Goal: Task Accomplishment & Management: Use online tool/utility

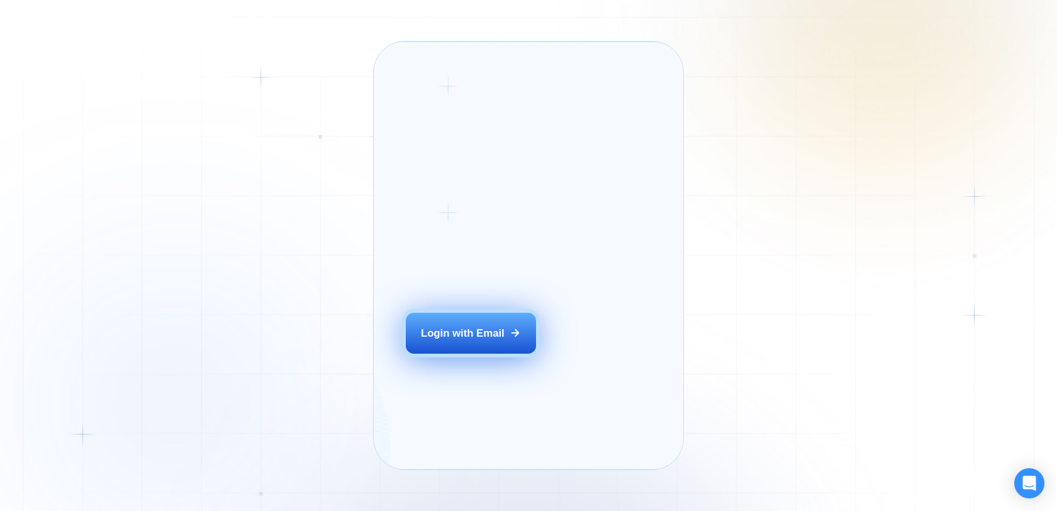
click at [492, 340] on div "Login with Email" at bounding box center [463, 333] width 84 height 14
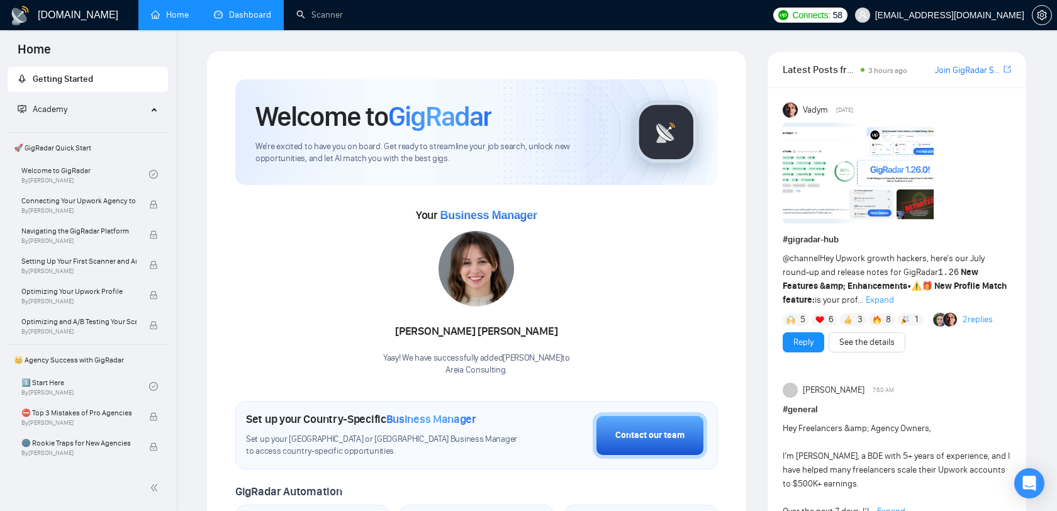
click at [271, 20] on link "Dashboard" at bounding box center [242, 14] width 57 height 11
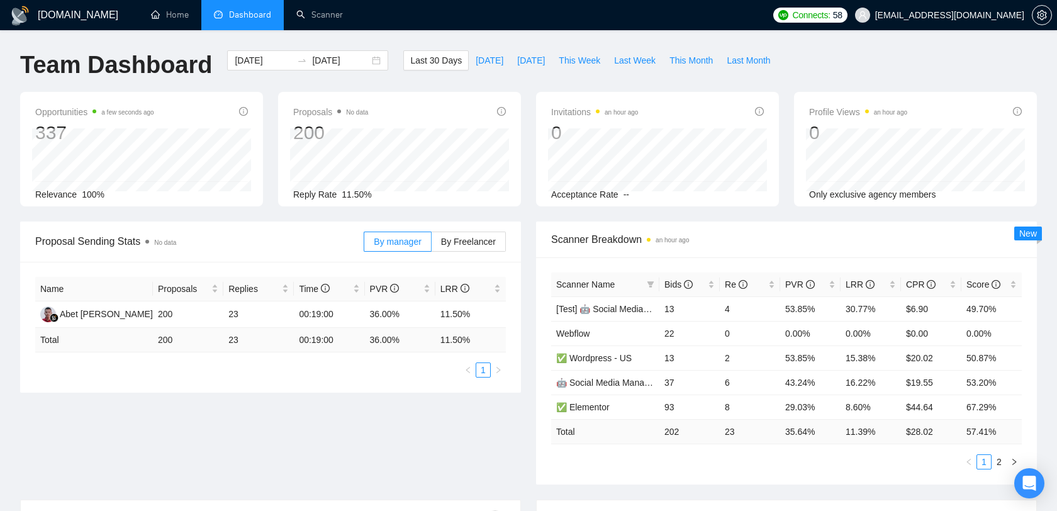
click at [980, 15] on span "[EMAIL_ADDRESS][DOMAIN_NAME]" at bounding box center [949, 15] width 149 height 0
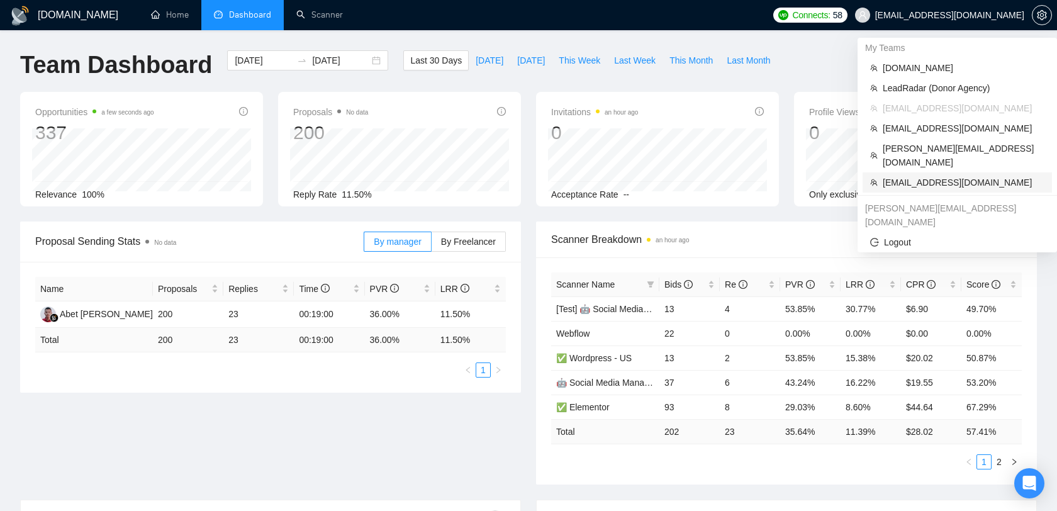
click at [941, 175] on span "[EMAIL_ADDRESS][DOMAIN_NAME]" at bounding box center [963, 182] width 162 height 14
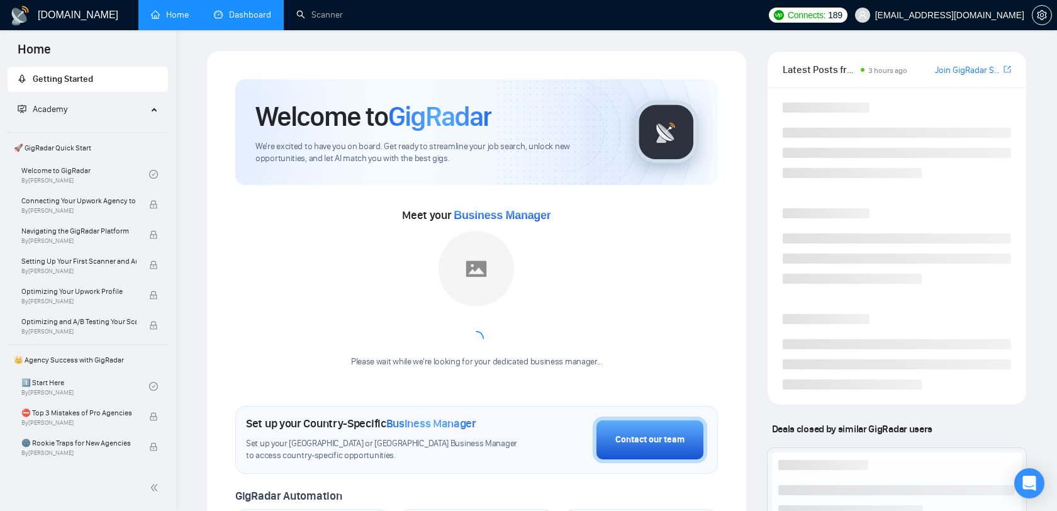
click at [968, 15] on span "[EMAIL_ADDRESS][DOMAIN_NAME]" at bounding box center [949, 15] width 149 height 0
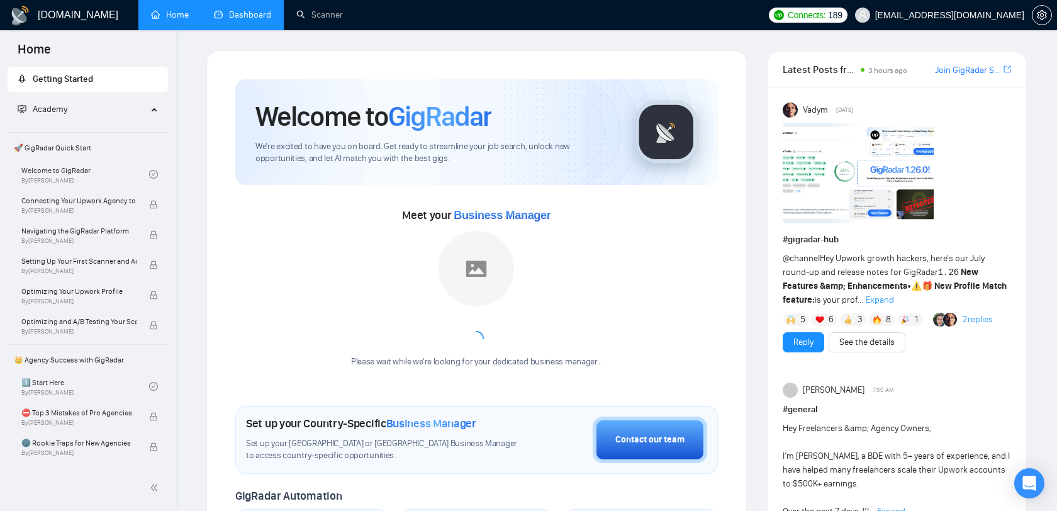
click at [232, 9] on link "Dashboard" at bounding box center [242, 14] width 57 height 11
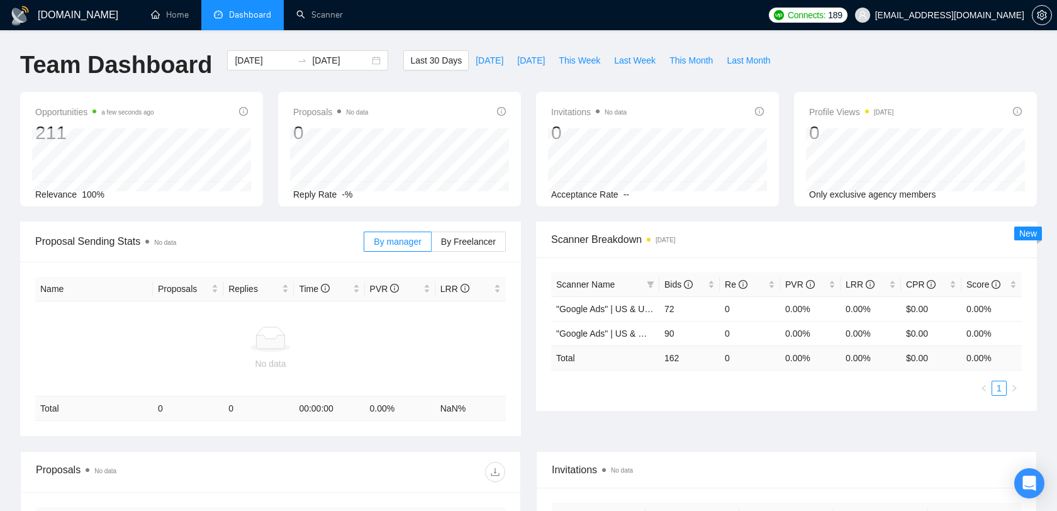
click at [986, 15] on span "[EMAIL_ADDRESS][DOMAIN_NAME]" at bounding box center [949, 15] width 149 height 0
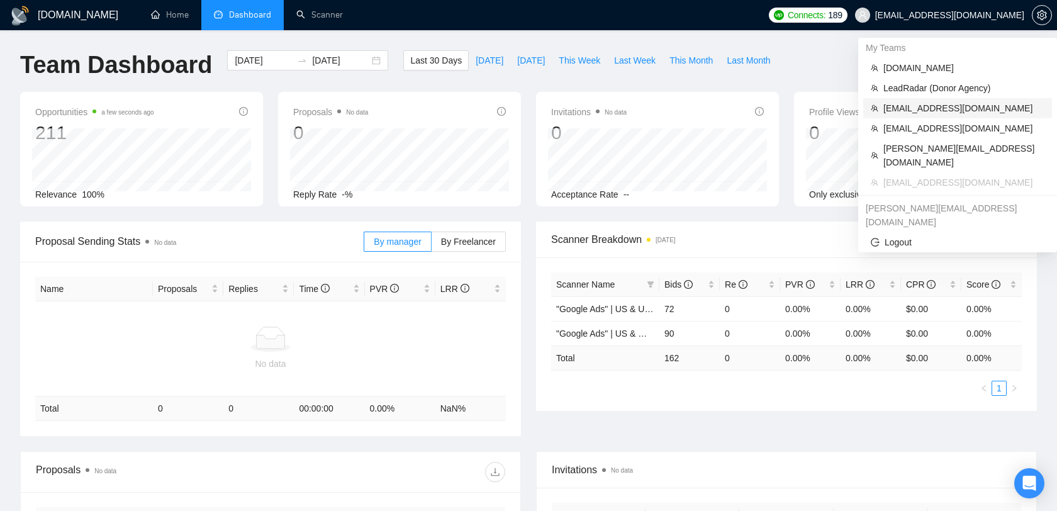
click at [946, 108] on span "[EMAIL_ADDRESS][DOMAIN_NAME]" at bounding box center [963, 108] width 161 height 14
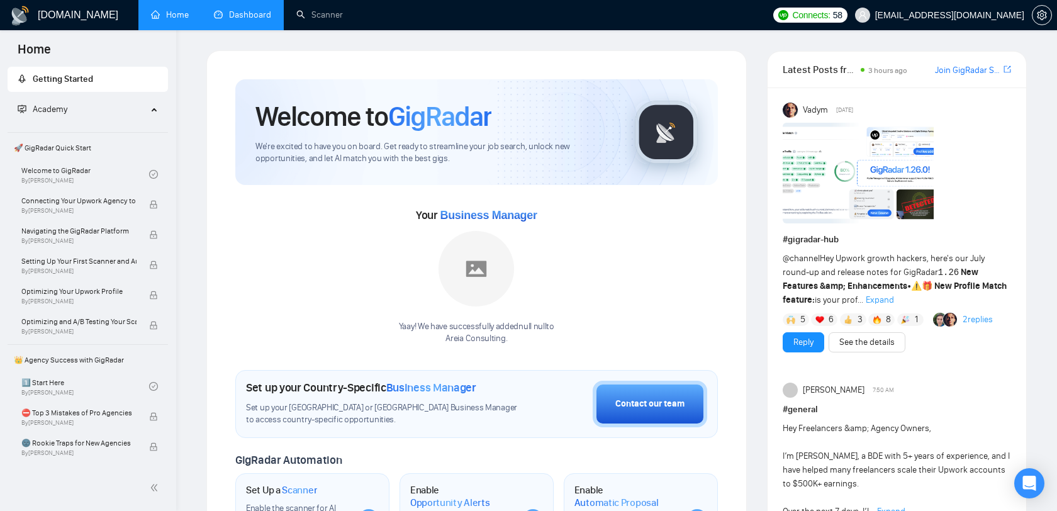
click at [257, 13] on link "Dashboard" at bounding box center [242, 14] width 57 height 11
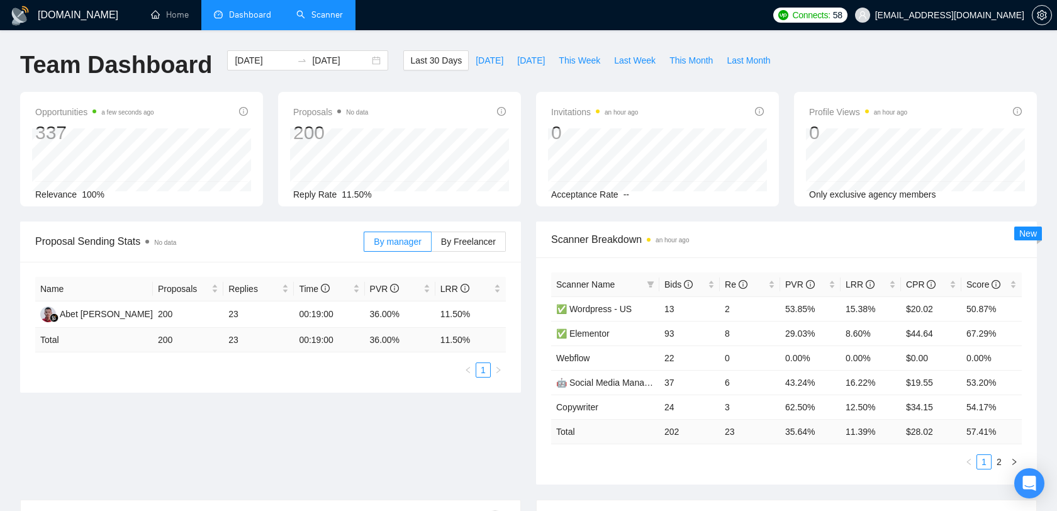
click at [330, 19] on link "Scanner" at bounding box center [319, 14] width 47 height 11
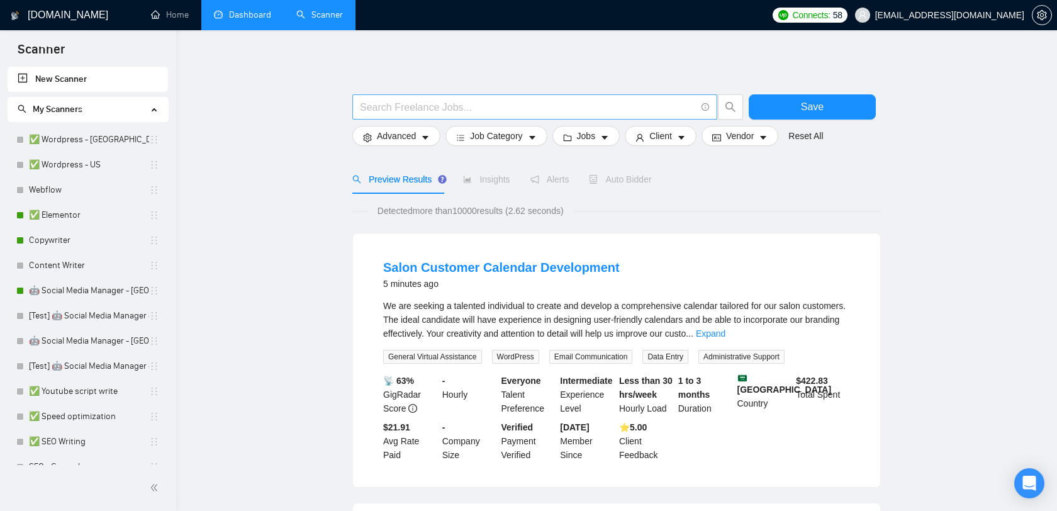
click at [453, 105] on input "text" at bounding box center [528, 107] width 336 height 16
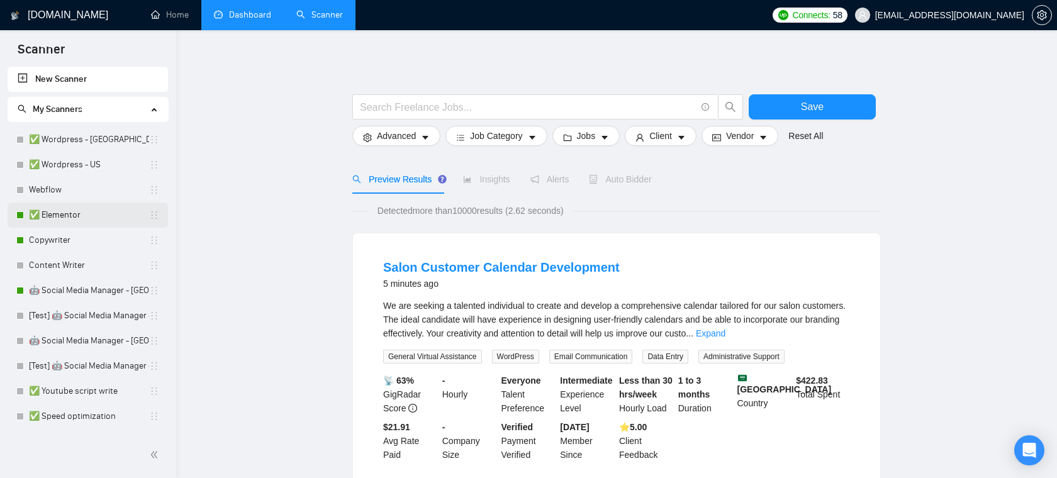
click at [38, 215] on link "✅ Elementor" at bounding box center [89, 215] width 120 height 25
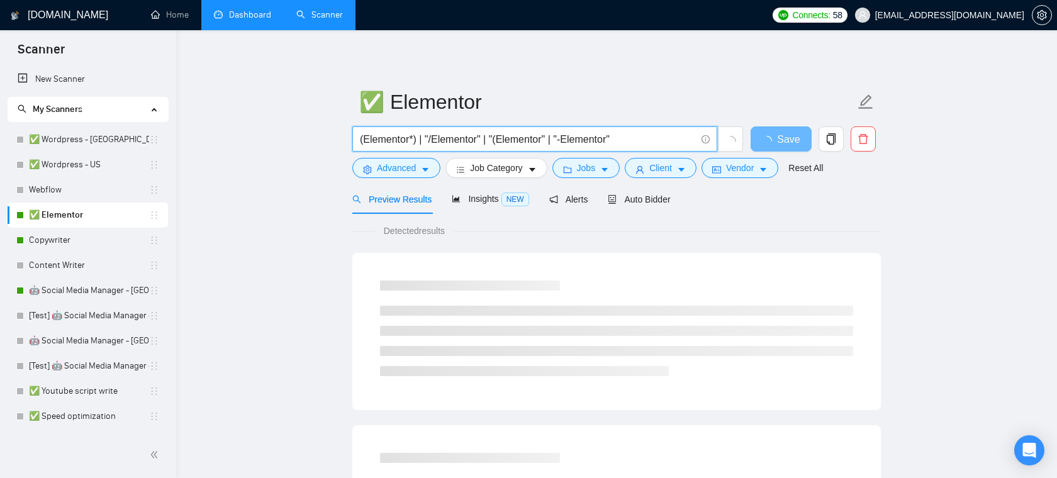
click at [461, 143] on input "(Elementor*) | "/Elementor" | "(Elementor" | "-Elementor"" at bounding box center [528, 139] width 336 height 16
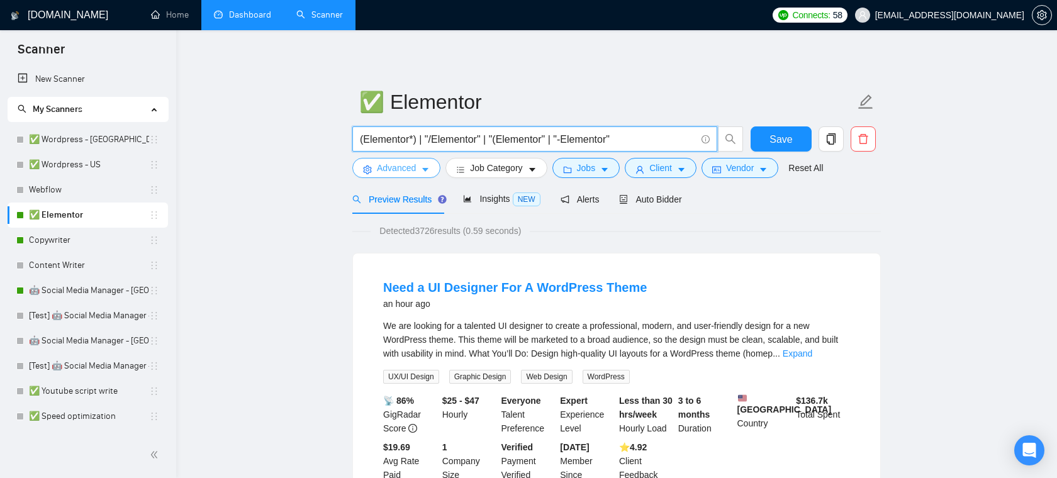
click at [426, 170] on icon "caret-down" at bounding box center [425, 171] width 6 height 4
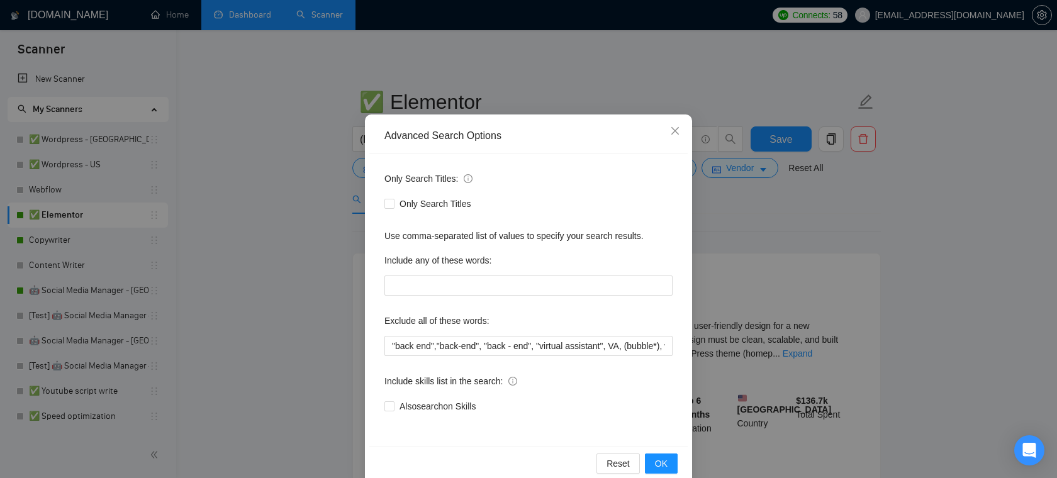
scroll to position [27, 0]
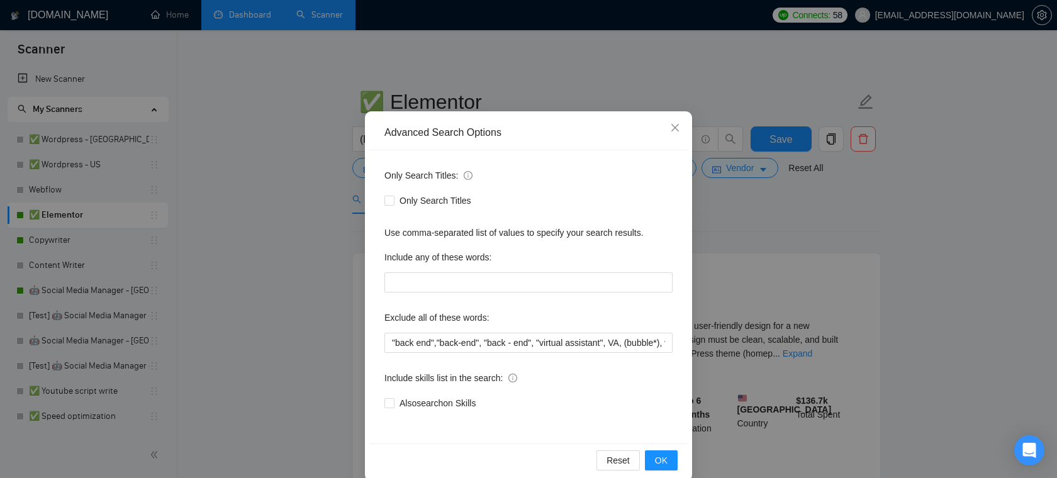
click at [291, 272] on div "Advanced Search Options Only Search Titles: Only Search Titles Use comma-separa…" at bounding box center [528, 239] width 1057 height 478
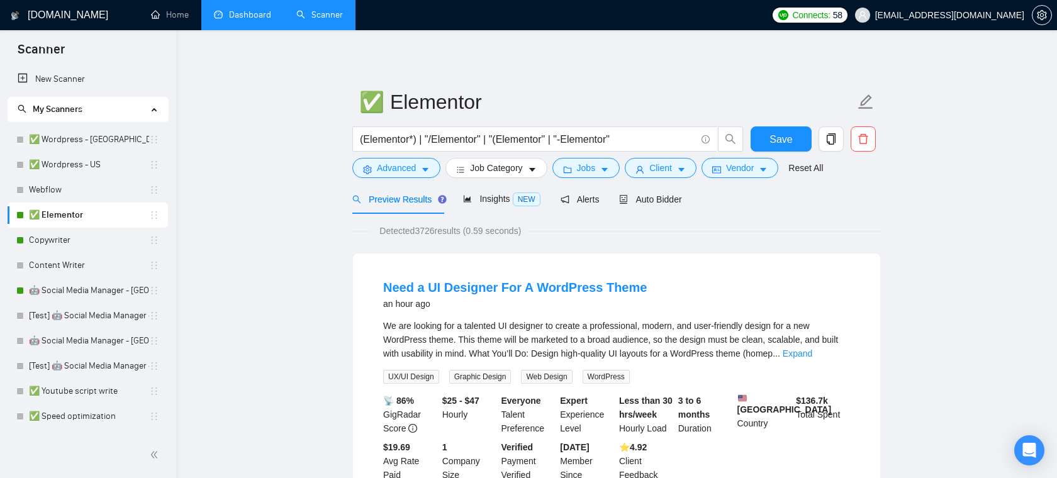
scroll to position [0, 0]
click at [583, 170] on span "Jobs" at bounding box center [586, 168] width 19 height 14
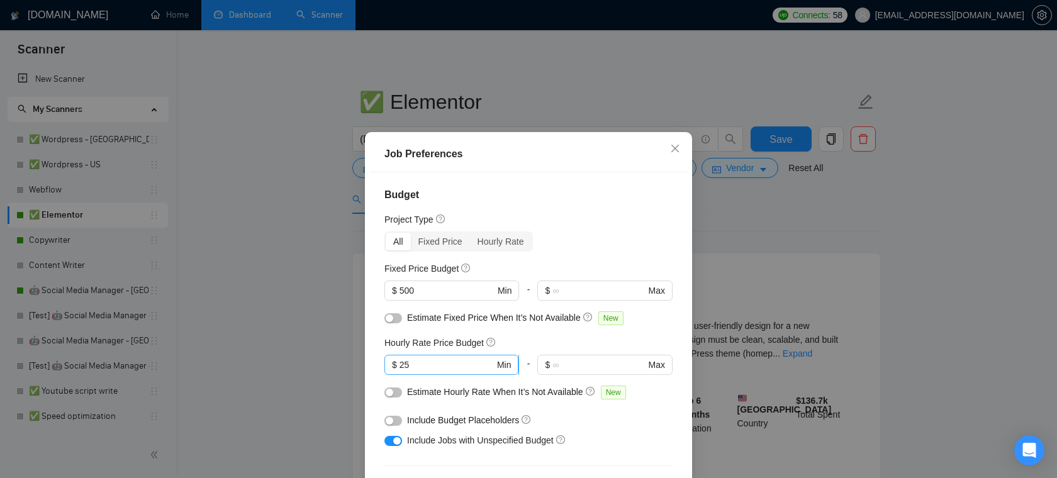
click at [436, 366] on input "25" at bounding box center [446, 365] width 95 height 14
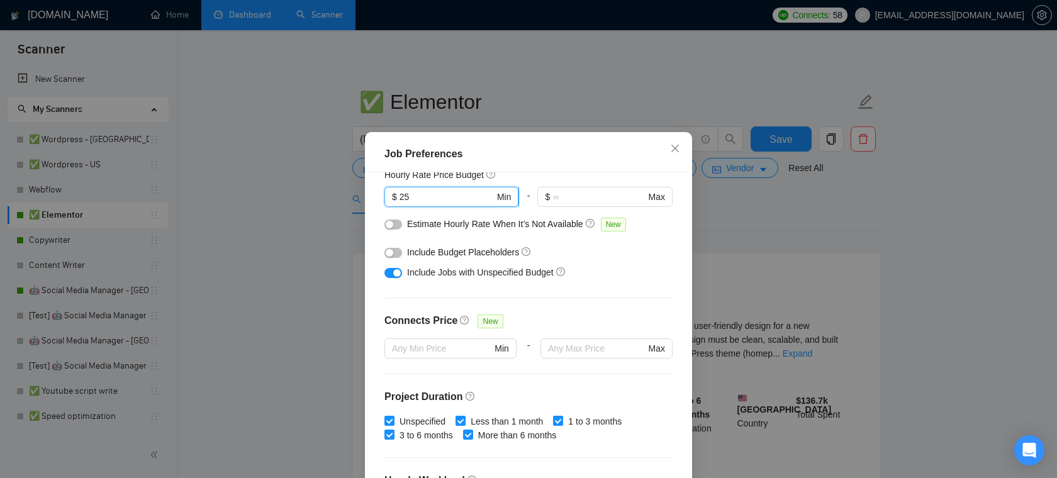
scroll to position [182, 0]
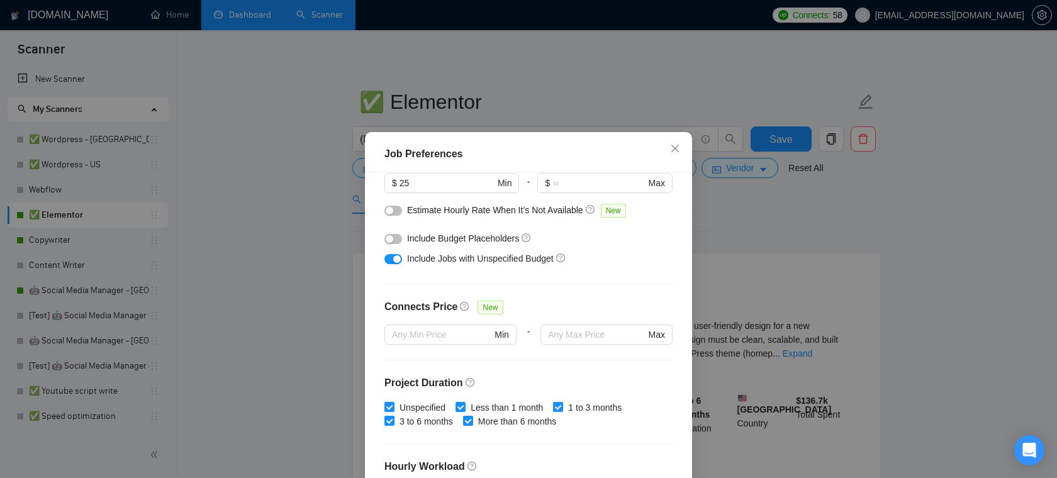
click at [275, 195] on div "Job Preferences Budget Project Type All Fixed Price Hourly Rate Fixed Price Bud…" at bounding box center [528, 239] width 1057 height 478
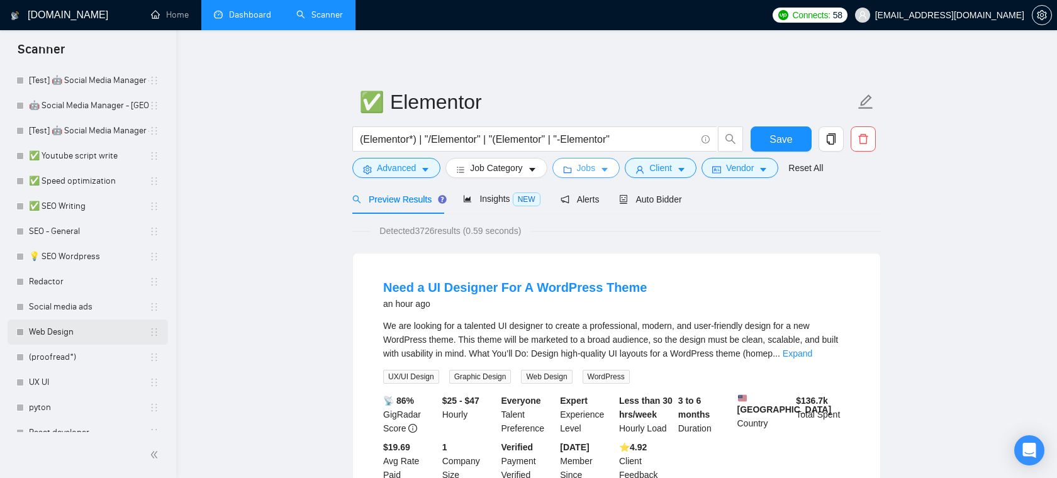
scroll to position [0, 0]
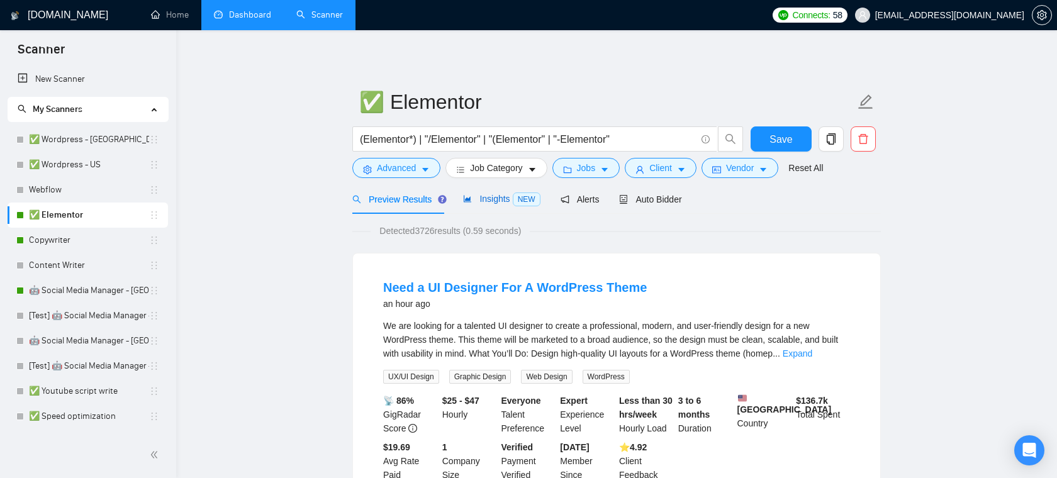
click at [501, 198] on span "Insights NEW" at bounding box center [501, 199] width 77 height 10
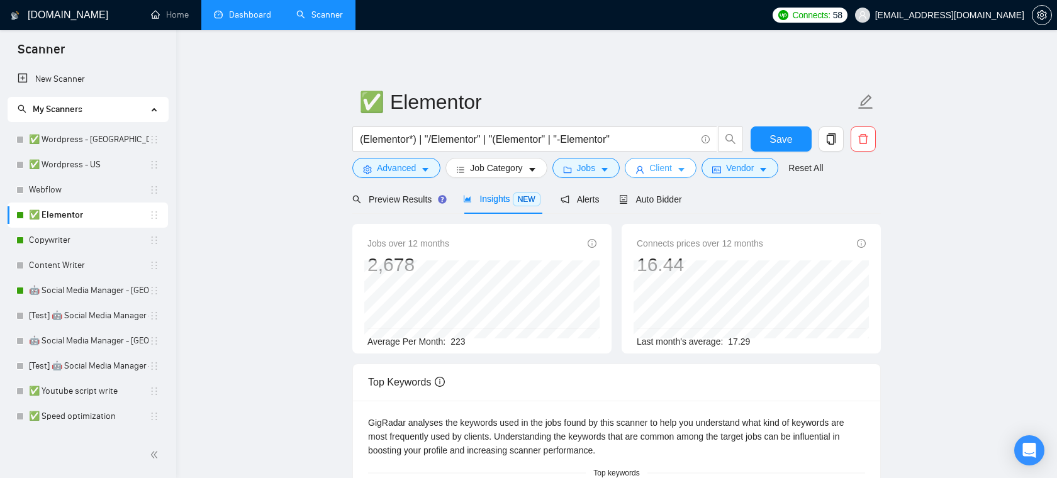
click at [644, 167] on icon "user" at bounding box center [639, 169] width 9 height 9
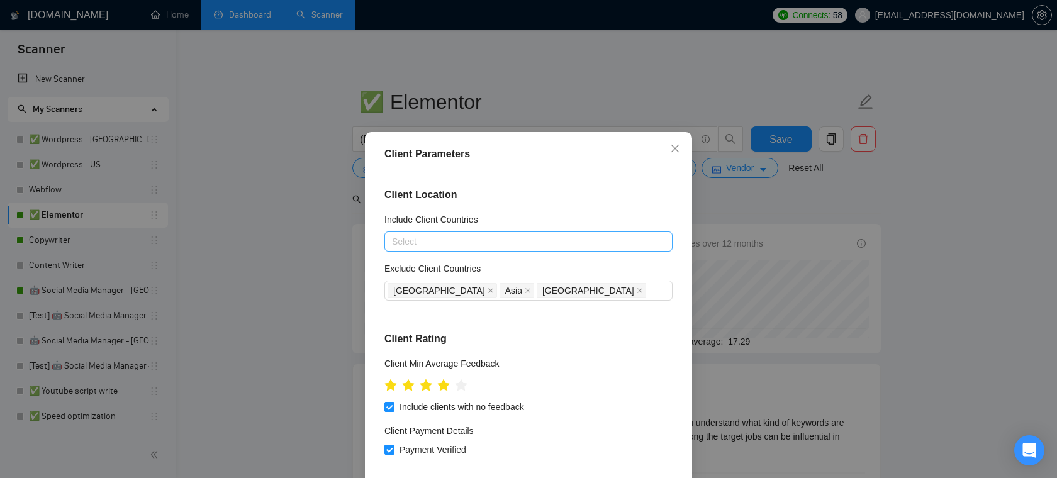
click at [442, 248] on div "Select" at bounding box center [528, 241] width 288 height 20
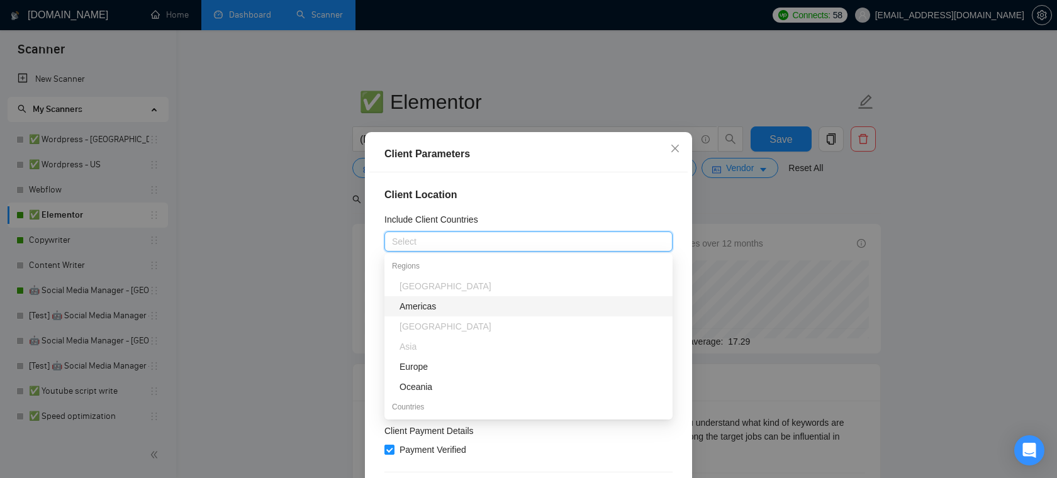
click at [567, 123] on div "Client Parameters Client Location Include Client Countries Select Exclude Clien…" at bounding box center [528, 239] width 1057 height 478
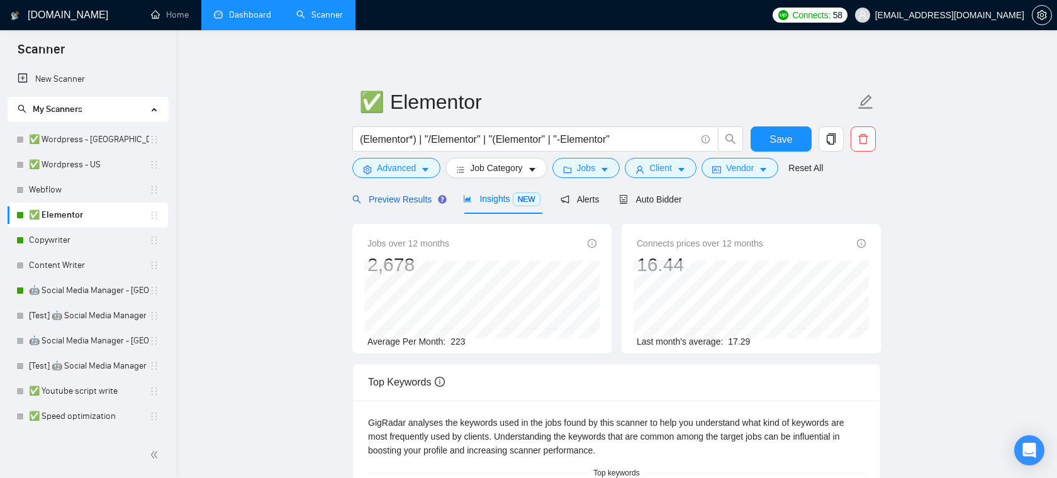
click at [425, 196] on span "Preview Results" at bounding box center [397, 199] width 91 height 10
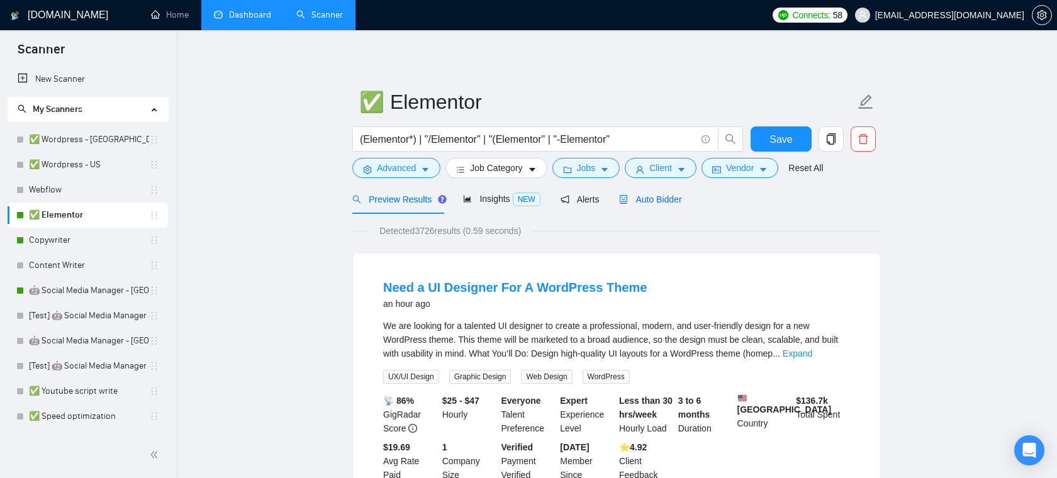
click at [635, 201] on span "Auto Bidder" at bounding box center [650, 199] width 62 height 10
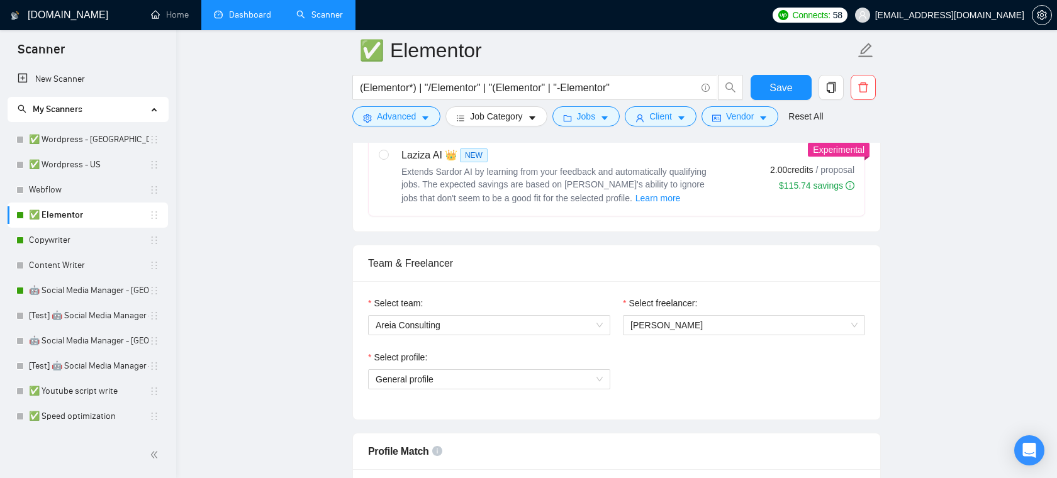
scroll to position [540, 0]
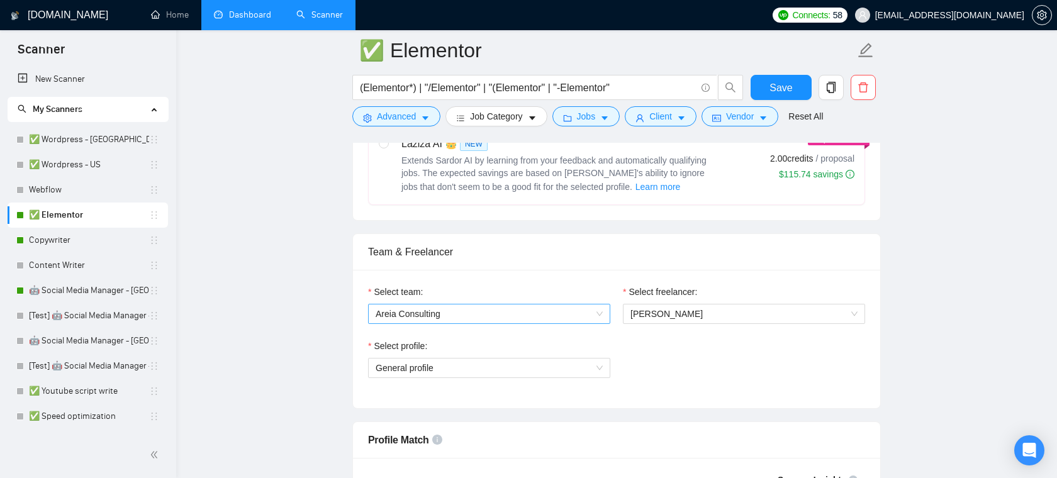
click at [454, 314] on span "Areia Consulting" at bounding box center [488, 313] width 227 height 19
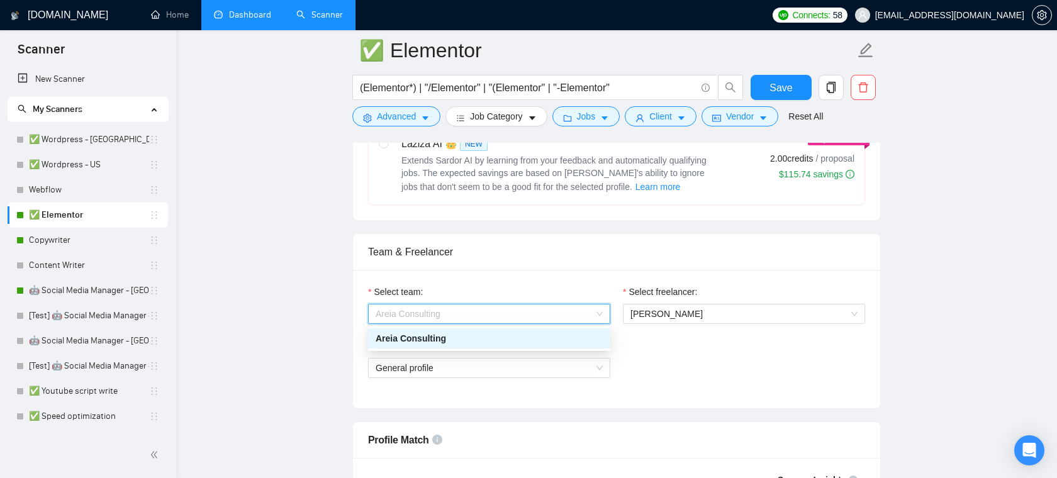
click at [429, 341] on div "Areia Consulting" at bounding box center [488, 338] width 227 height 14
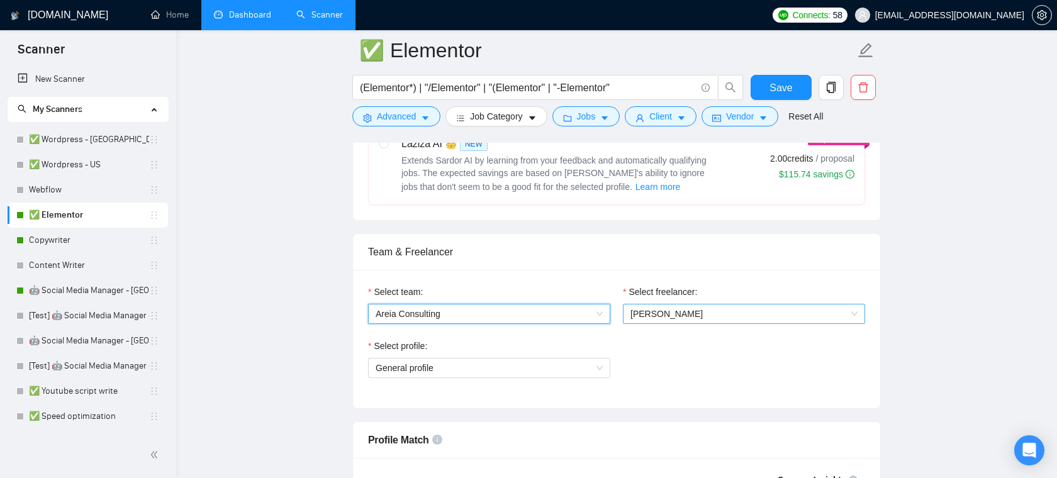
click at [703, 312] on span "[PERSON_NAME]" at bounding box center [666, 314] width 72 height 10
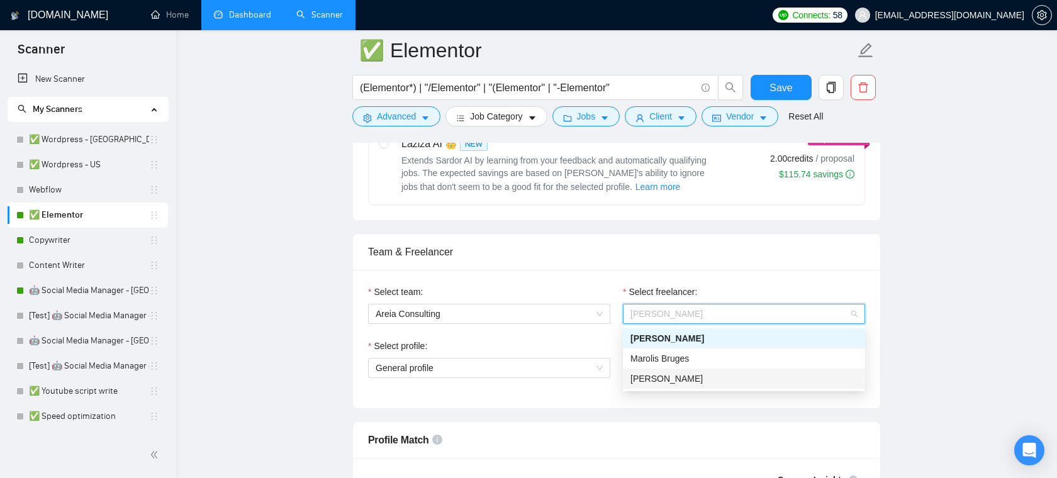
click at [619, 250] on div "Team & Freelancer" at bounding box center [616, 252] width 497 height 36
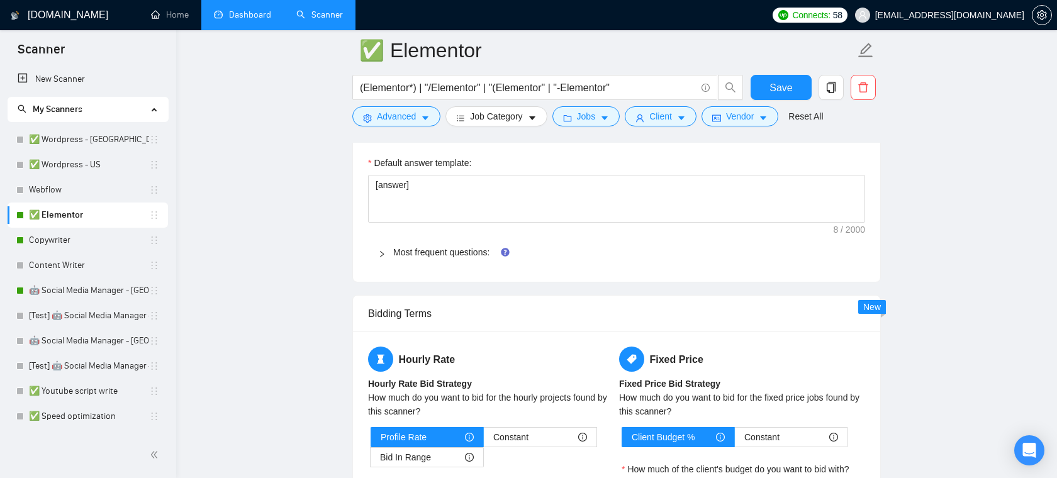
scroll to position [1846, 0]
click at [457, 248] on link "Most frequent questions:" at bounding box center [441, 253] width 96 height 10
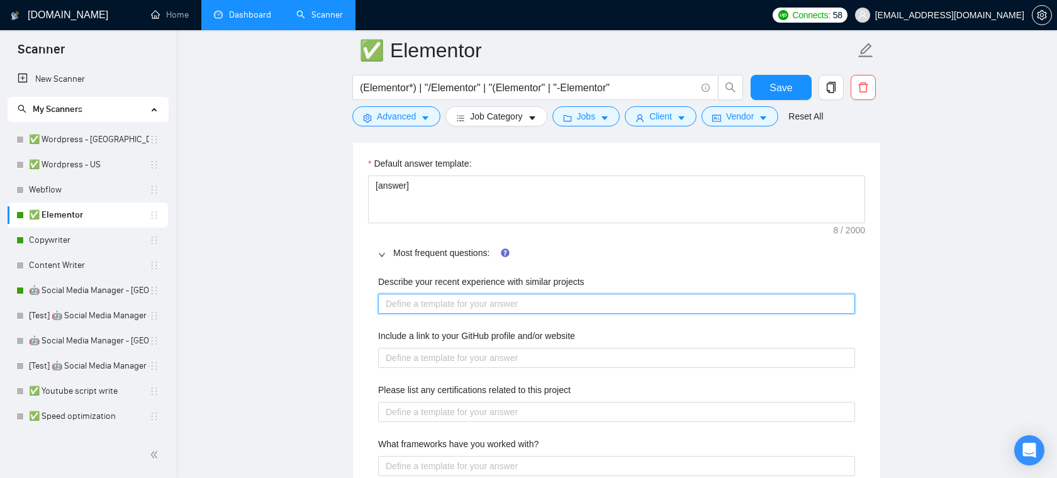
click at [448, 297] on projects "Describe your recent experience with similar projects" at bounding box center [616, 304] width 477 height 20
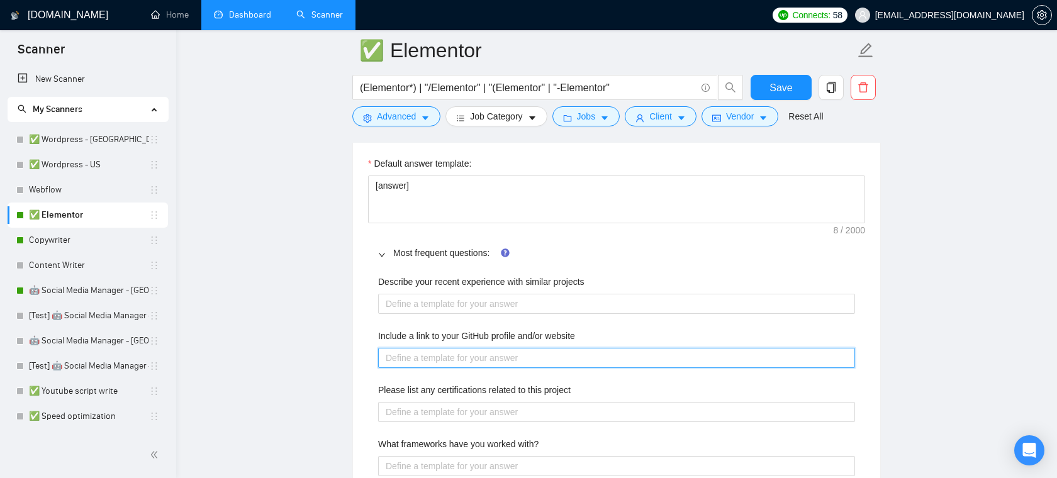
click at [477, 355] on website "Include a link to your GitHub profile and/or website" at bounding box center [616, 358] width 477 height 20
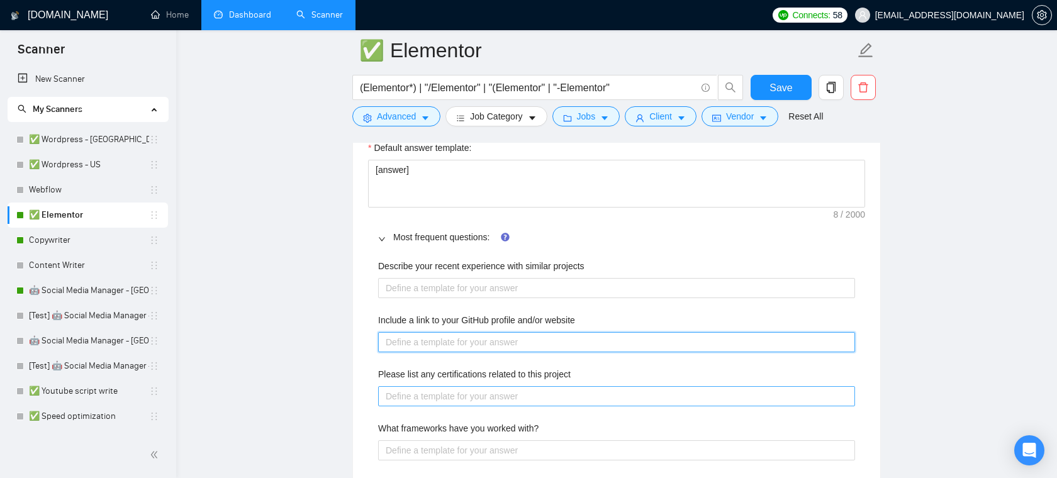
scroll to position [1863, 0]
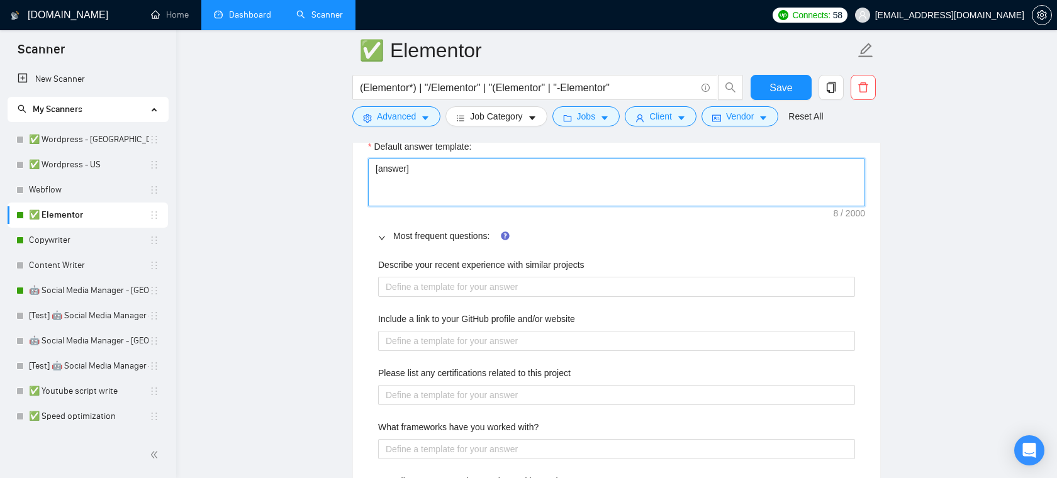
click at [441, 170] on textarea "[answer]" at bounding box center [616, 182] width 497 height 48
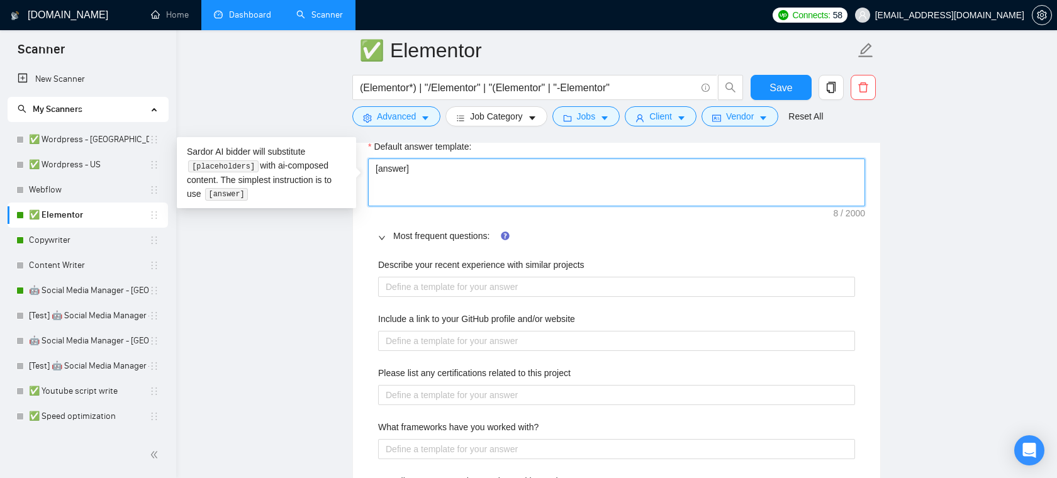
type textarea "[answer"
type textarea "[answe"
type textarea "[answ"
type textarea "[ans"
type textarea "[an"
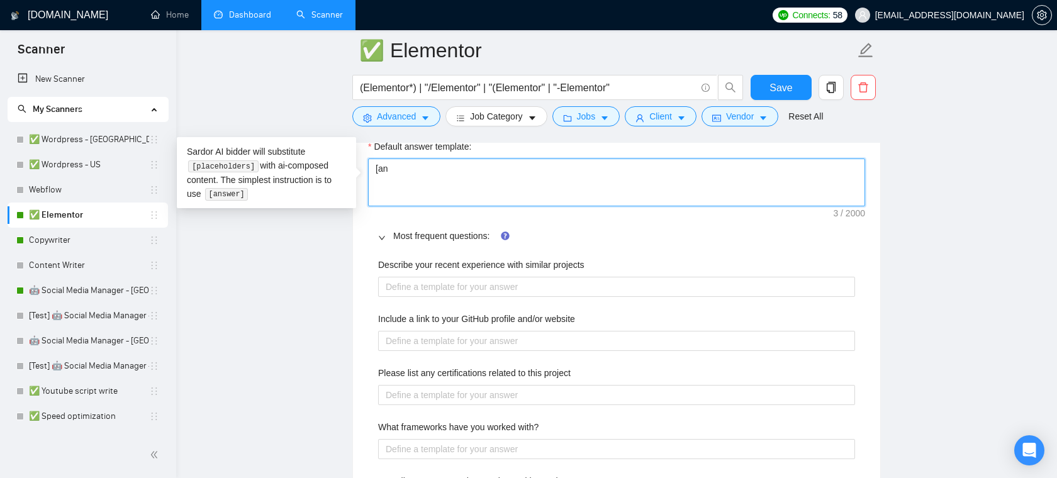
type textarea "[a"
type textarea "["
type textarea "[a"
type textarea "[ak"
type textarea "[a"
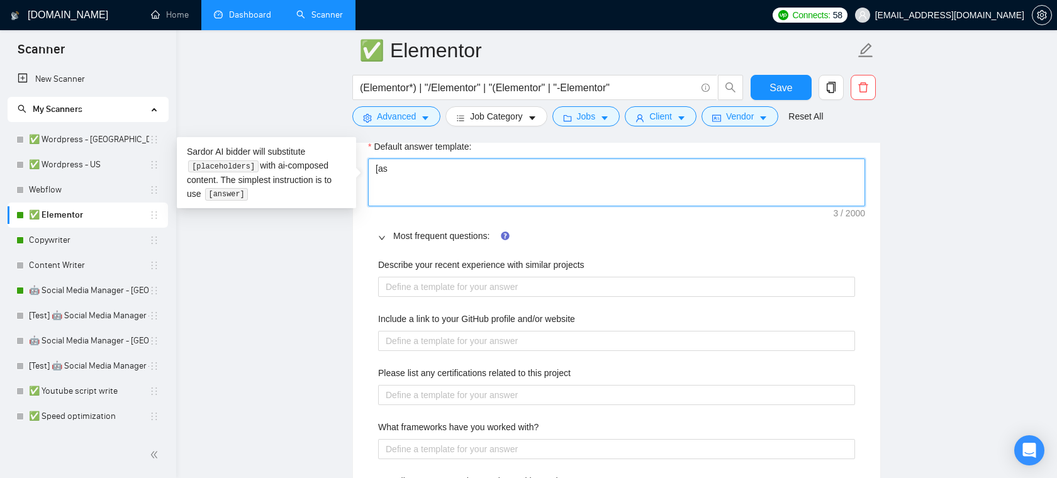
type textarea "[ask"
type textarea "[ask t"
type textarea "[ask to"
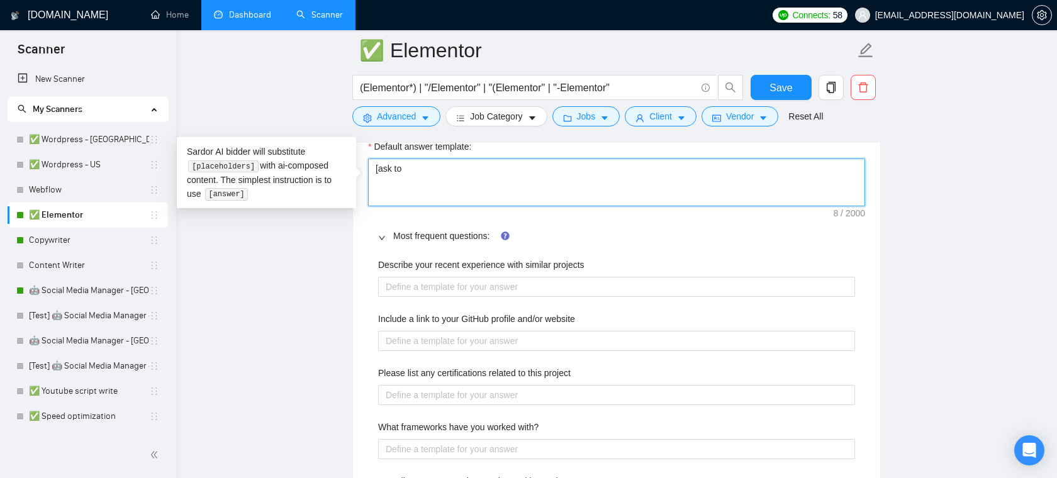
type textarea "[ask to d"
type textarea "[ask to di"
type textarea "[ask to dis"
type textarea "[ask to disc"
type textarea "[ask to discu"
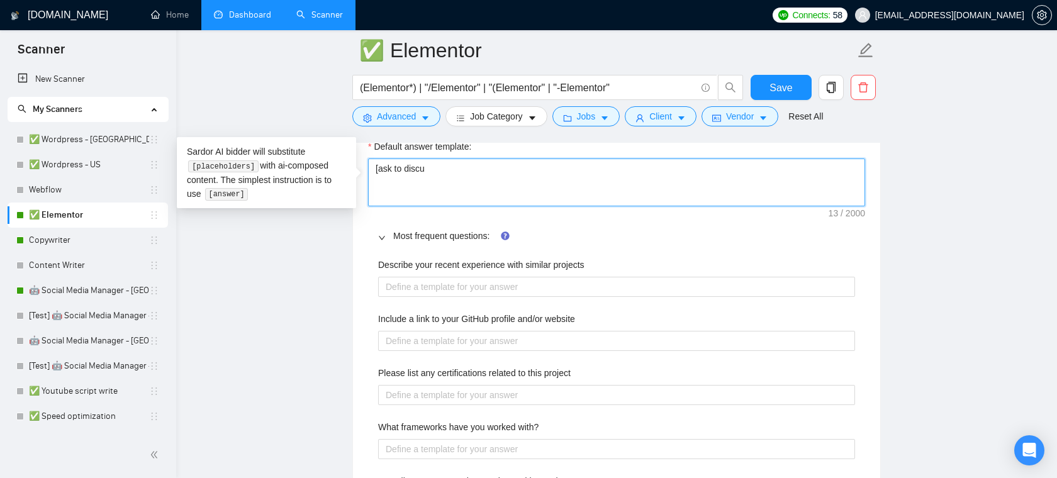
type textarea "[ask to discus"
type textarea "[ask to discuss"
type textarea "[ask to discuss i"
type textarea "[ask to discuss in"
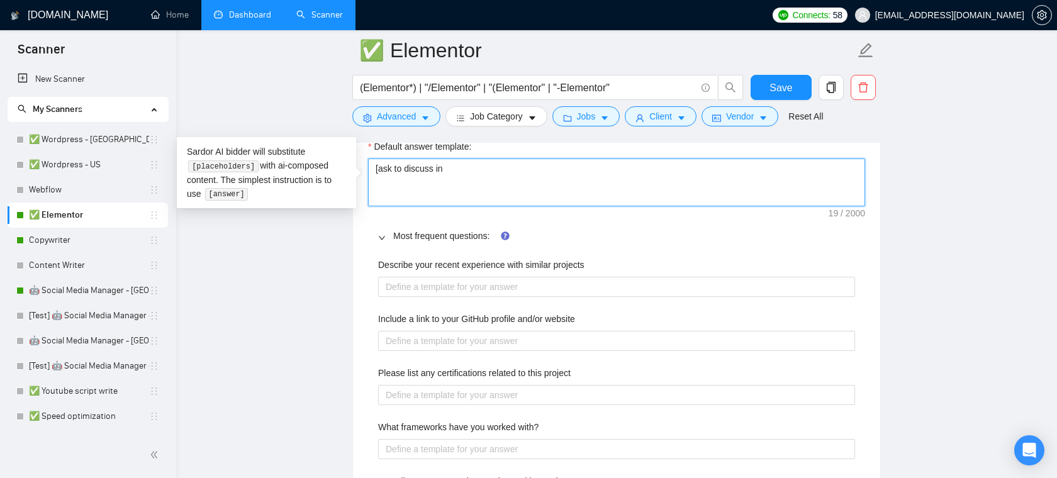
type textarea "[ask to discuss in D"
type textarea "[ask to discuss in DM"
type textarea "[ask to discuss in DM]"
click at [458, 167] on textarea "[ask to discuss in DM]" at bounding box center [616, 182] width 497 height 48
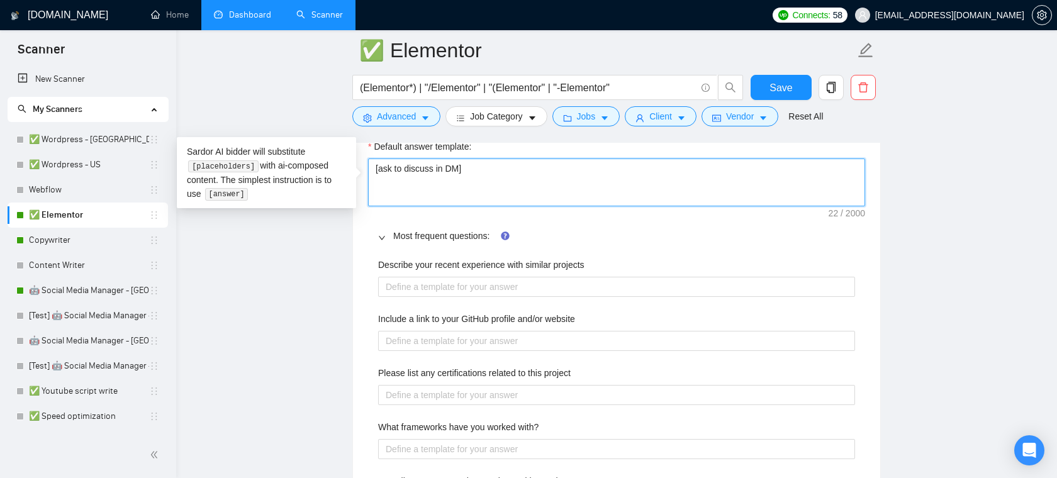
type textarea "[ask to discuss in DM"
type textarea "[ask to discuss in D"
type textarea "[ask to discuss in"
type textarea "[ask to discuss i"
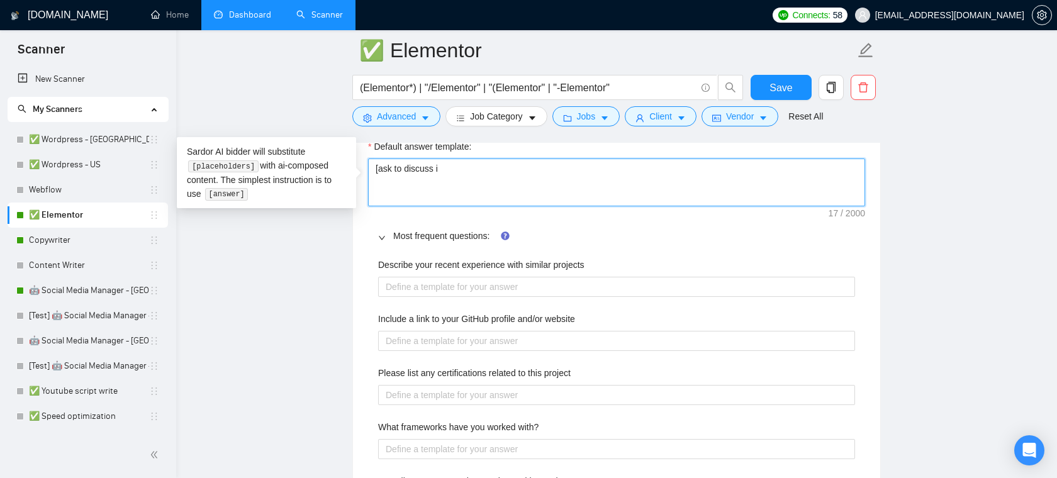
type textarea "[ask to discuss"
type textarea "[ask to discus"
type textarea "[ask to discu"
type textarea "[ask to disc"
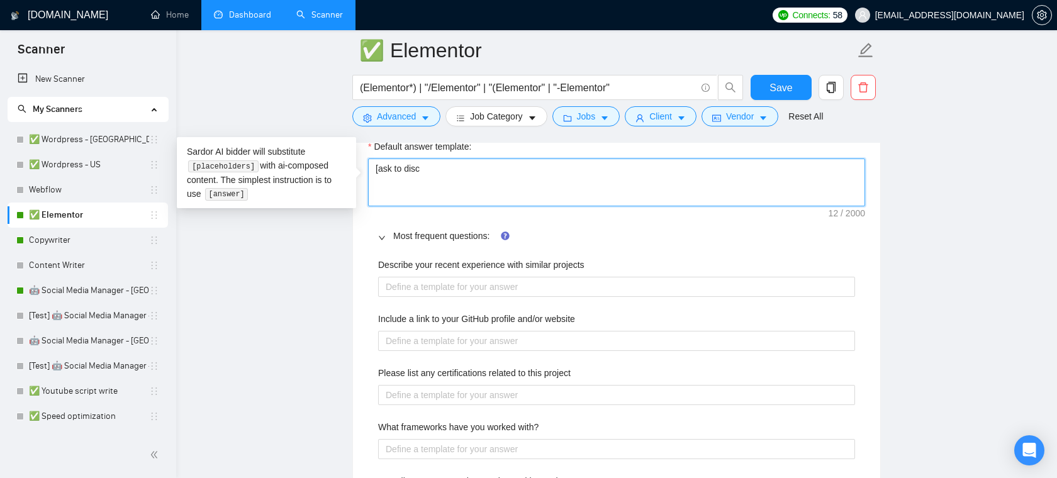
type textarea "[ask to dis"
type textarea "[ask to di"
type textarea "[ask to d"
type textarea "[ask to"
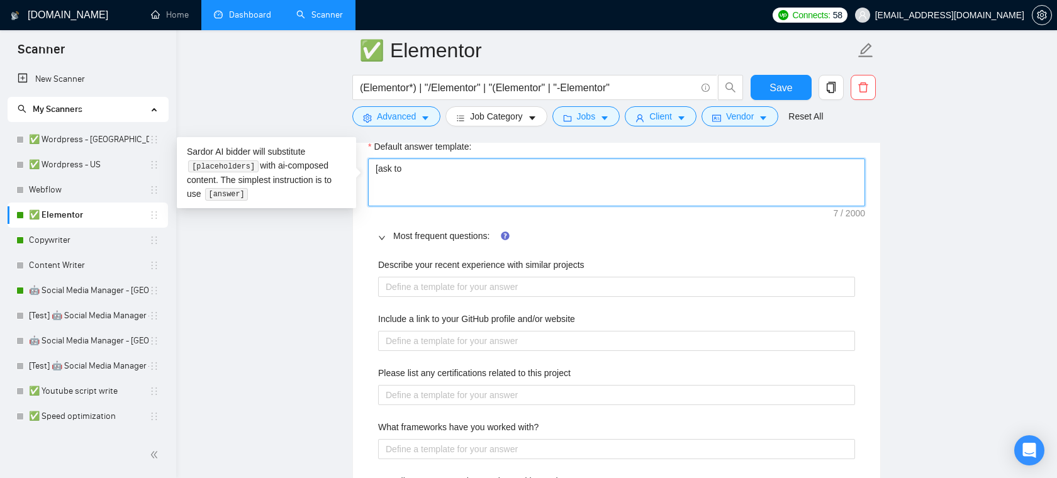
type textarea "[ask t"
type textarea "[ask"
type textarea "[as"
type textarea "[a"
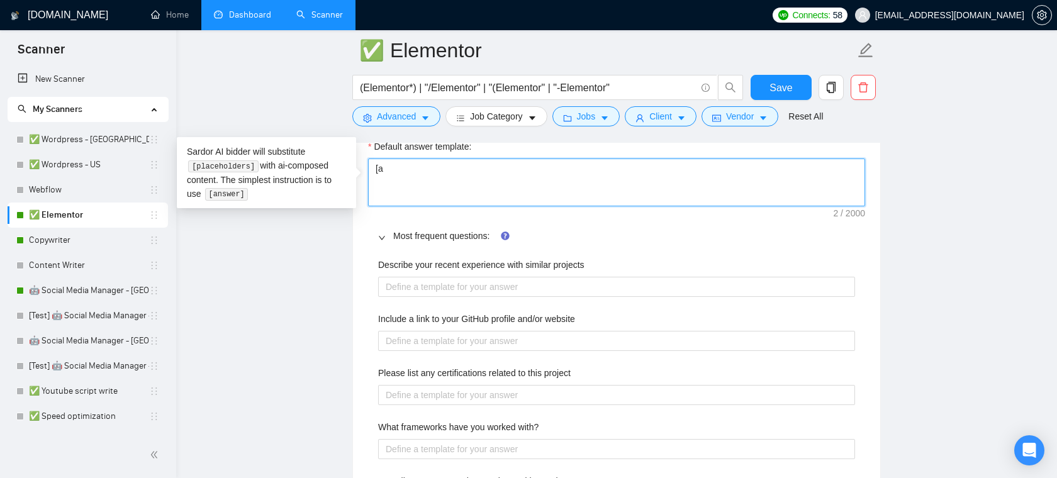
type textarea "[ak"
type textarea "[a"
type textarea "["
type textarea "[a"
type textarea "[an"
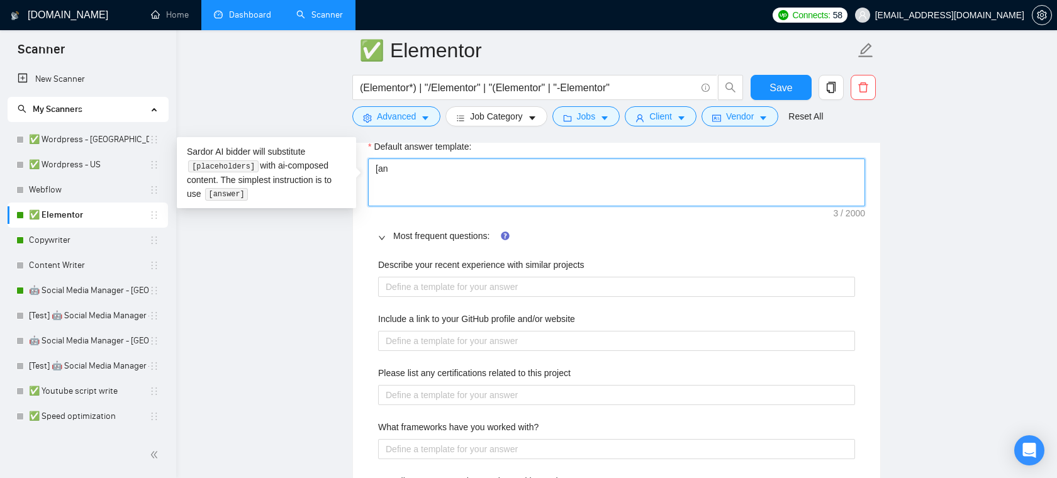
type textarea "[ans"
type textarea "[answ"
type textarea "[answe"
type textarea "[answer"
type textarea "[answer]"
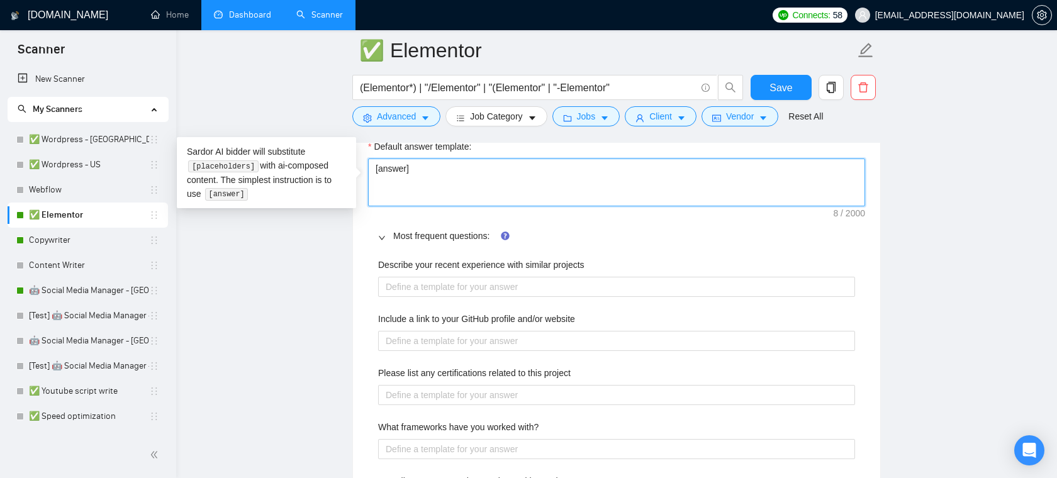
click at [463, 182] on textarea "[answer]" at bounding box center [616, 182] width 497 height 48
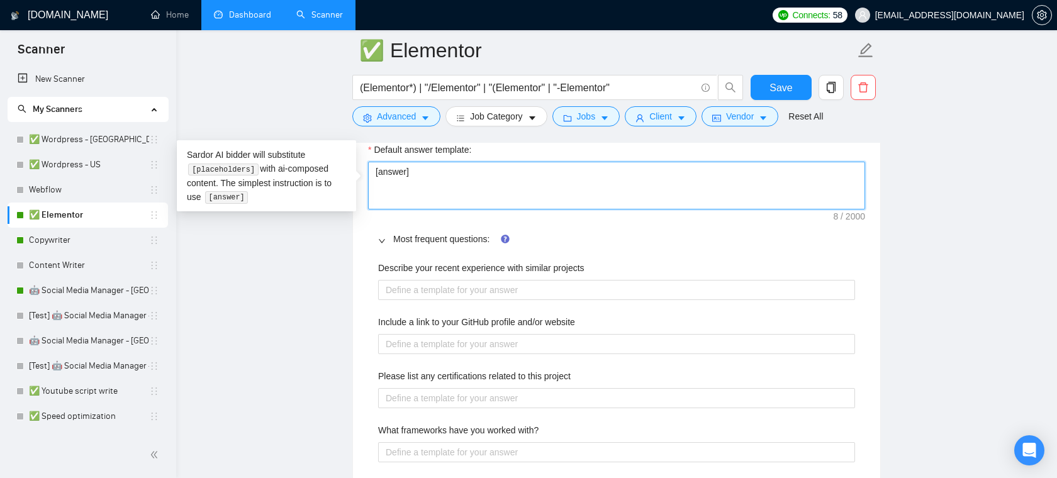
scroll to position [1859, 0]
click at [434, 182] on textarea "[answer]" at bounding box center [616, 186] width 497 height 48
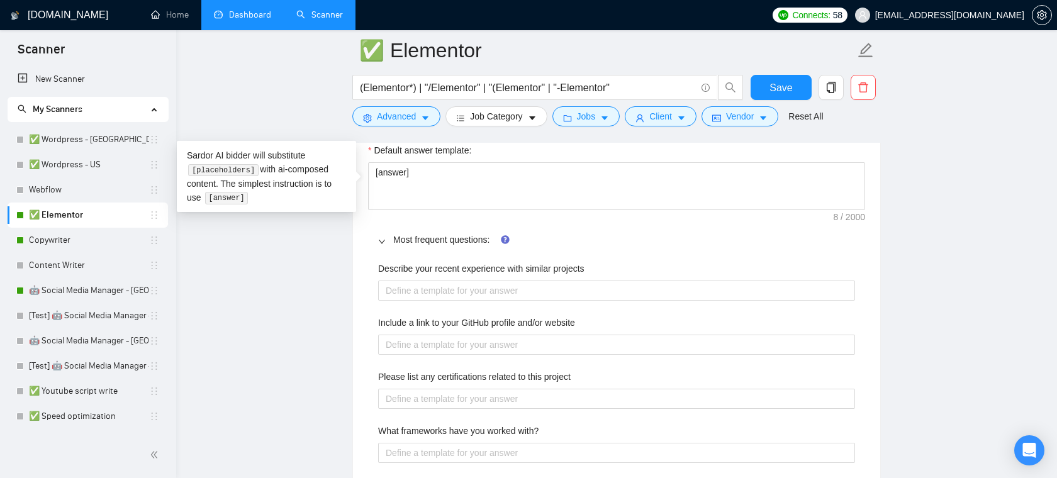
click at [308, 277] on main "✅ Elementor (Elementor*) | "/Elementor" | "(Elementor" | "-Elementor" Save Adva…" at bounding box center [616, 135] width 840 height 3889
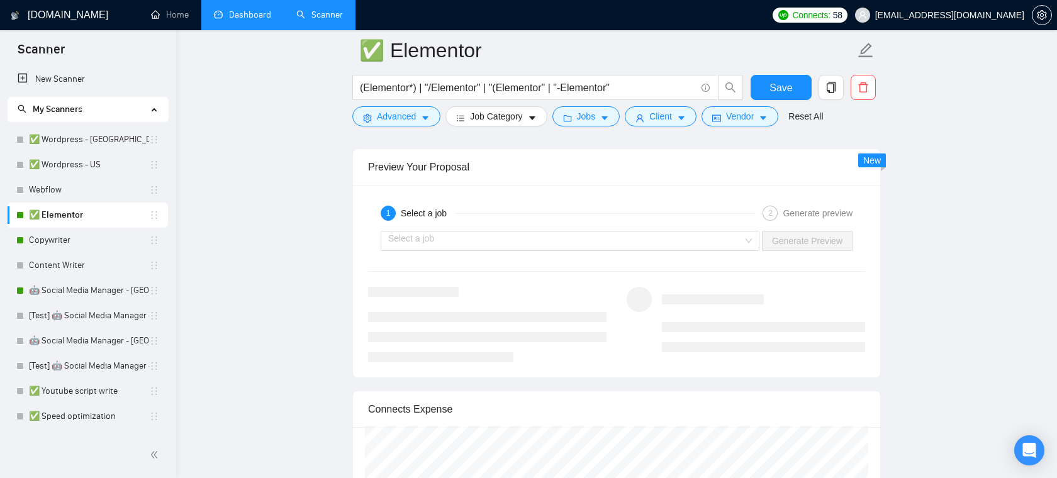
scroll to position [2699, 0]
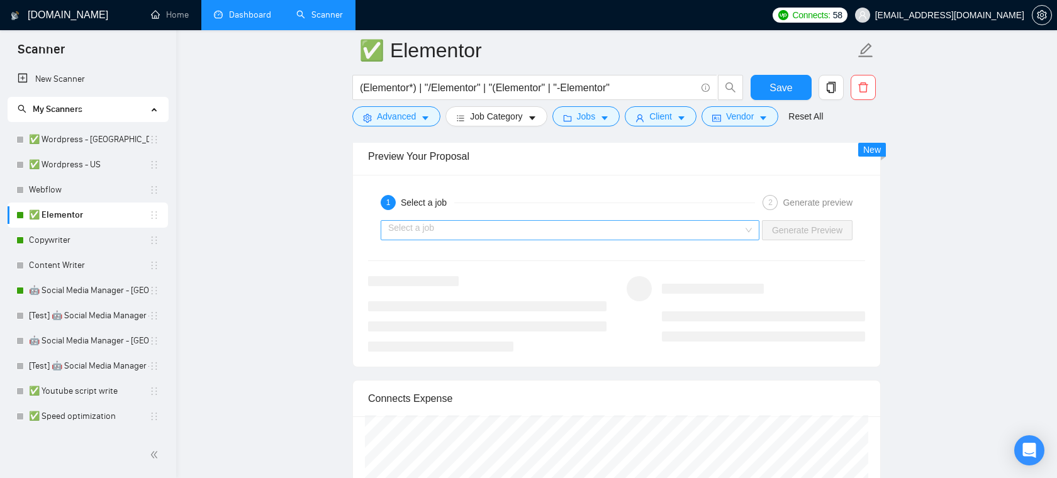
click at [573, 225] on input "search" at bounding box center [565, 230] width 355 height 19
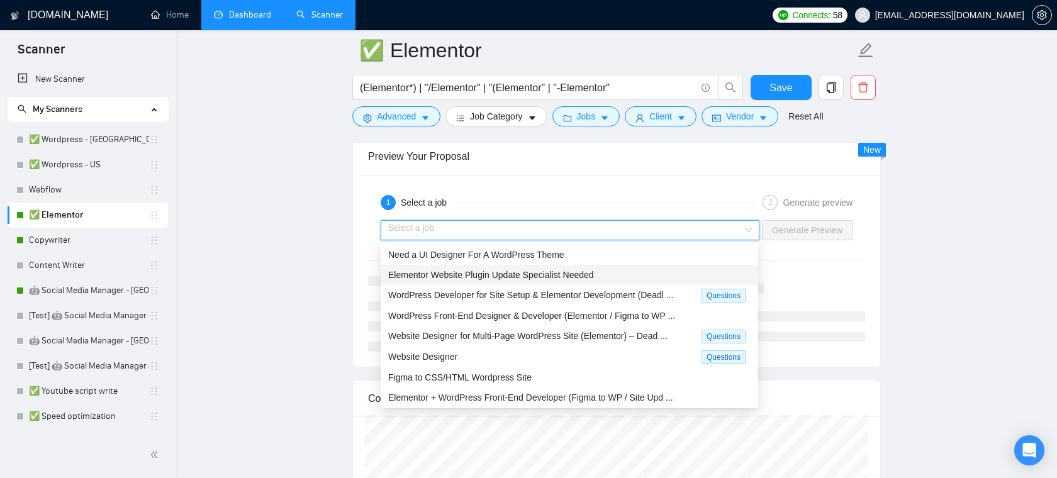
click at [521, 270] on span "Elementor Website Plugin Update Specialist Needed" at bounding box center [491, 275] width 206 height 10
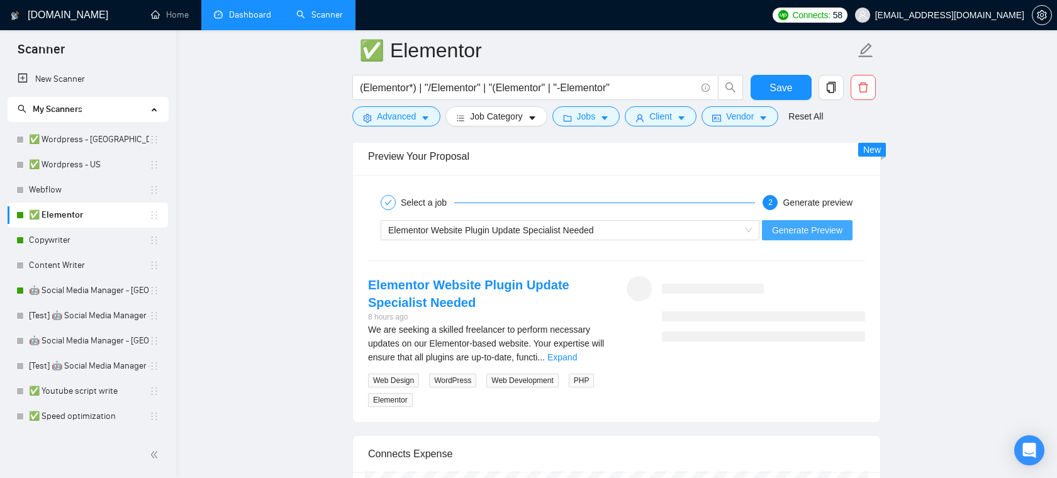
click at [786, 233] on span "Generate Preview" at bounding box center [807, 230] width 70 height 14
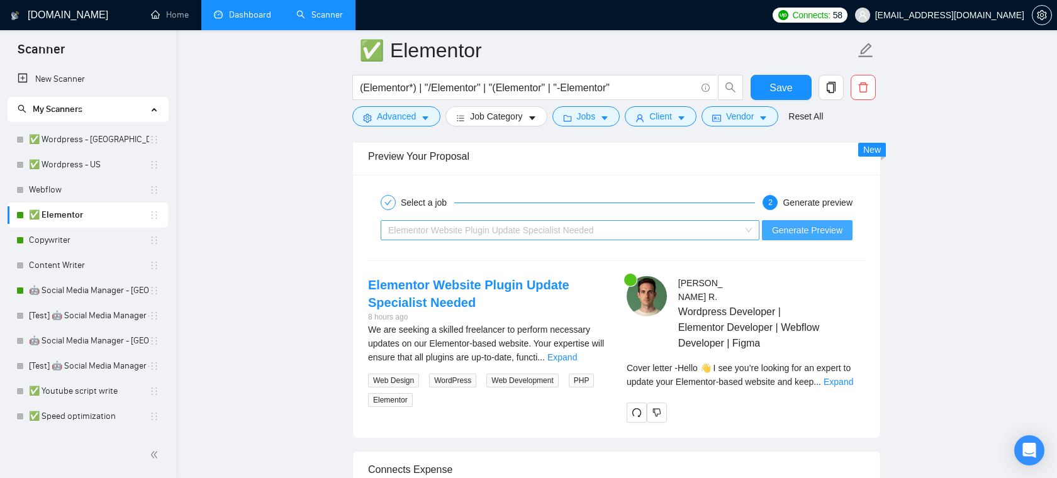
click at [515, 231] on span "Elementor Website Plugin Update Specialist Needed" at bounding box center [491, 230] width 206 height 10
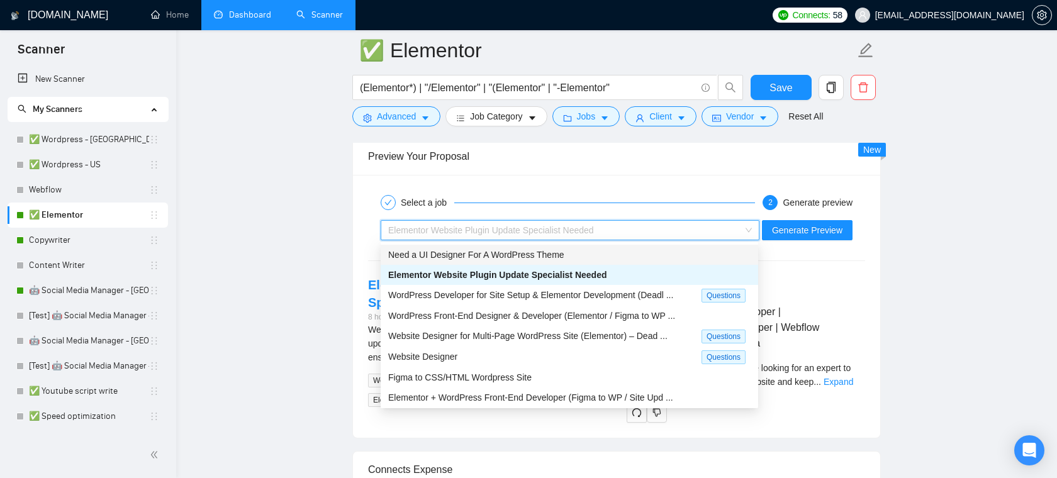
click at [585, 175] on div "Select a job 2 Generate preview Elementor Website Plugin Update Specialist Need…" at bounding box center [616, 306] width 527 height 263
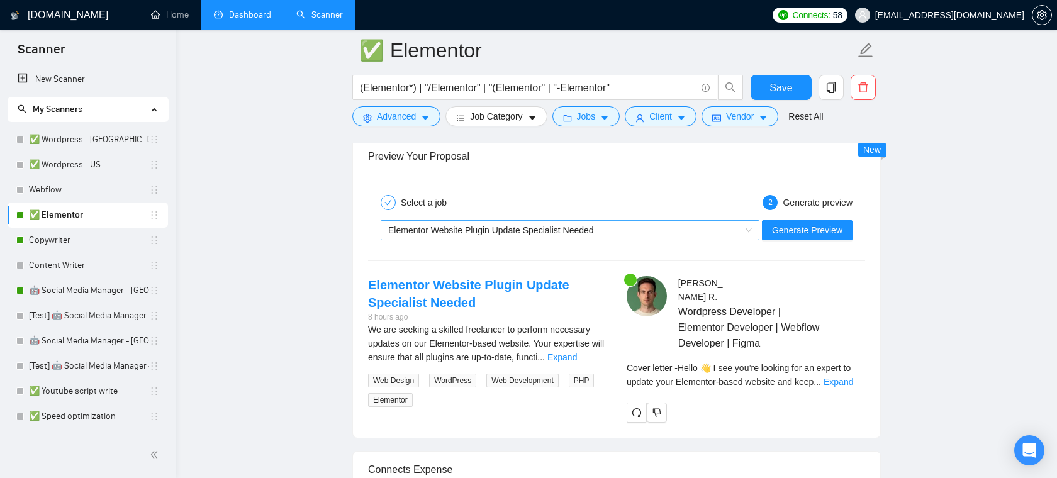
click at [493, 225] on span "Elementor Website Plugin Update Specialist Needed" at bounding box center [491, 230] width 206 height 10
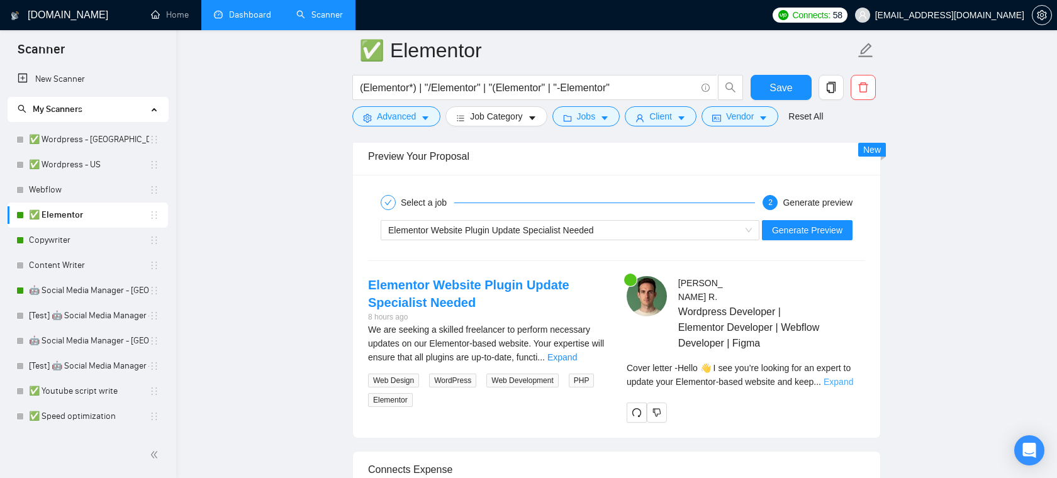
click at [841, 385] on link "Expand" at bounding box center [838, 382] width 30 height 10
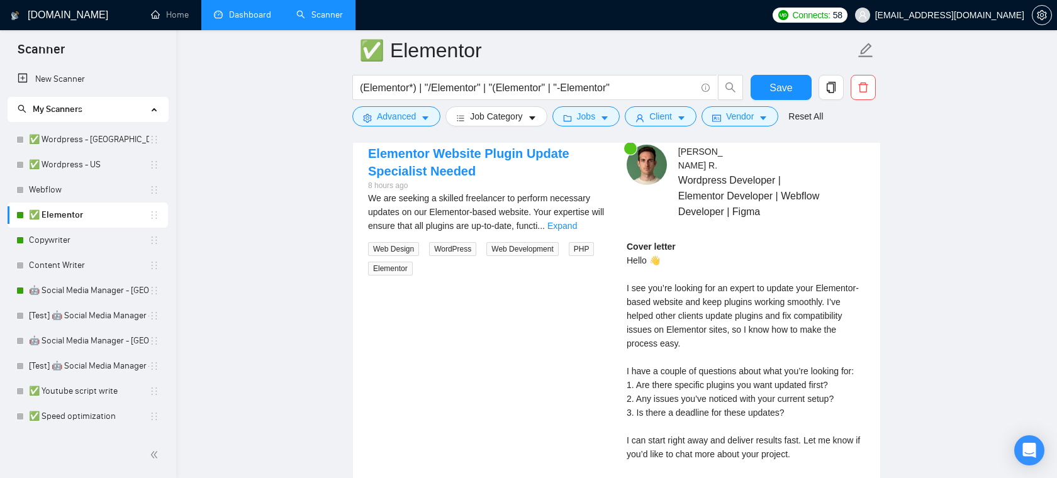
scroll to position [2835, 0]
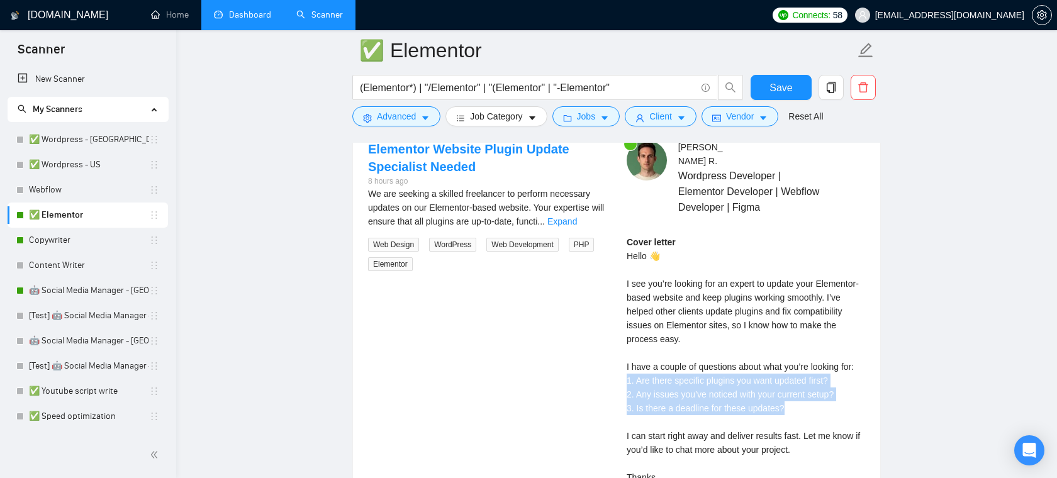
drag, startPoint x: 797, startPoint y: 406, endPoint x: 619, endPoint y: 379, distance: 179.4
click at [619, 379] on div "Alejandro R . Wordpress Developer | Elementor Developer | Webflow Developer | F…" at bounding box center [745, 336] width 258 height 392
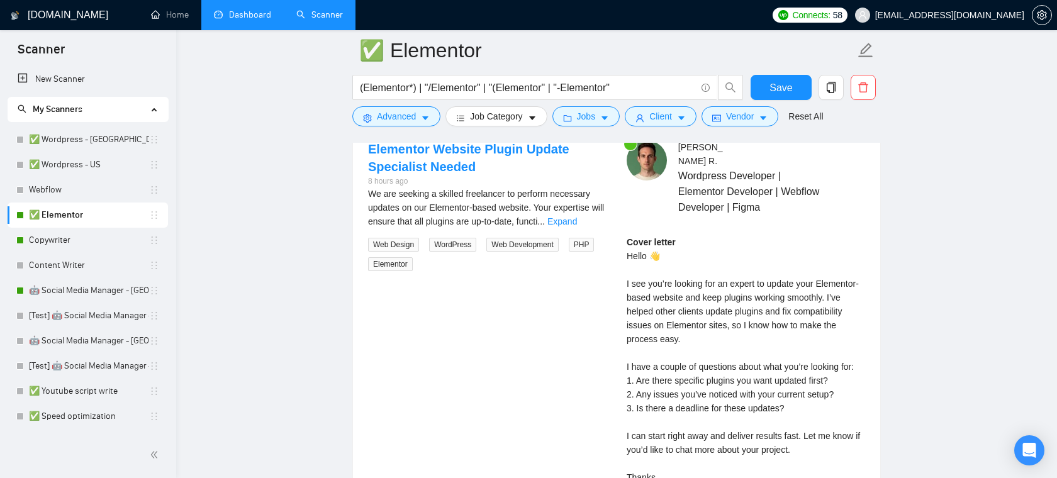
click at [678, 389] on div "Cover letter Hello 👋 I see you’re looking for an expert to update your Elemento…" at bounding box center [745, 366] width 238 height 263
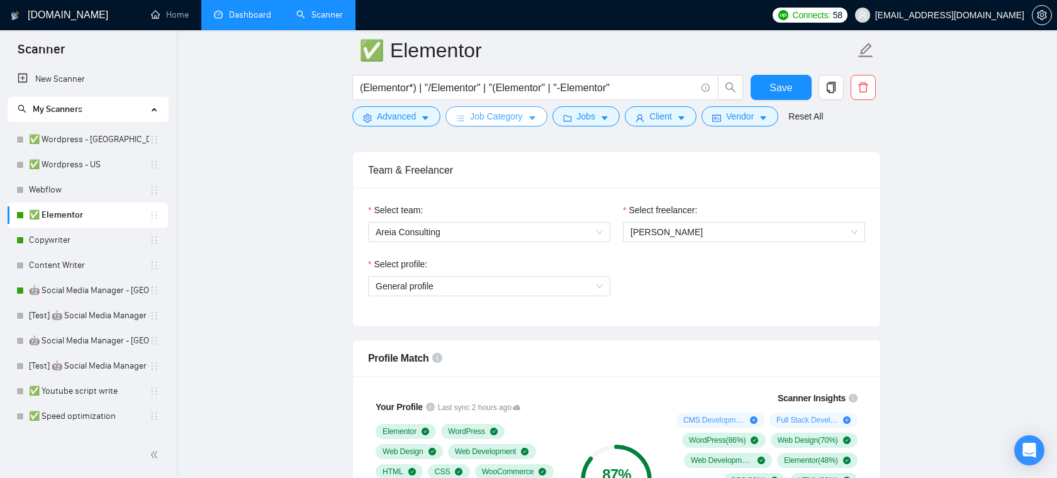
scroll to position [665, 0]
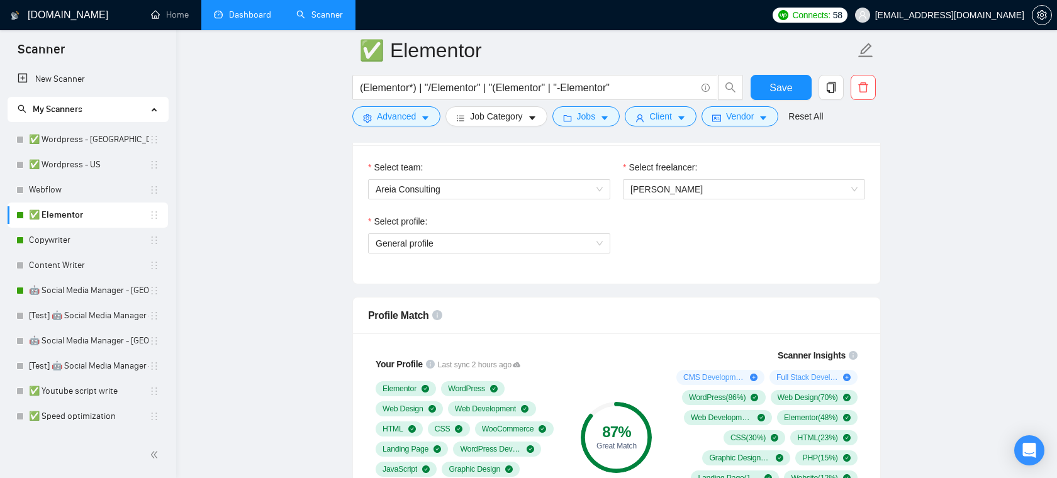
click at [252, 13] on link "Dashboard" at bounding box center [242, 14] width 57 height 11
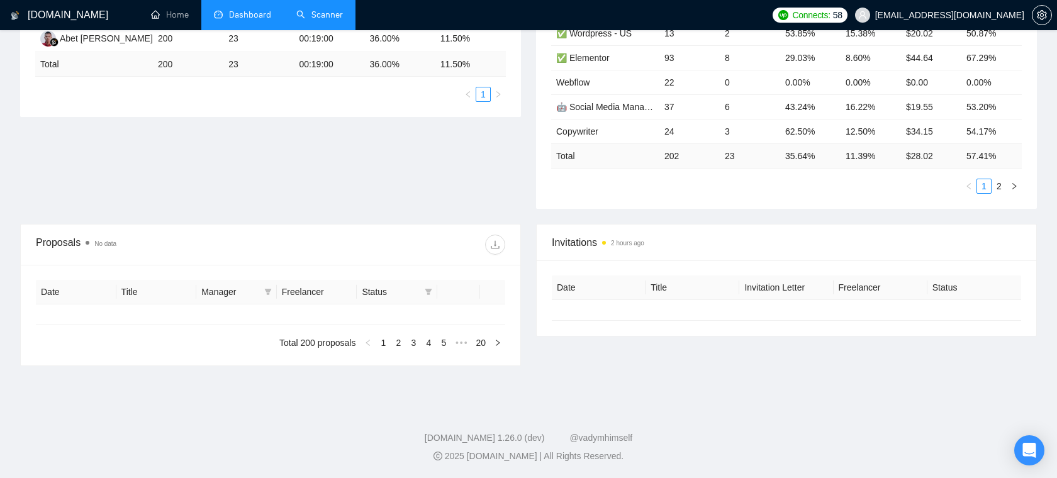
type input "[DATE]"
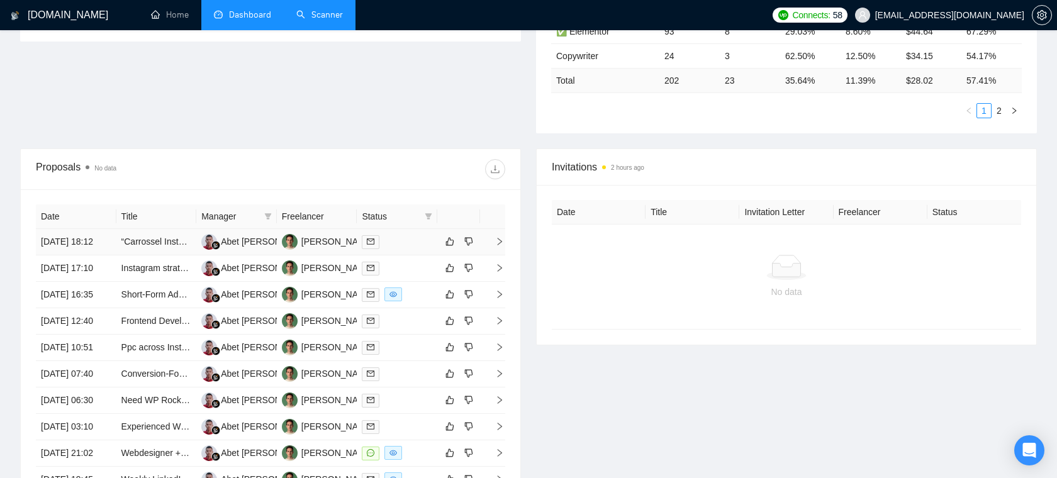
scroll to position [358, 0]
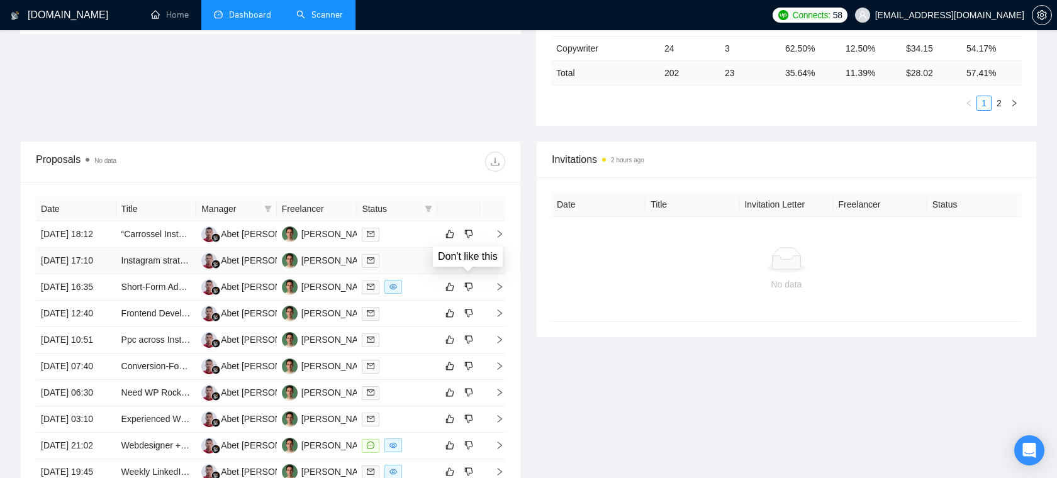
click at [468, 265] on icon "dislike" at bounding box center [468, 260] width 9 height 10
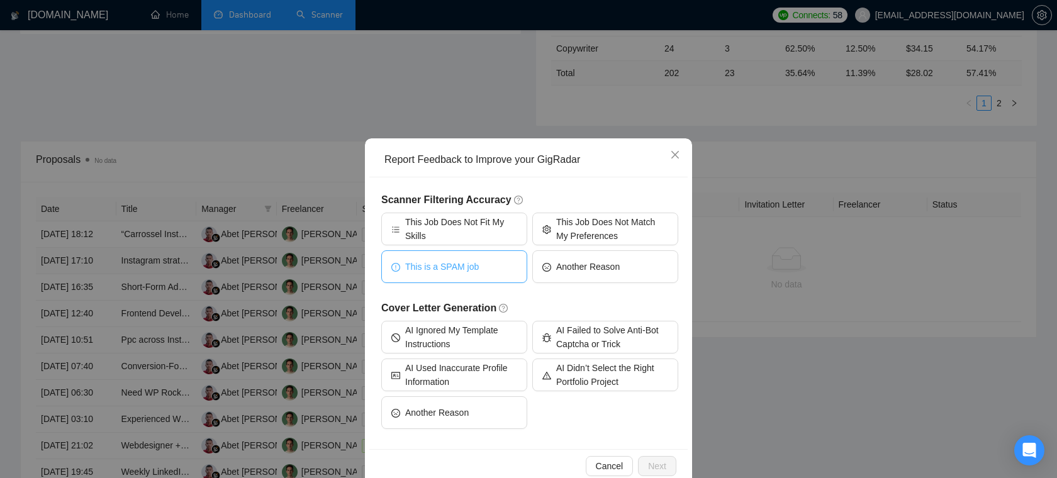
scroll to position [24, 0]
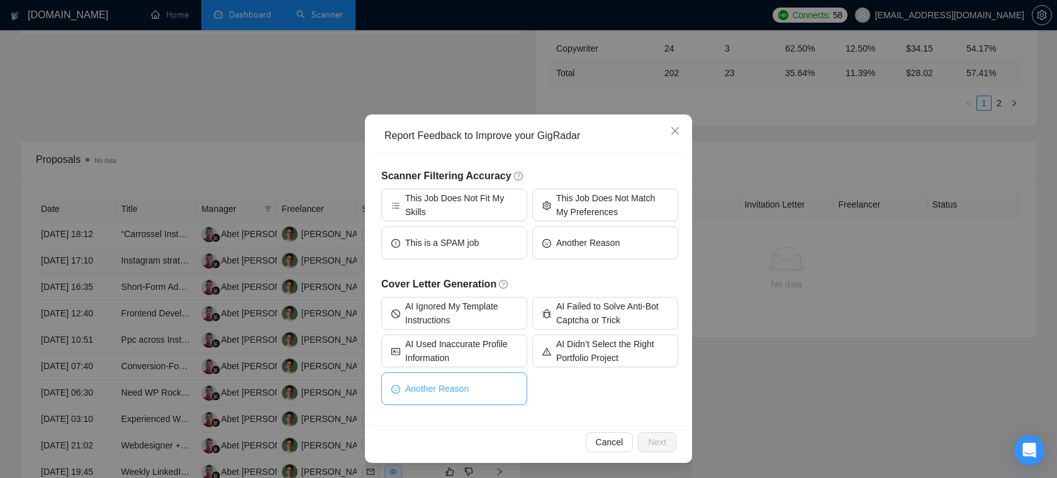
click at [435, 389] on span "Another Reason" at bounding box center [437, 389] width 64 height 14
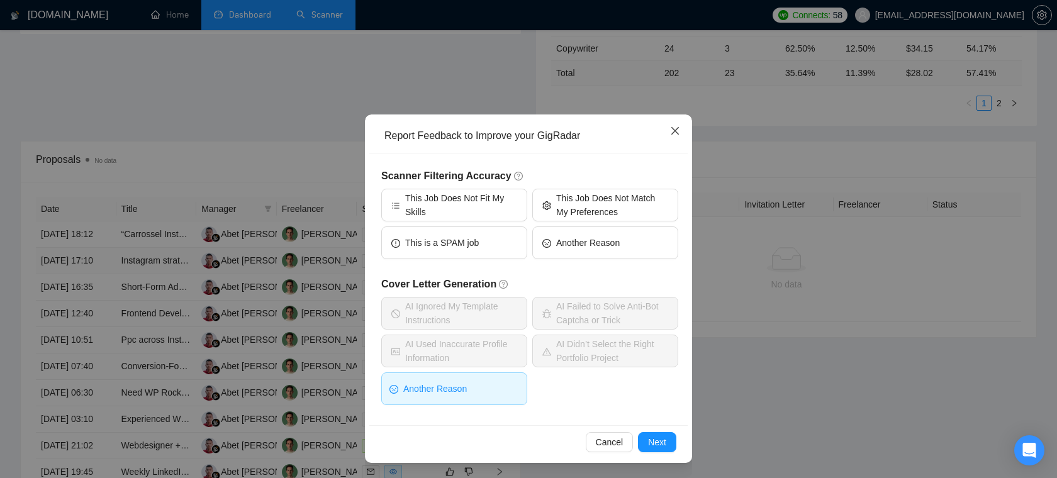
click at [675, 131] on icon "close" at bounding box center [675, 131] width 8 height 8
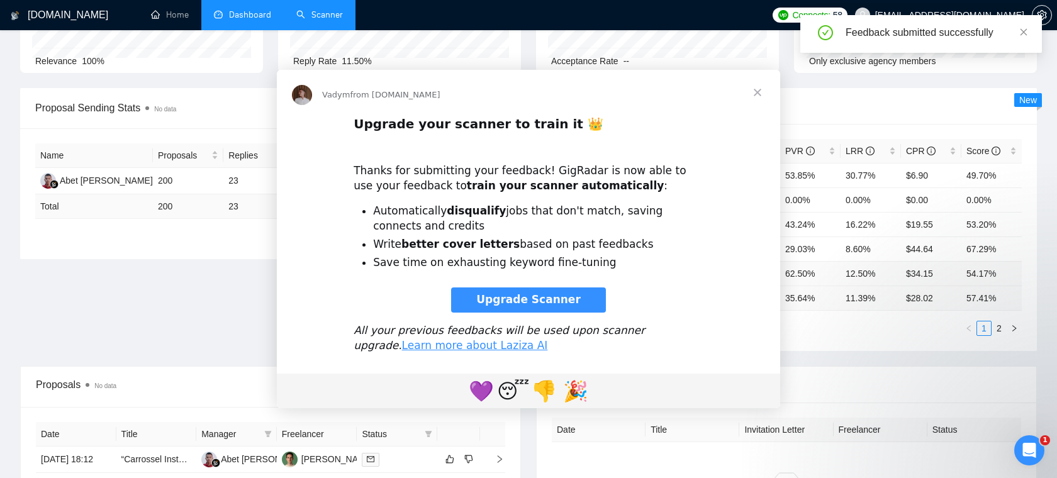
scroll to position [0, 0]
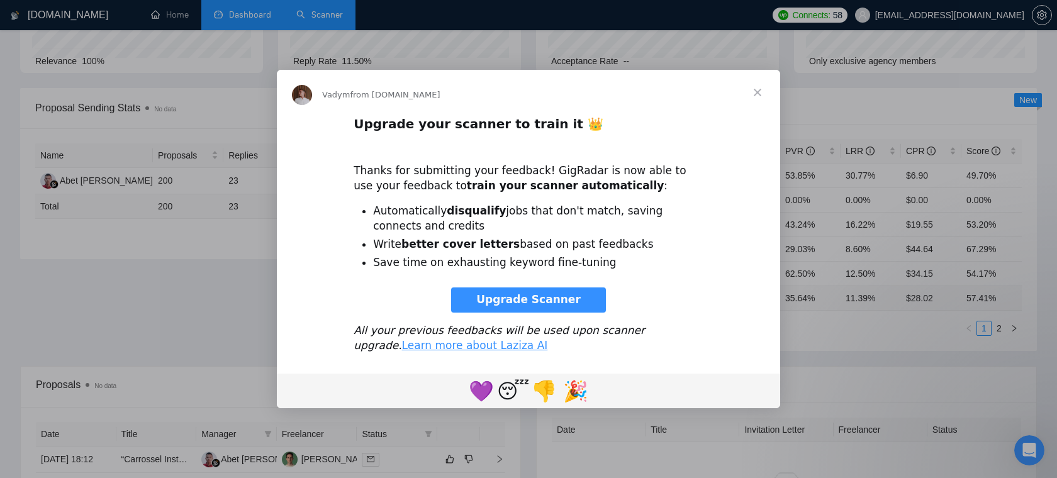
click at [757, 90] on span "Close" at bounding box center [757, 92] width 45 height 45
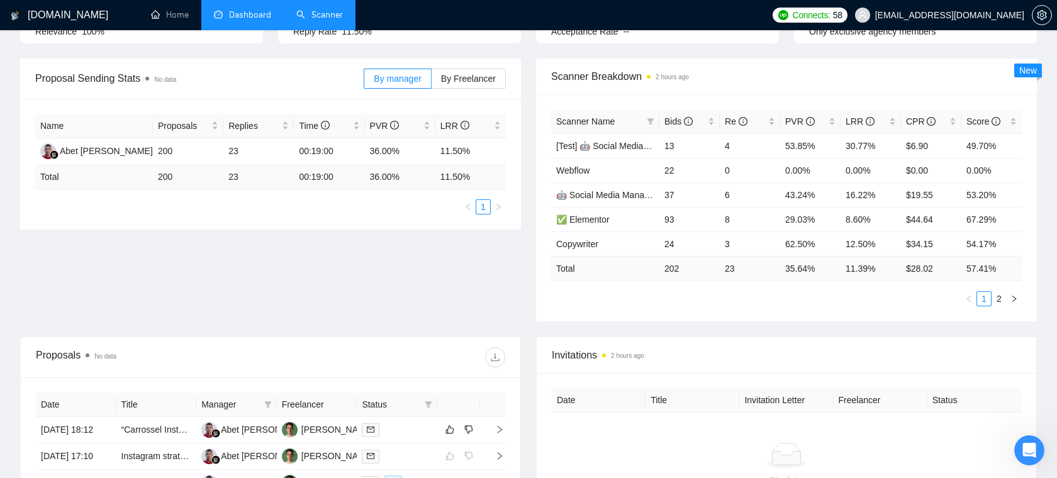
scroll to position [150, 0]
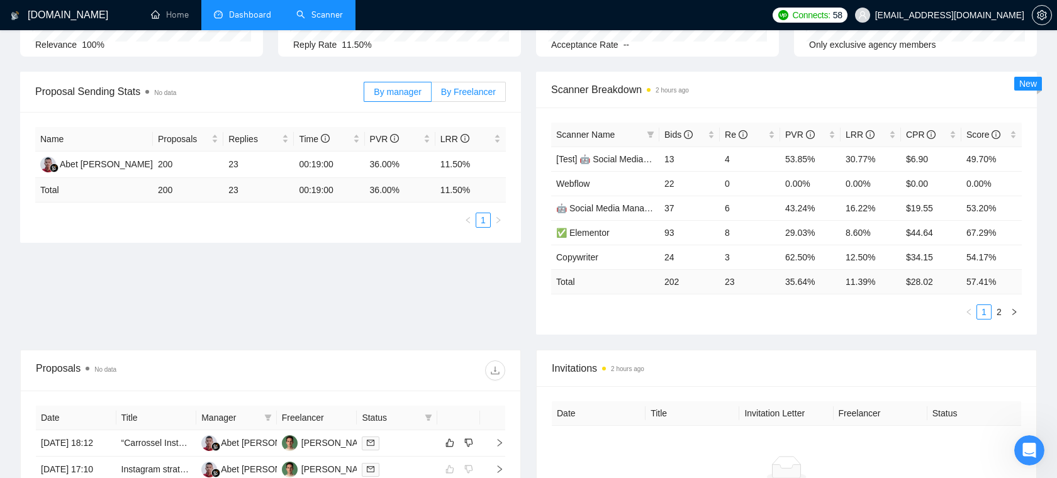
click at [470, 92] on span "By Freelancer" at bounding box center [468, 92] width 55 height 10
click at [431, 95] on input "By Freelancer" at bounding box center [431, 95] width 0 height 0
click at [404, 91] on span "By manager" at bounding box center [397, 92] width 47 height 10
click at [364, 95] on input "By manager" at bounding box center [364, 95] width 0 height 0
click at [490, 91] on span "By Freelancer" at bounding box center [468, 92] width 55 height 10
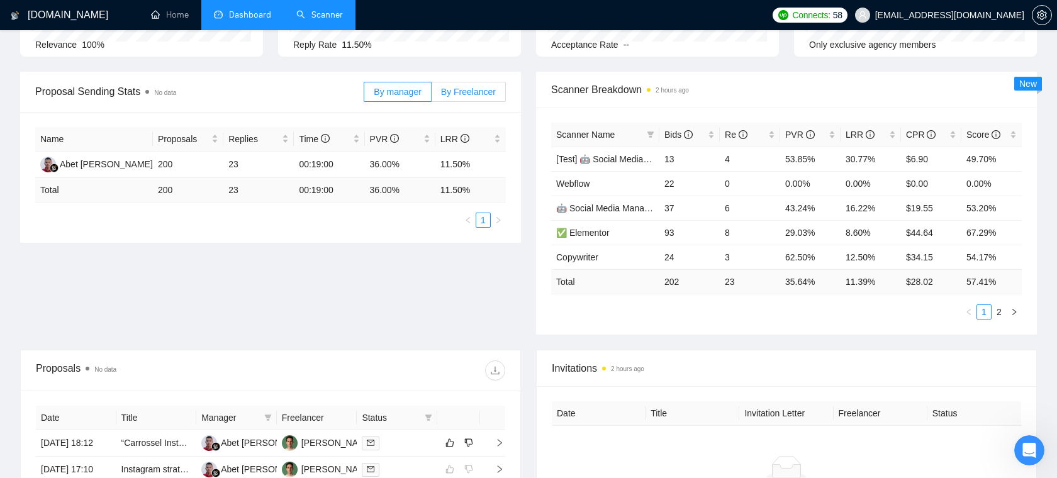
click at [431, 95] on input "By Freelancer" at bounding box center [431, 95] width 0 height 0
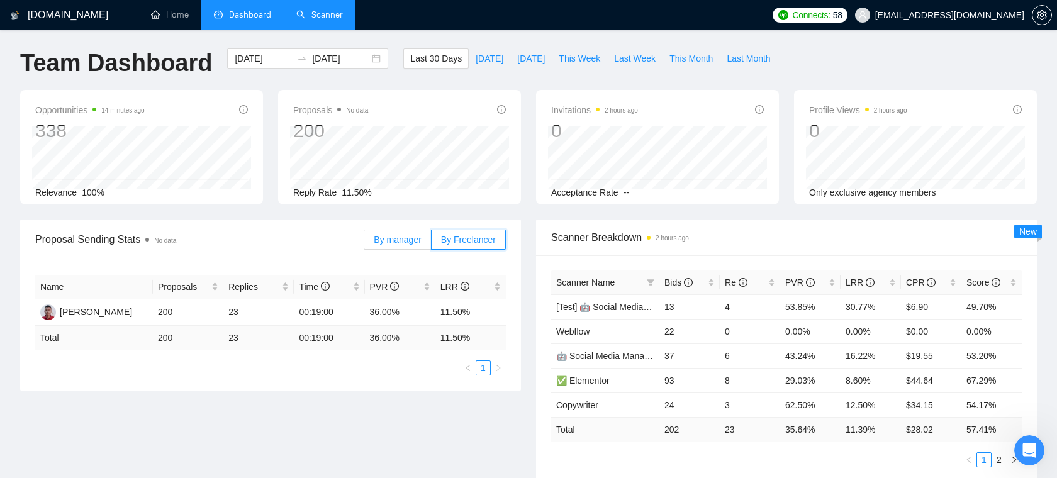
scroll to position [0, 0]
click at [325, 20] on link "Scanner" at bounding box center [319, 14] width 47 height 11
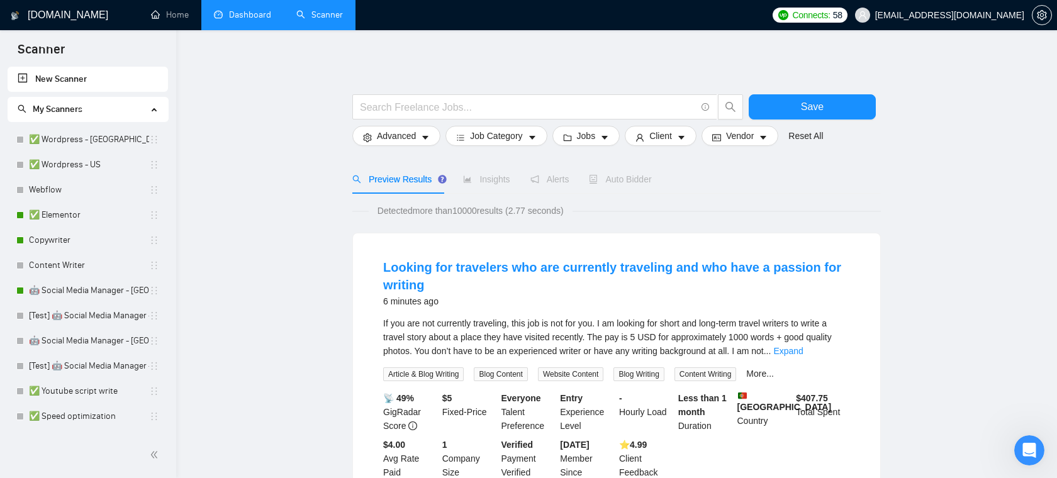
click at [252, 19] on link "Dashboard" at bounding box center [242, 14] width 57 height 11
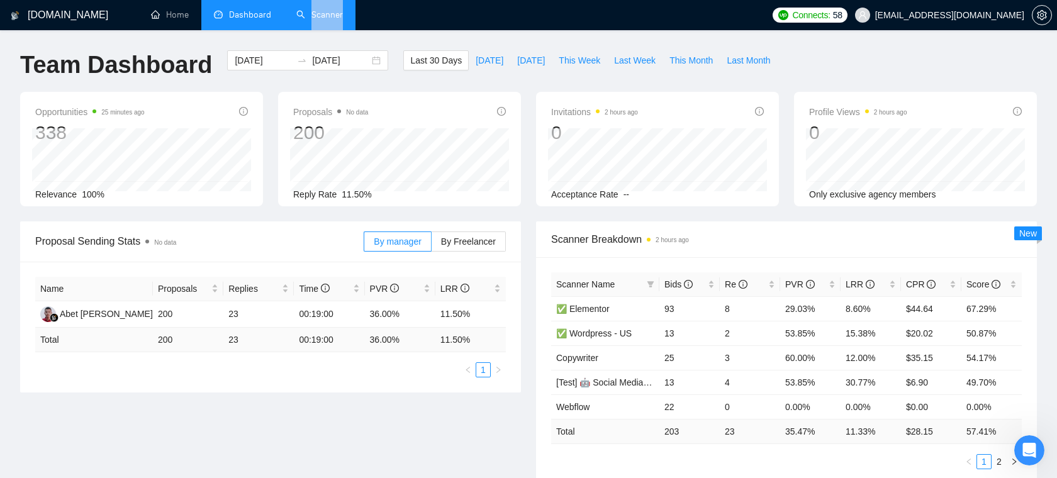
click at [329, 30] on li "Scanner" at bounding box center [320, 15] width 72 height 30
click at [321, 20] on link "Scanner" at bounding box center [319, 14] width 47 height 11
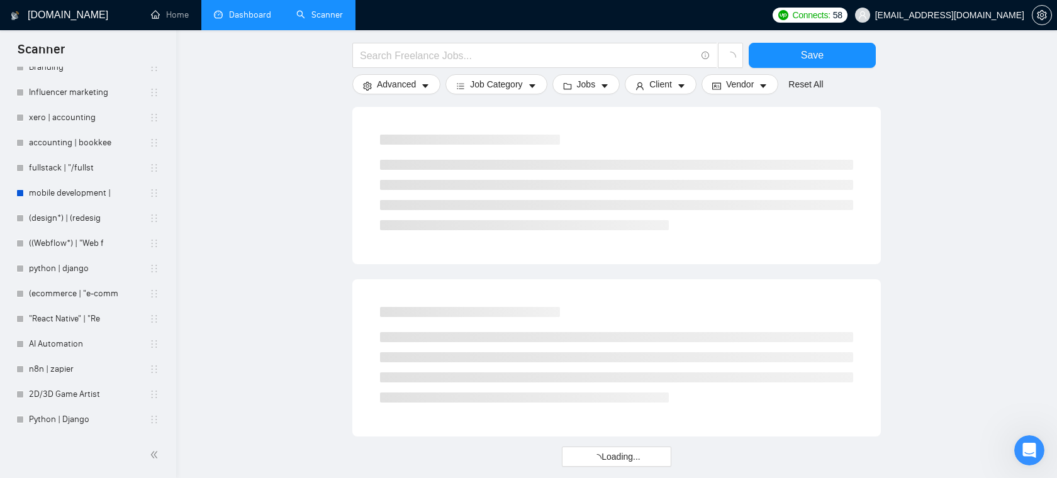
scroll to position [674, 0]
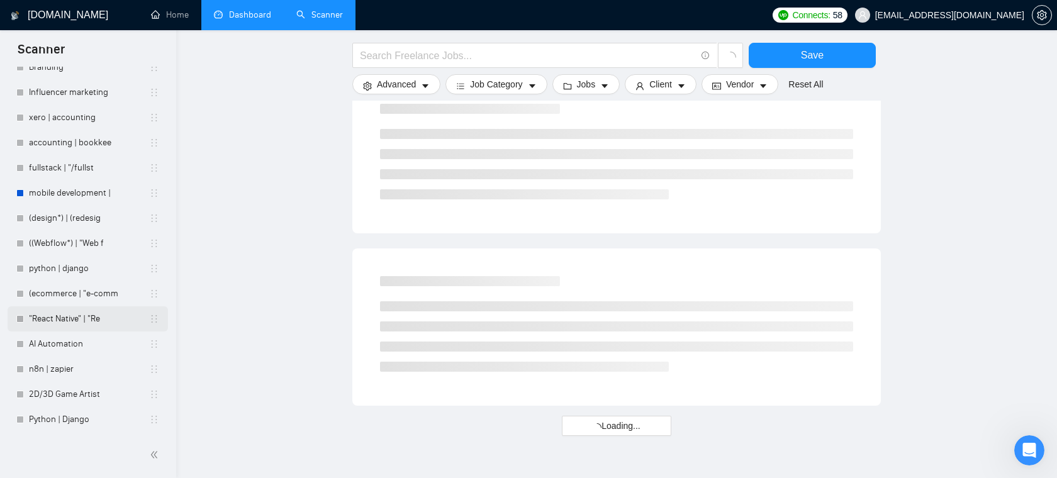
click at [69, 321] on link ""React Native" | "Re" at bounding box center [89, 318] width 120 height 25
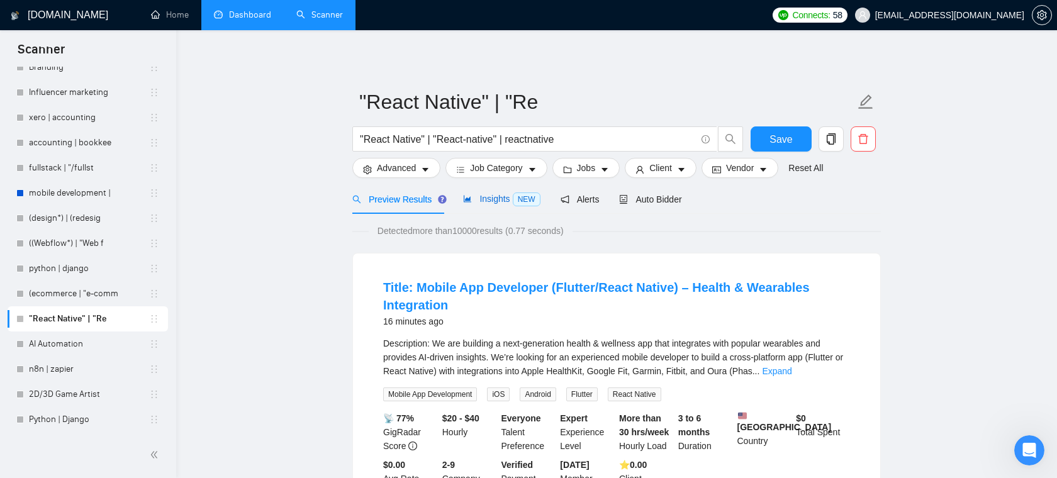
click at [513, 198] on span "Insights NEW" at bounding box center [501, 199] width 77 height 10
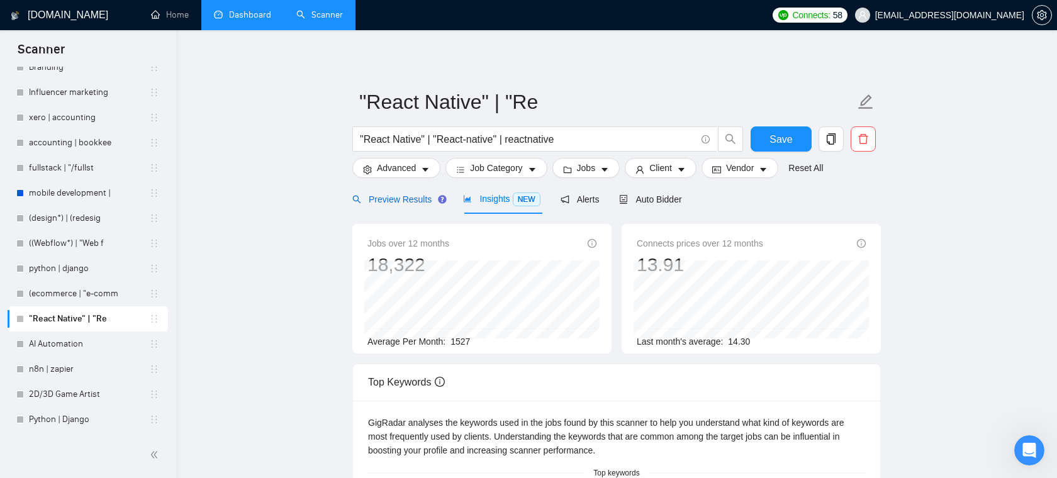
click at [401, 200] on span "Preview Results" at bounding box center [397, 199] width 91 height 10
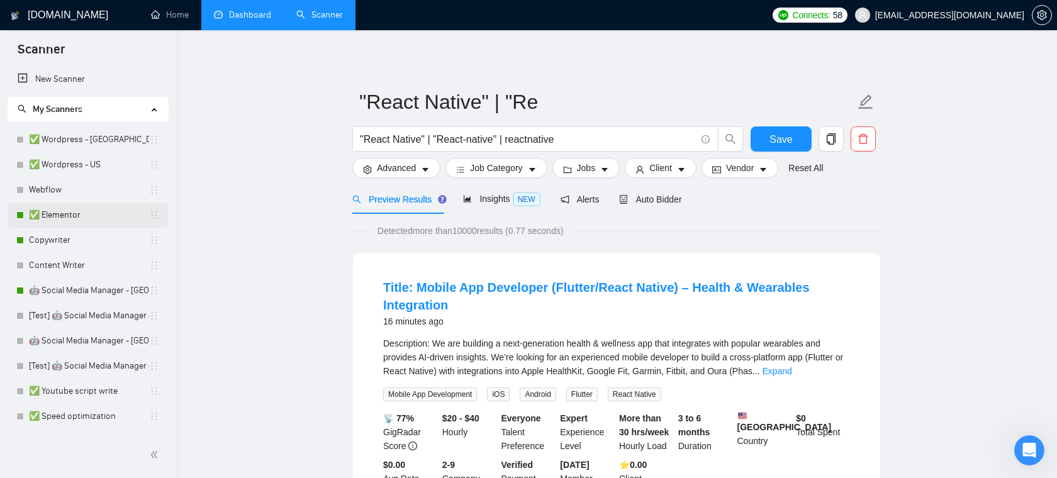
click at [87, 214] on link "✅ Elementor" at bounding box center [89, 215] width 120 height 25
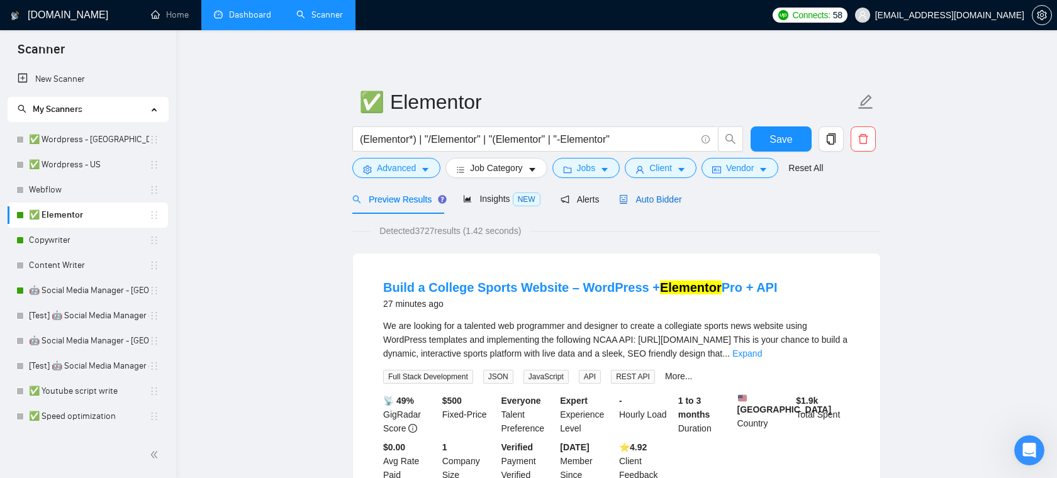
click at [669, 203] on span "Auto Bidder" at bounding box center [650, 199] width 62 height 10
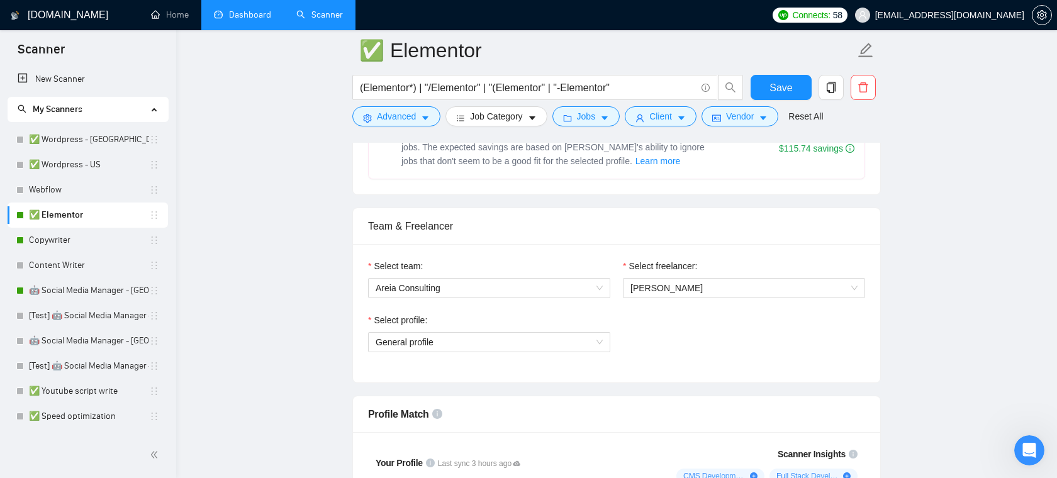
scroll to position [572, 0]
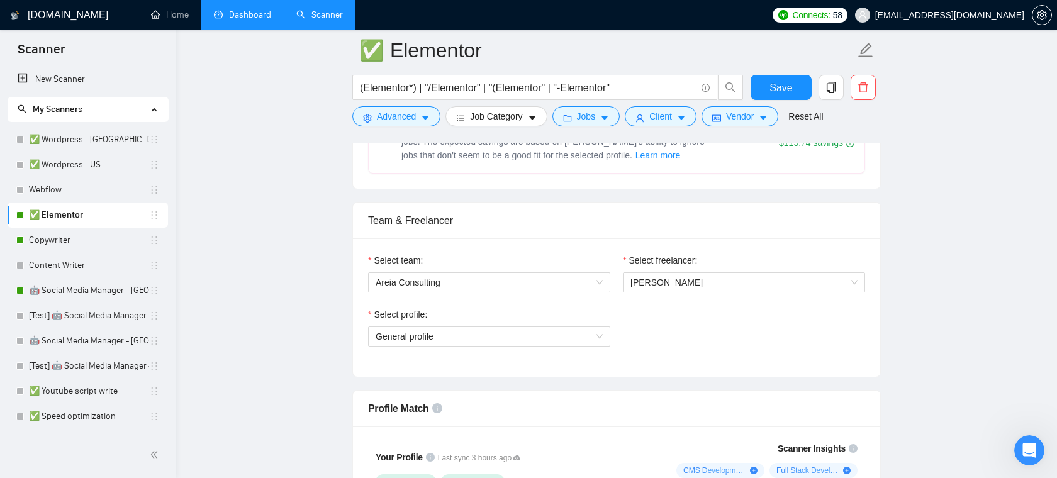
click at [562, 294] on div "Select team: Areia Consulting" at bounding box center [489, 280] width 255 height 54
click at [572, 279] on span "Areia Consulting" at bounding box center [488, 282] width 227 height 19
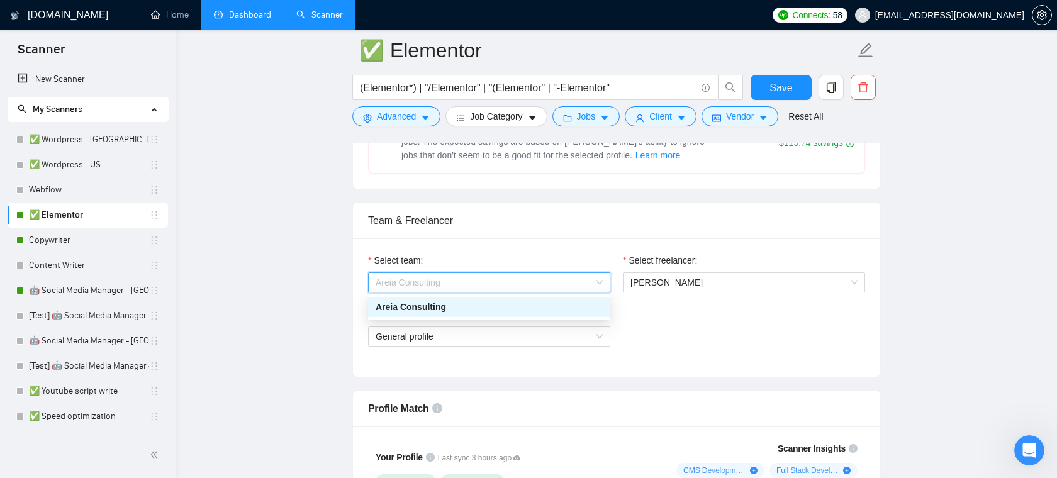
click at [531, 308] on div "Areia Consulting" at bounding box center [488, 307] width 227 height 14
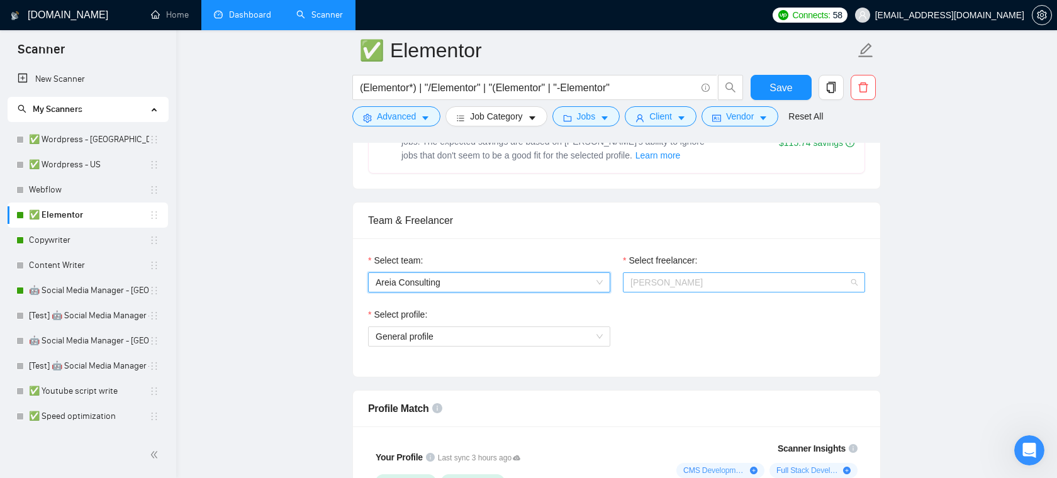
click at [665, 275] on span "[PERSON_NAME]" at bounding box center [743, 282] width 227 height 19
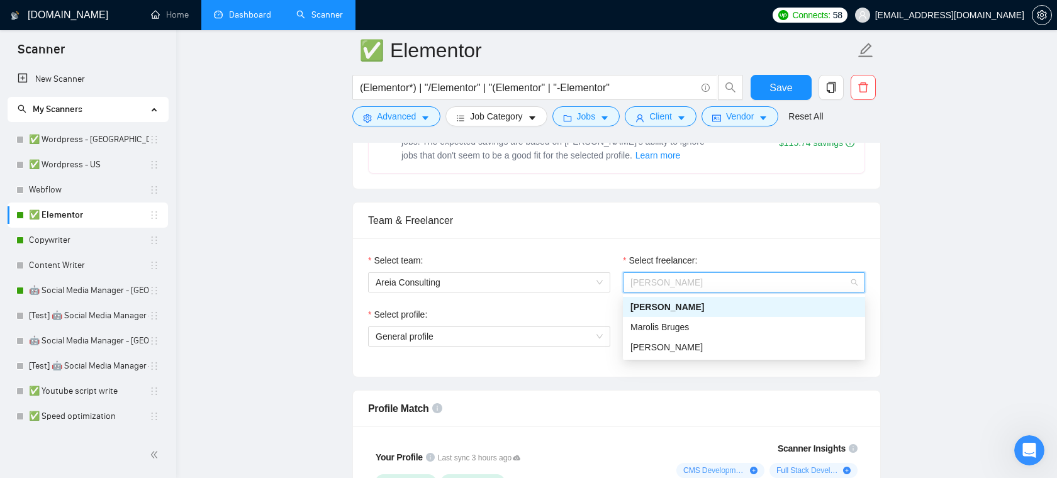
click at [669, 202] on div "Team & Freelancer Select team: Areia Consulting Select freelancer: Alejandro Ro…" at bounding box center [616, 289] width 528 height 175
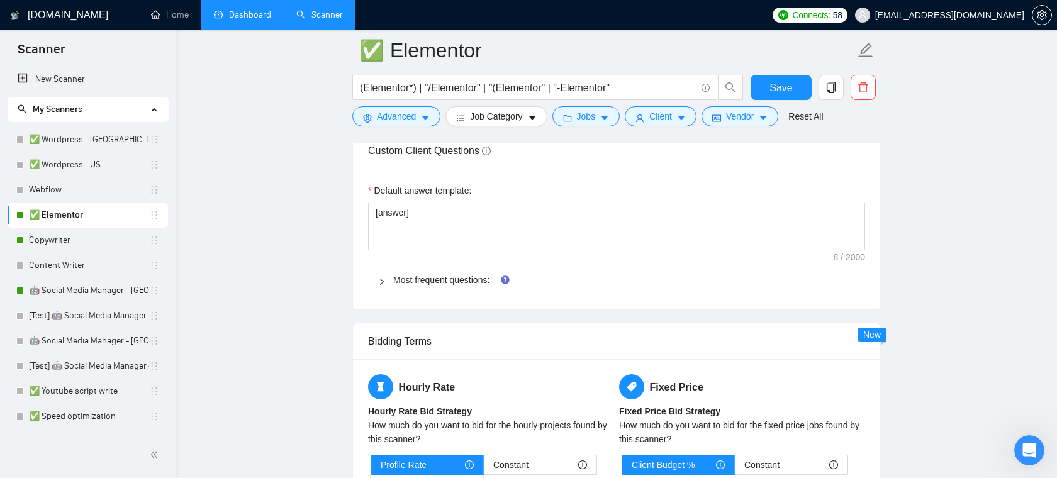
scroll to position [1824, 0]
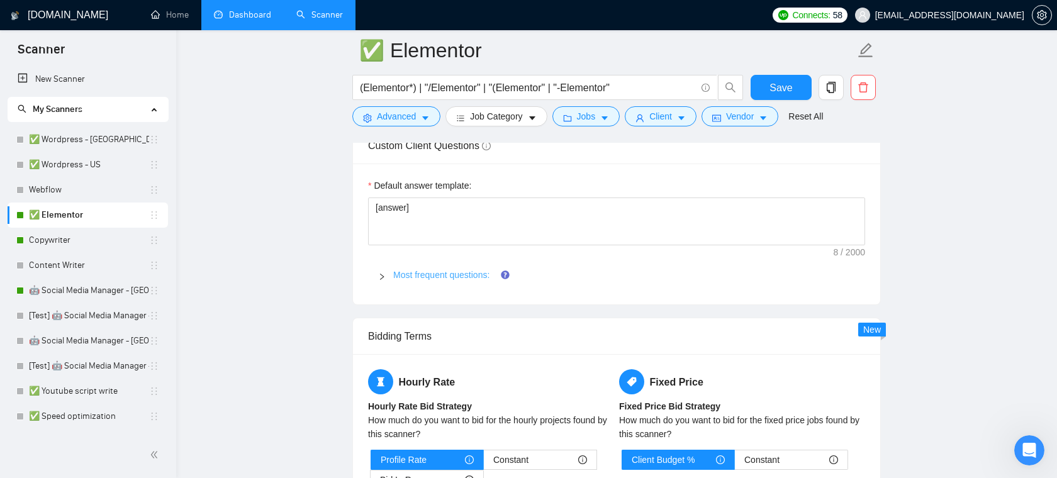
click at [445, 274] on link "Most frequent questions:" at bounding box center [441, 275] width 96 height 10
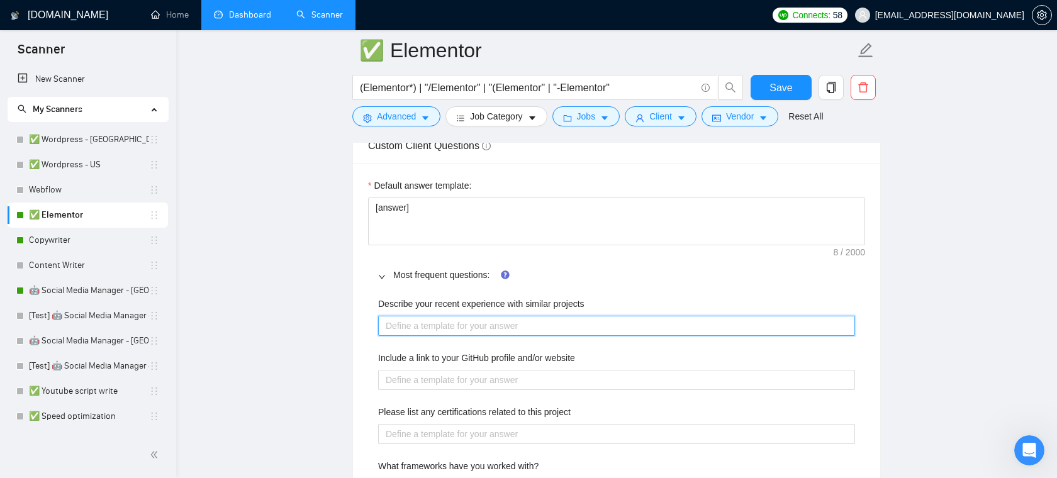
click at [469, 319] on projects "Describe your recent experience with similar projects" at bounding box center [616, 326] width 477 height 20
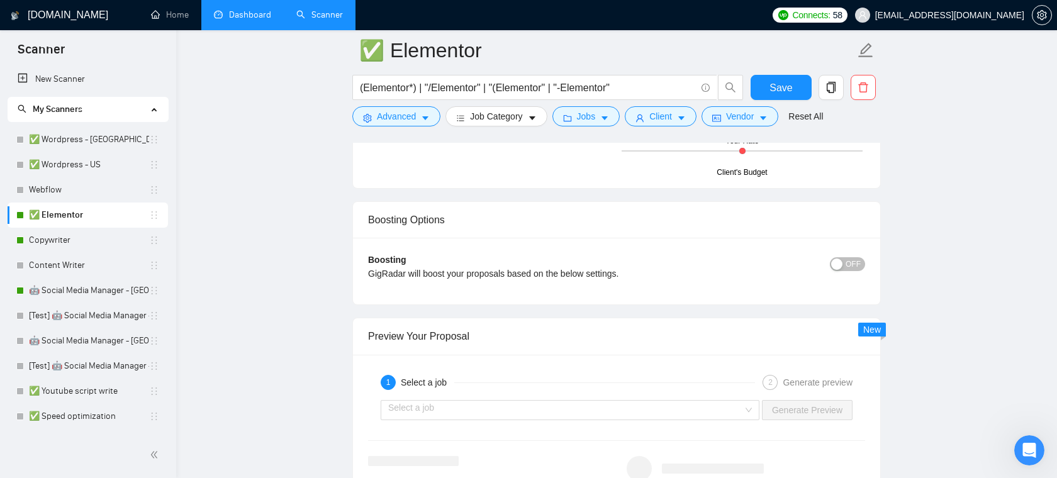
scroll to position [2524, 0]
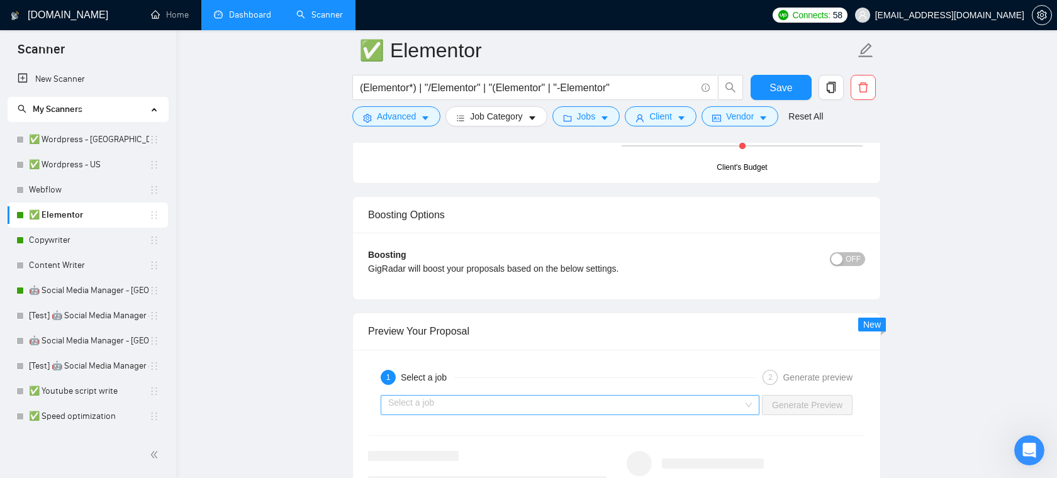
click at [552, 403] on input "search" at bounding box center [565, 405] width 355 height 19
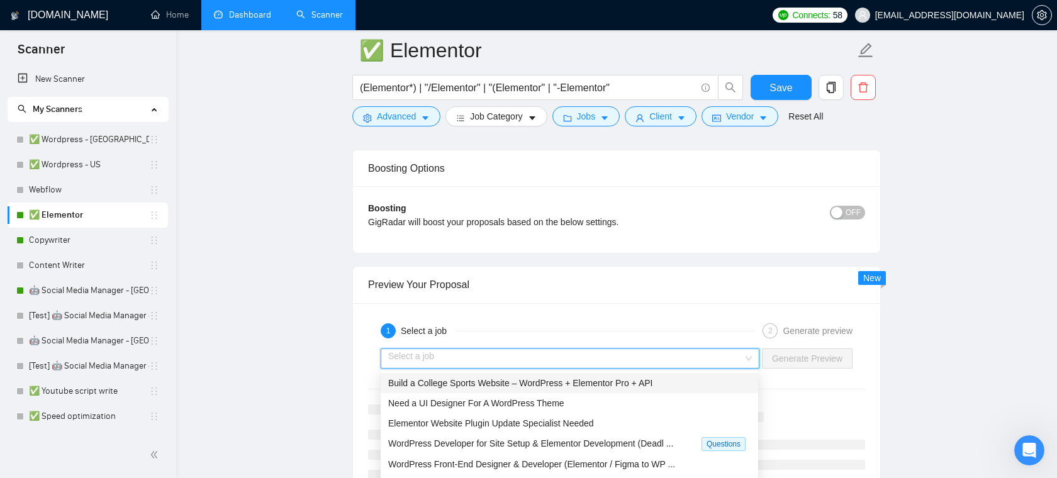
scroll to position [2587, 0]
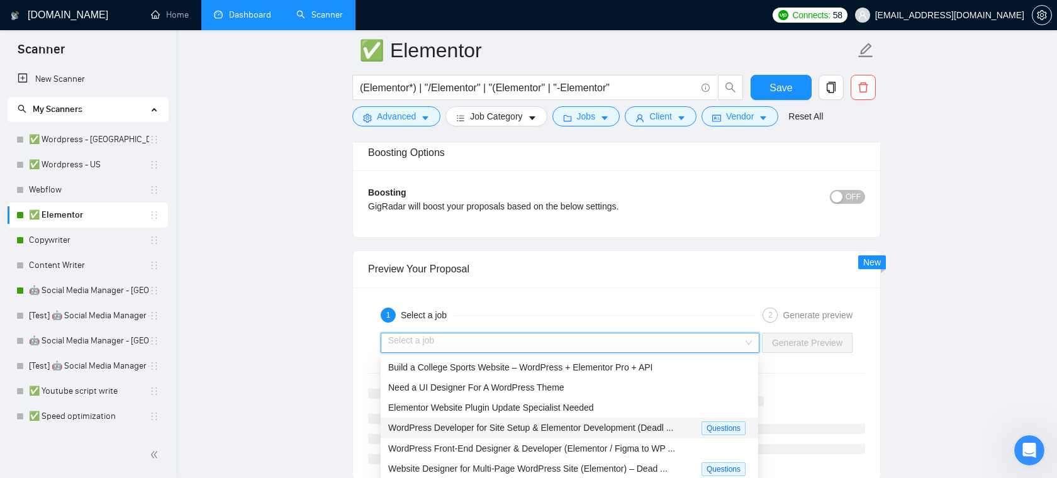
click at [628, 426] on span "WordPress Developer for Site Setup & Elementor Development (Deadl ..." at bounding box center [530, 428] width 285 height 10
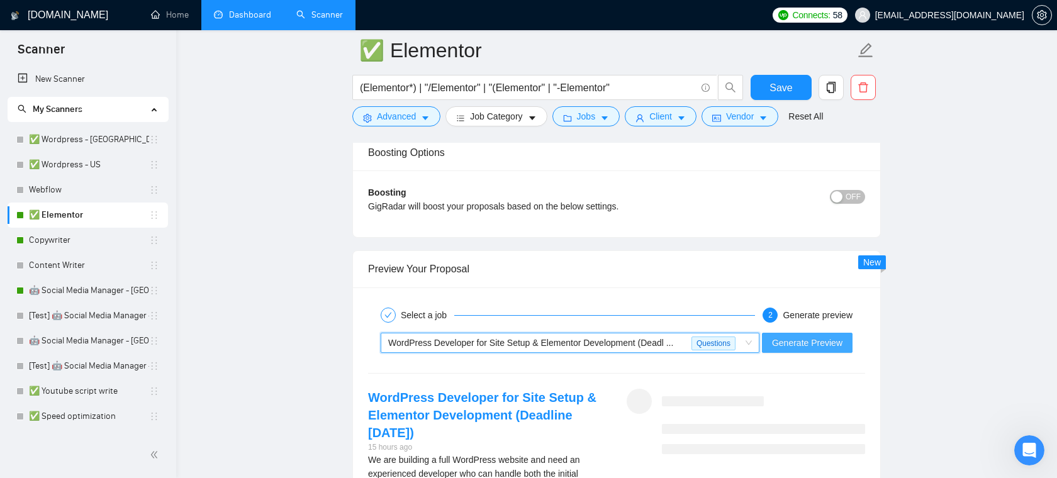
click at [806, 342] on span "Generate Preview" at bounding box center [807, 343] width 70 height 14
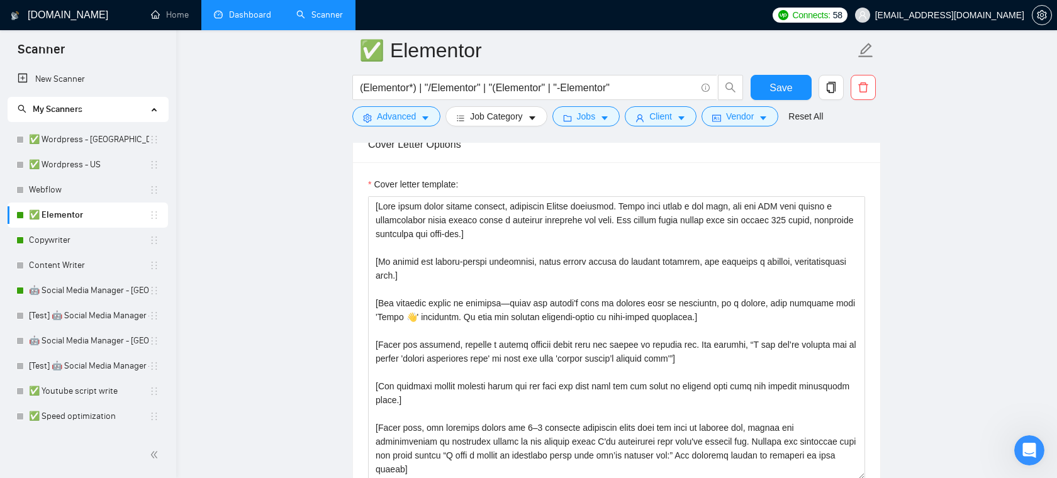
scroll to position [1428, 0]
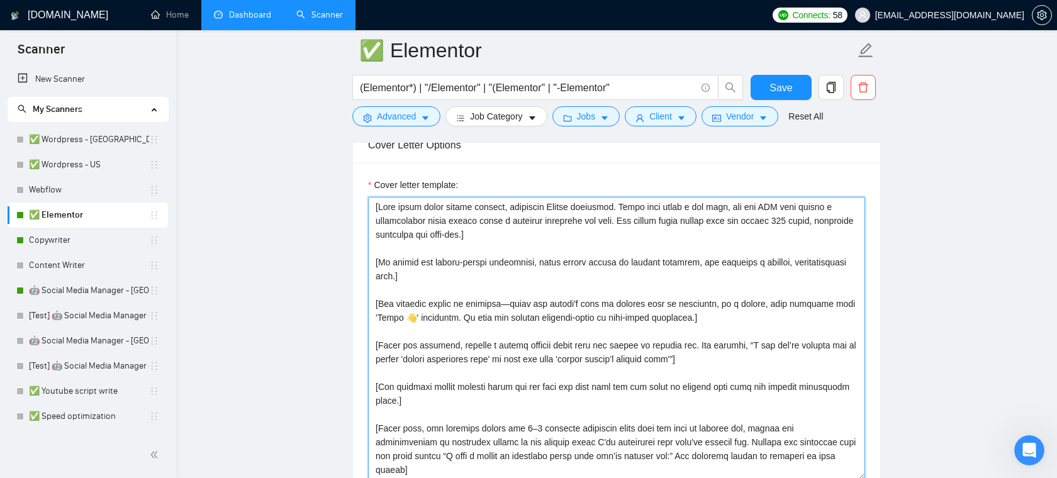
click at [723, 318] on textarea "Cover letter template:" at bounding box center [616, 338] width 497 height 283
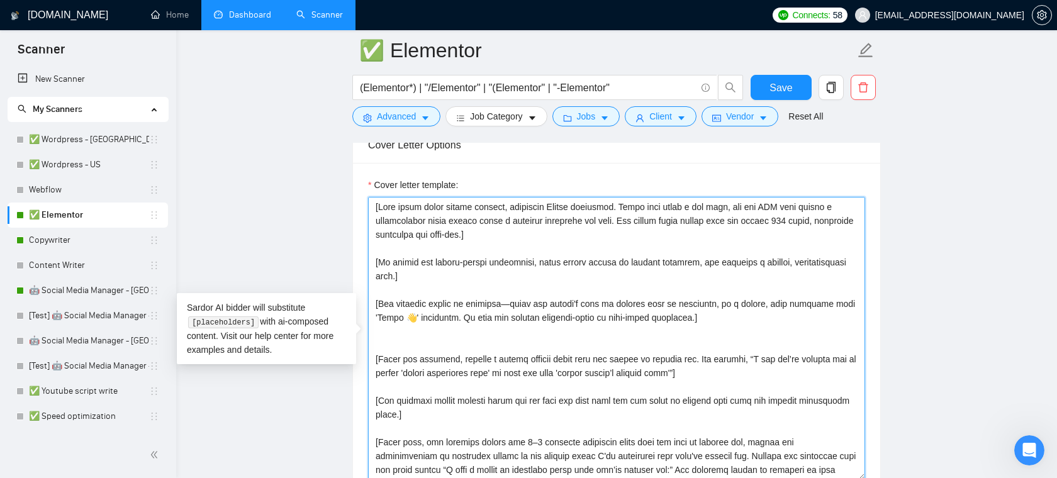
type textarea "[This helps users create concise, humanlike Upwork proposals. Users will input …"
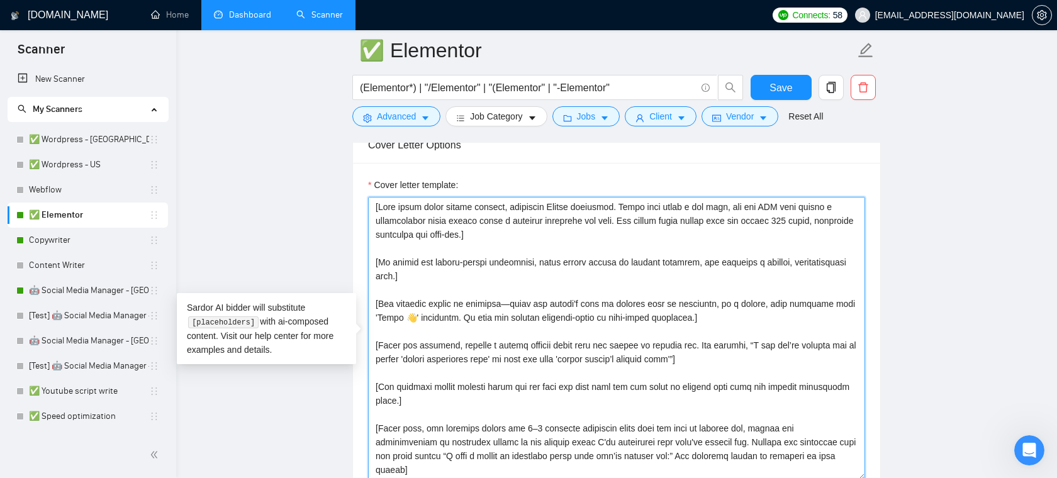
click at [786, 362] on textarea "Cover letter template:" at bounding box center [616, 338] width 497 height 283
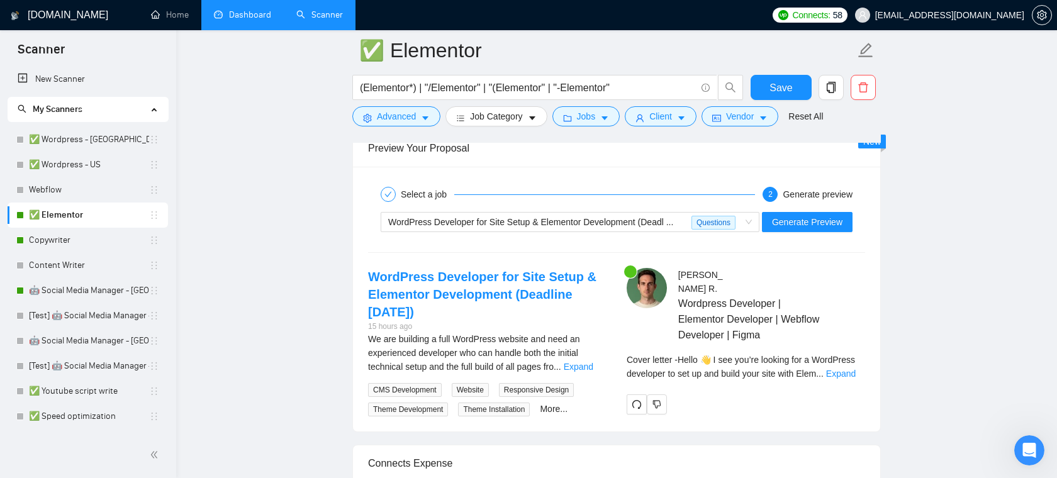
scroll to position [2822, 0]
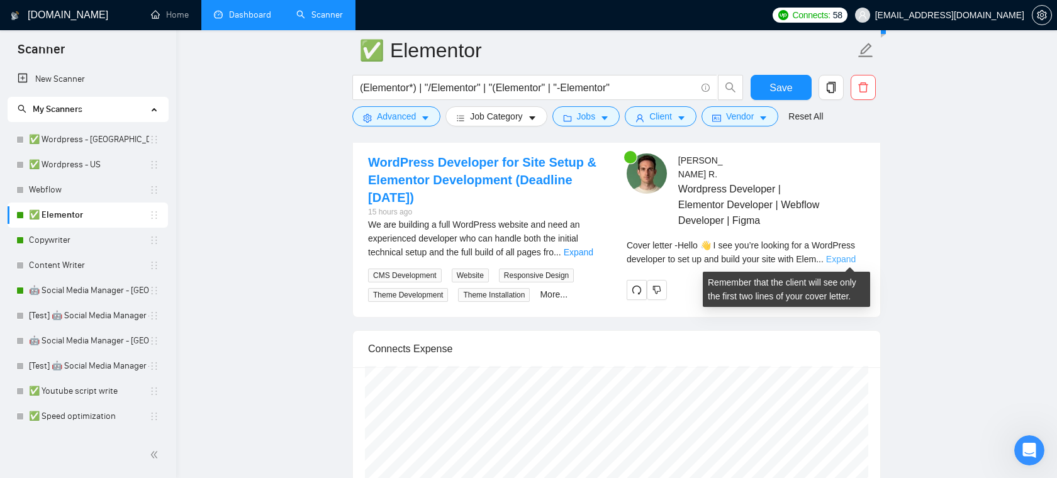
click at [838, 262] on link "Expand" at bounding box center [841, 259] width 30 height 10
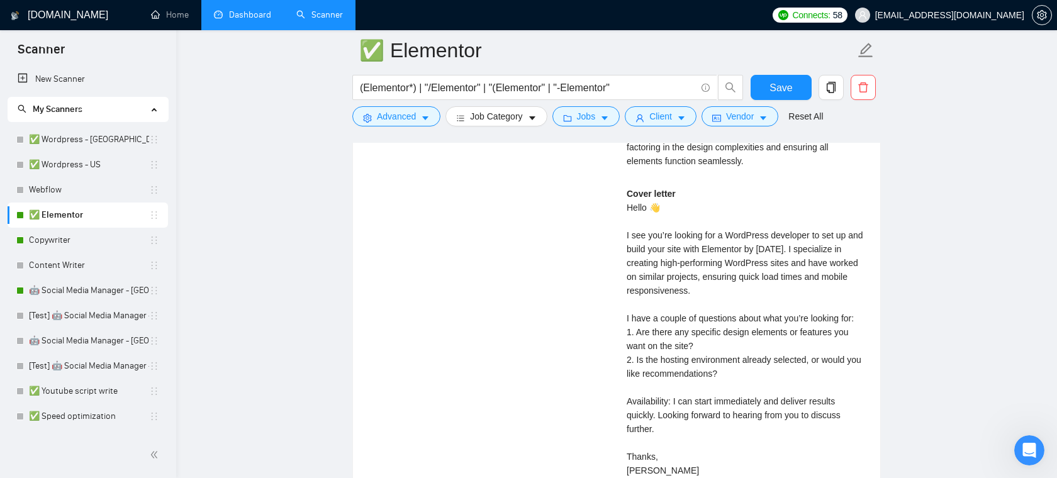
scroll to position [3082, 0]
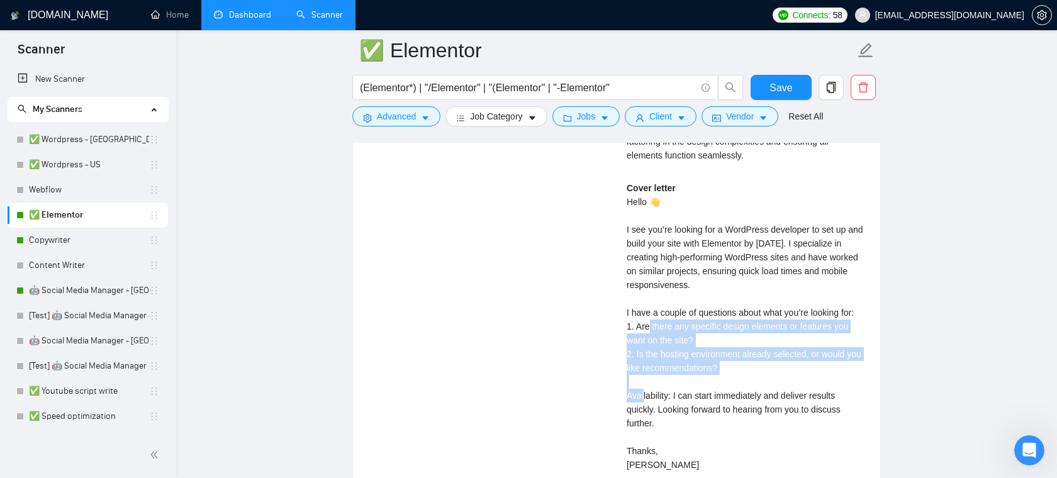
drag, startPoint x: 736, startPoint y: 379, endPoint x: 625, endPoint y: 336, distance: 120.1
click at [625, 336] on div "Alejandro R . Wordpress Developer | Elementor Developer | Webflow Developer | F…" at bounding box center [745, 200] width 258 height 612
click at [719, 360] on div "Cover letter Hello 👋 I see you’re looking for a WordPress developer to set up a…" at bounding box center [745, 326] width 238 height 291
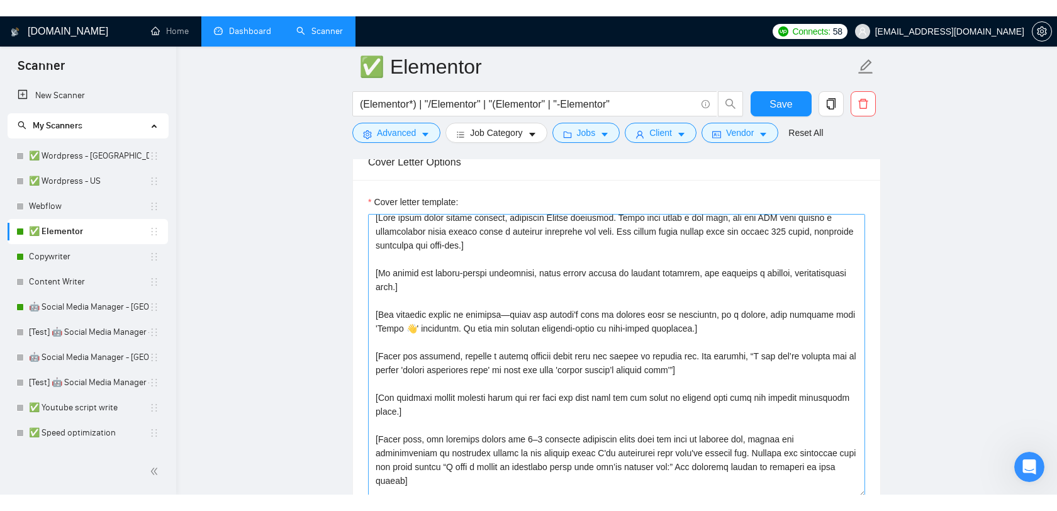
scroll to position [4, 0]
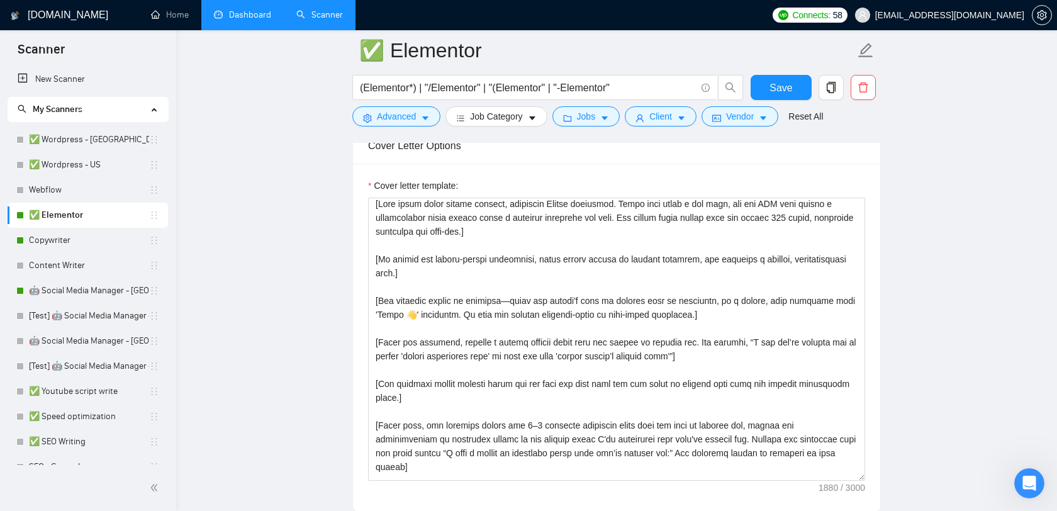
click at [238, 20] on link "Dashboard" at bounding box center [242, 14] width 57 height 11
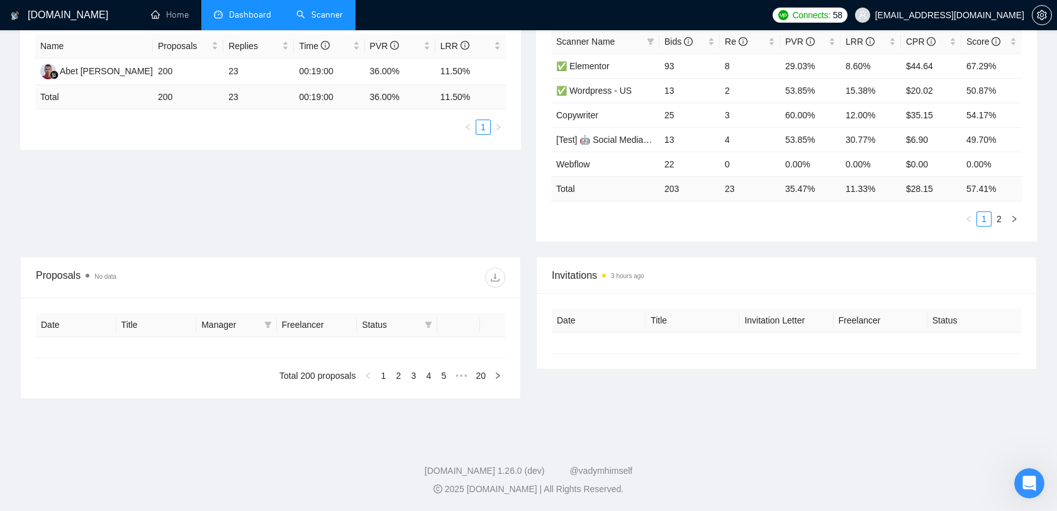
type input "[DATE]"
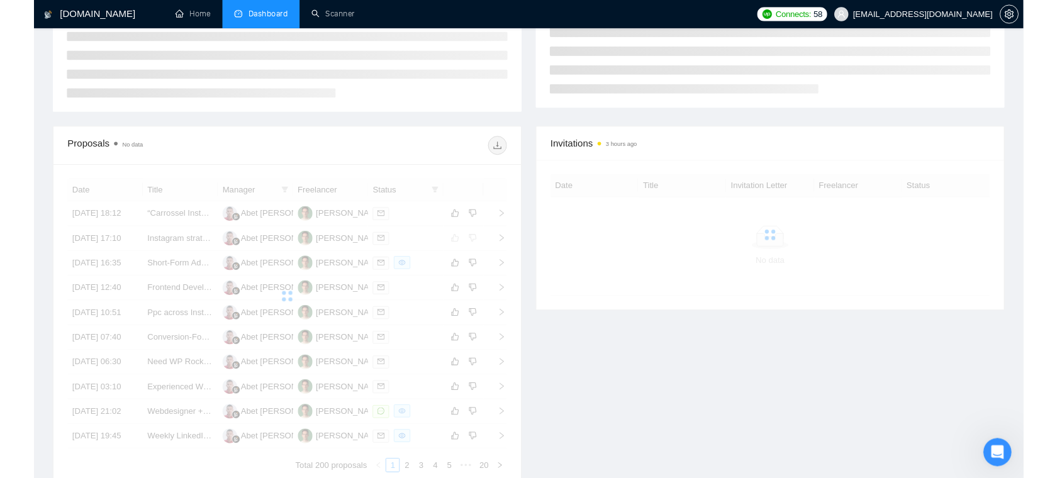
scroll to position [243, 0]
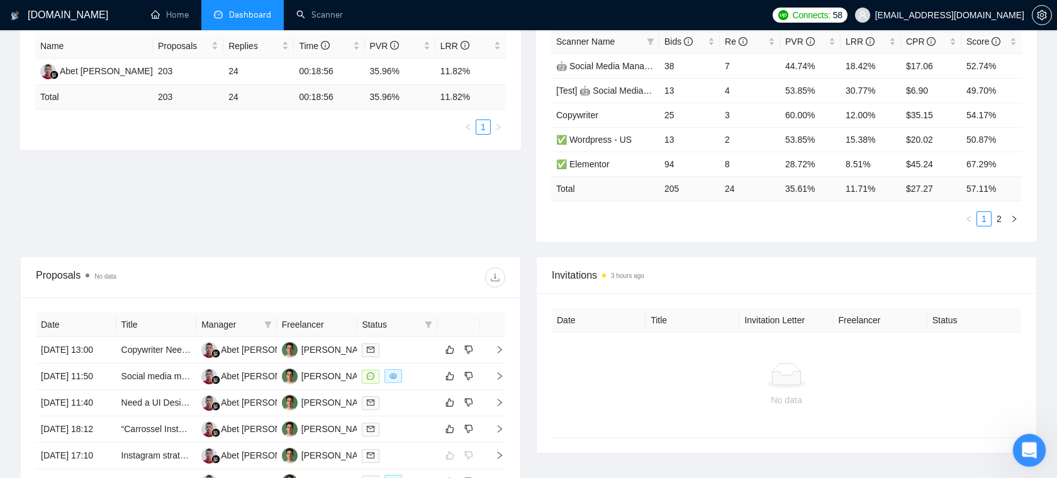
click at [1029, 452] on icon "Open Intercom Messenger" at bounding box center [1027, 448] width 21 height 21
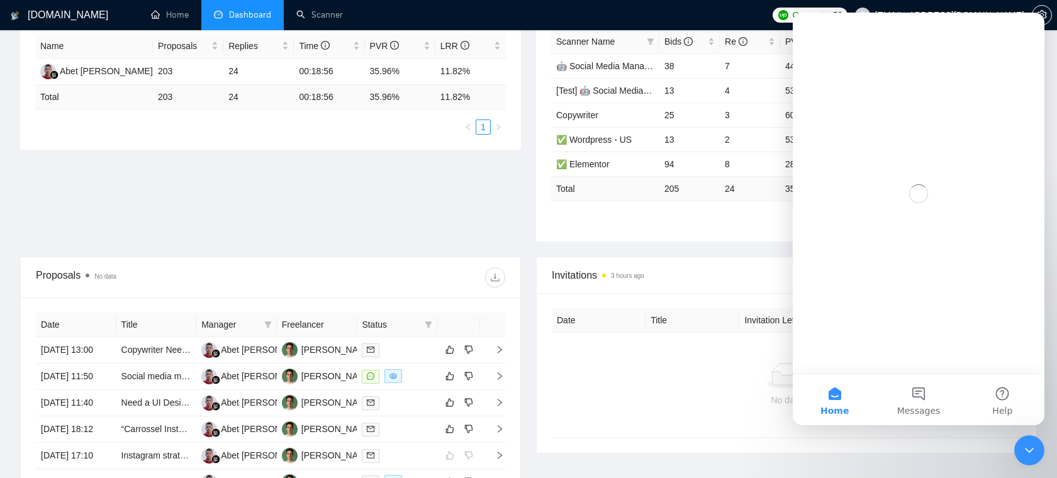
scroll to position [0, 0]
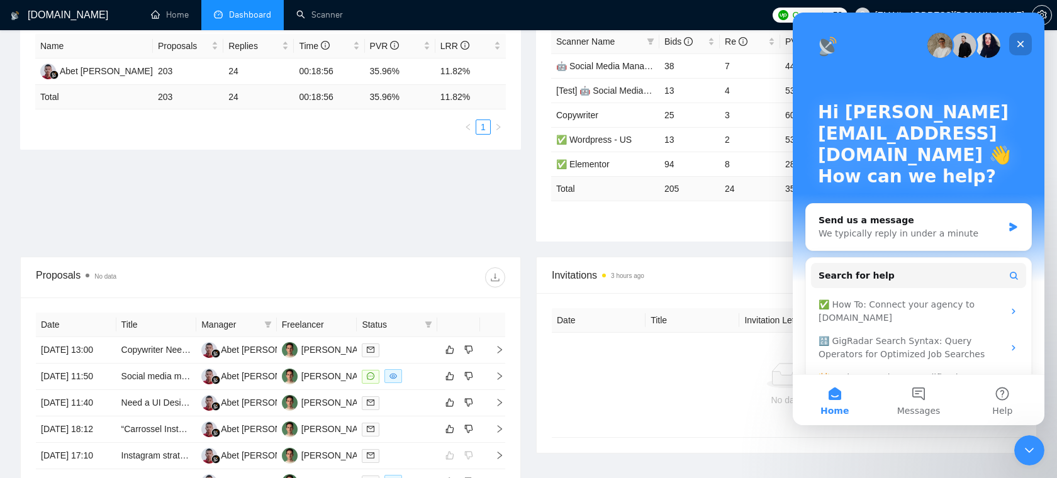
click at [1018, 42] on icon "Close" at bounding box center [1020, 44] width 7 height 7
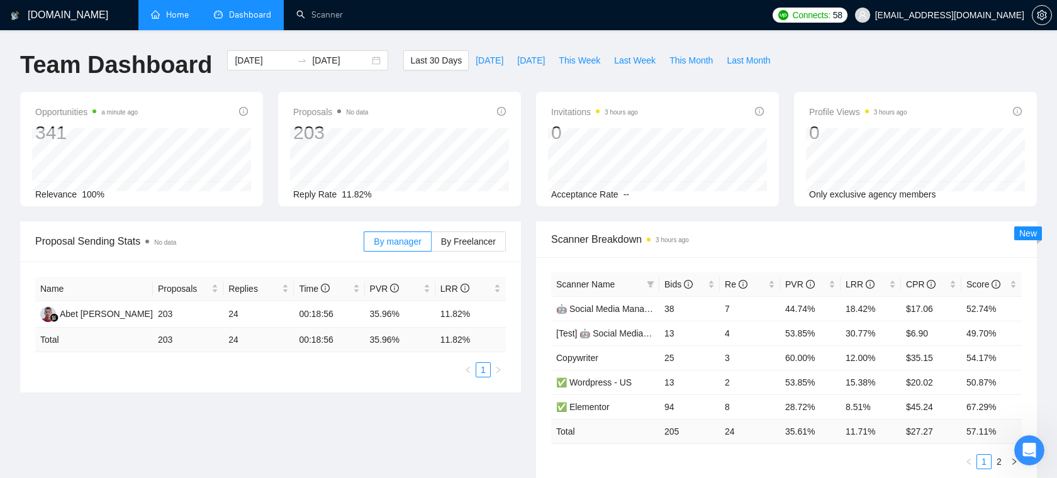
click at [169, 20] on link "Home" at bounding box center [170, 14] width 38 height 11
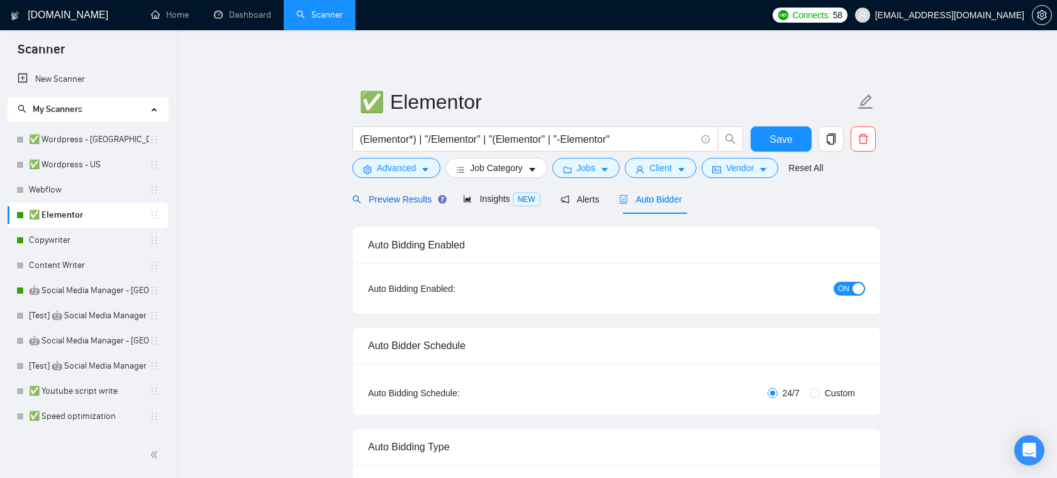
click at [397, 204] on div "Preview Results" at bounding box center [397, 199] width 91 height 14
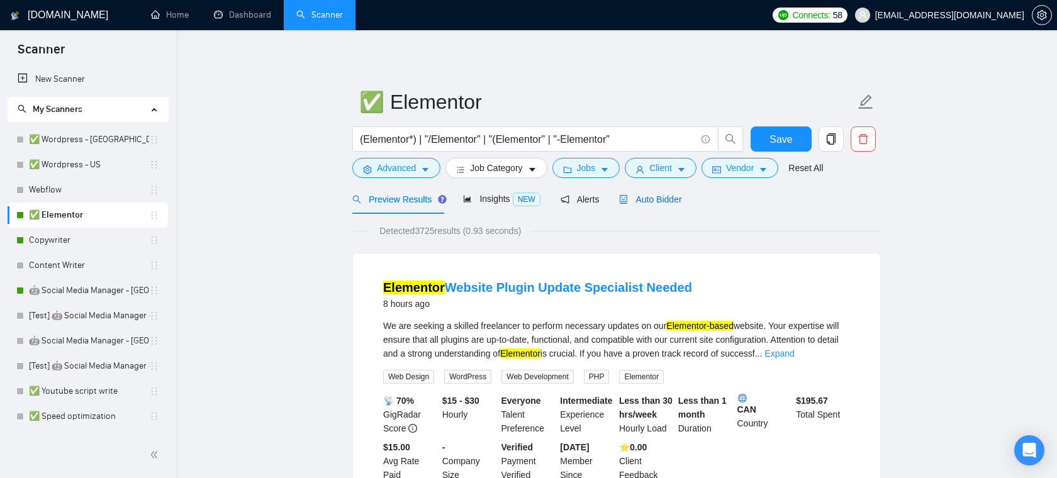
click at [662, 197] on span "Auto Bidder" at bounding box center [650, 199] width 62 height 10
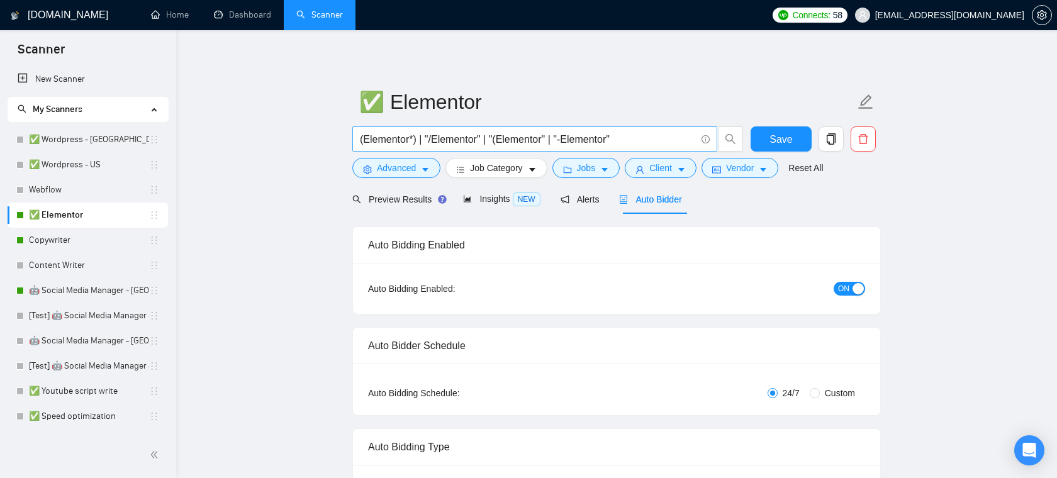
click at [480, 132] on input "(Elementor*) | "/Elementor" | "(Elementor" | "-Elementor"" at bounding box center [528, 139] width 336 height 16
click at [475, 135] on input "(Elementor*) | "/Elementor" | "(Elementor" | "-Elementor"" at bounding box center [528, 139] width 336 height 16
click at [406, 203] on span "Preview Results" at bounding box center [397, 199] width 91 height 10
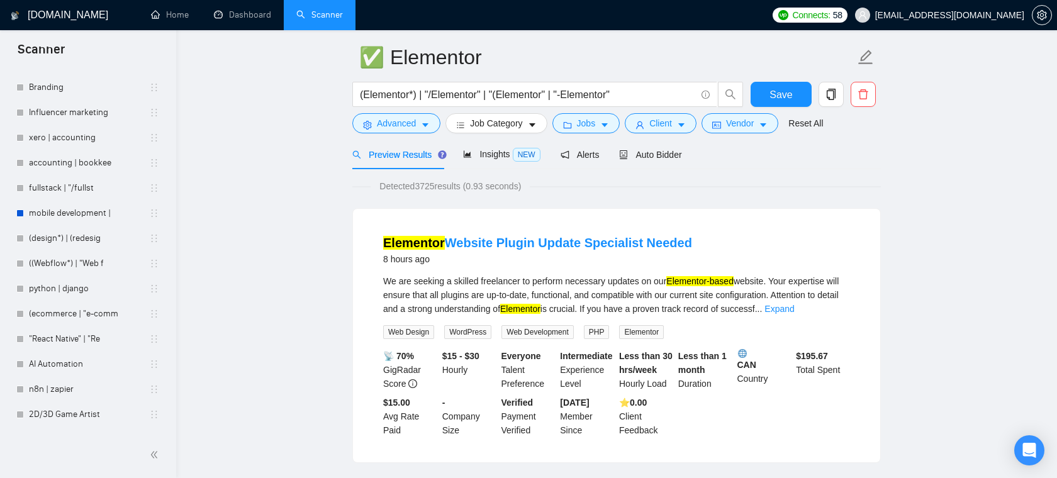
scroll to position [624, 0]
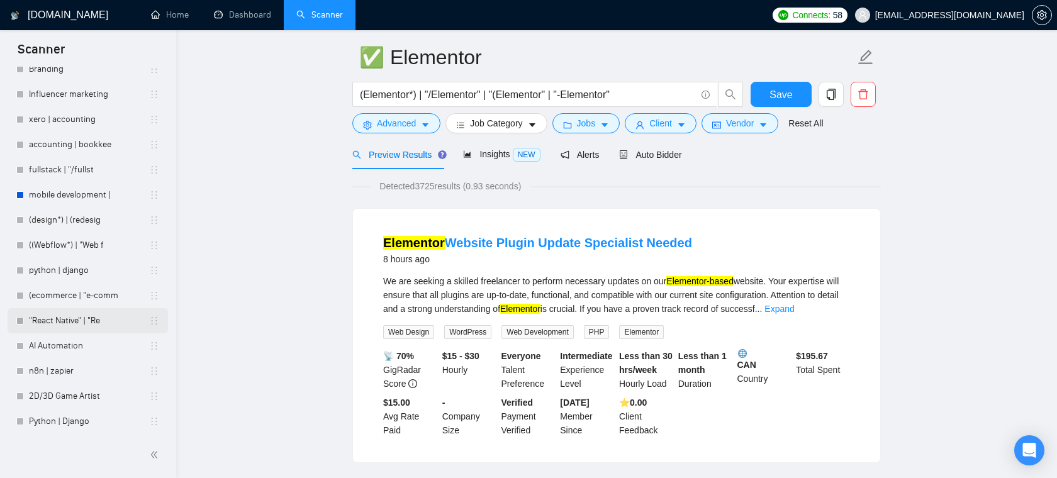
click at [75, 326] on link ""React Native" | "Re" at bounding box center [89, 320] width 120 height 25
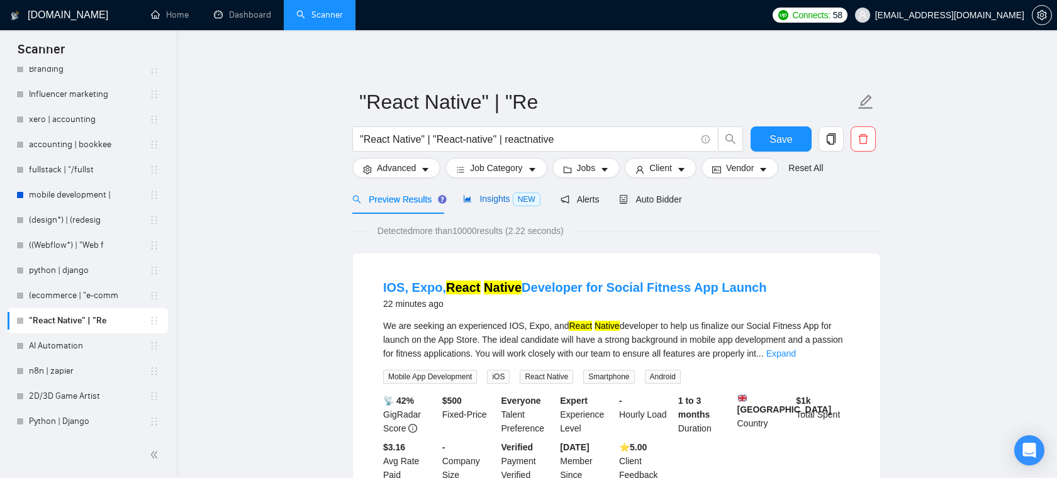
click at [498, 201] on span "Insights NEW" at bounding box center [501, 199] width 77 height 10
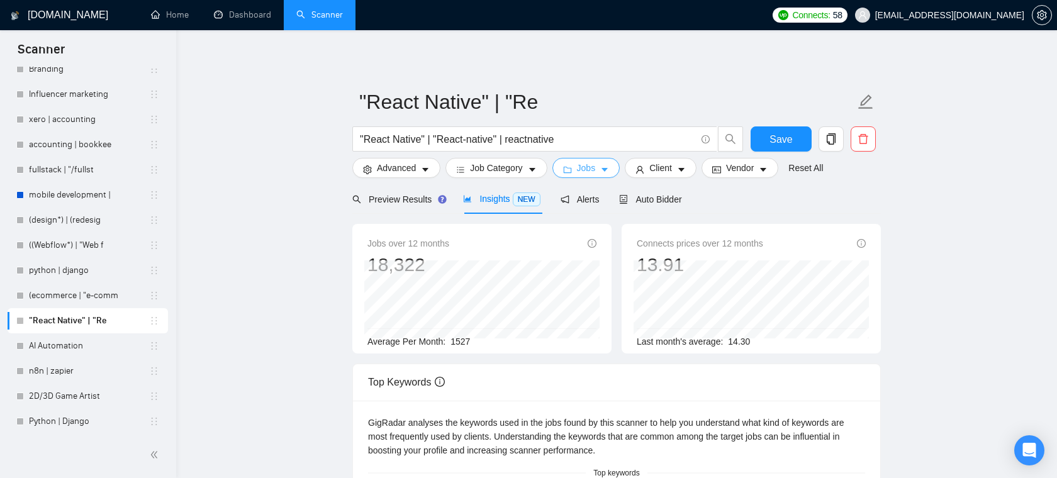
click at [592, 164] on span "Jobs" at bounding box center [586, 168] width 19 height 14
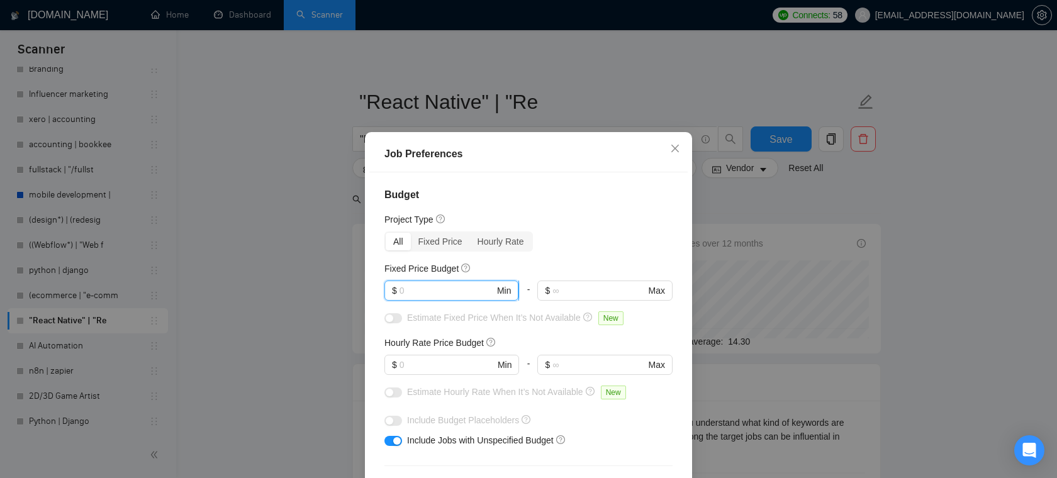
click at [437, 293] on input "text" at bounding box center [446, 291] width 95 height 14
type input "3000"
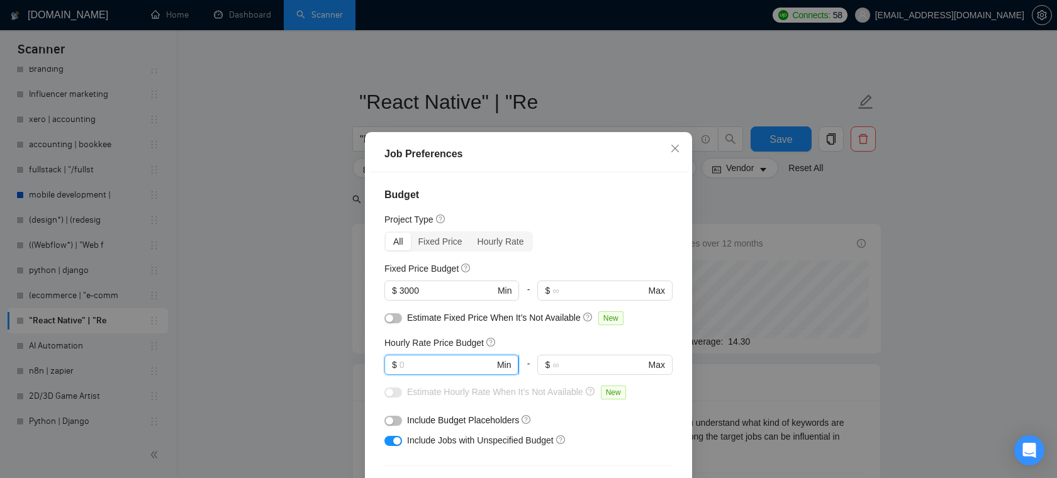
click at [413, 358] on input "text" at bounding box center [446, 365] width 95 height 14
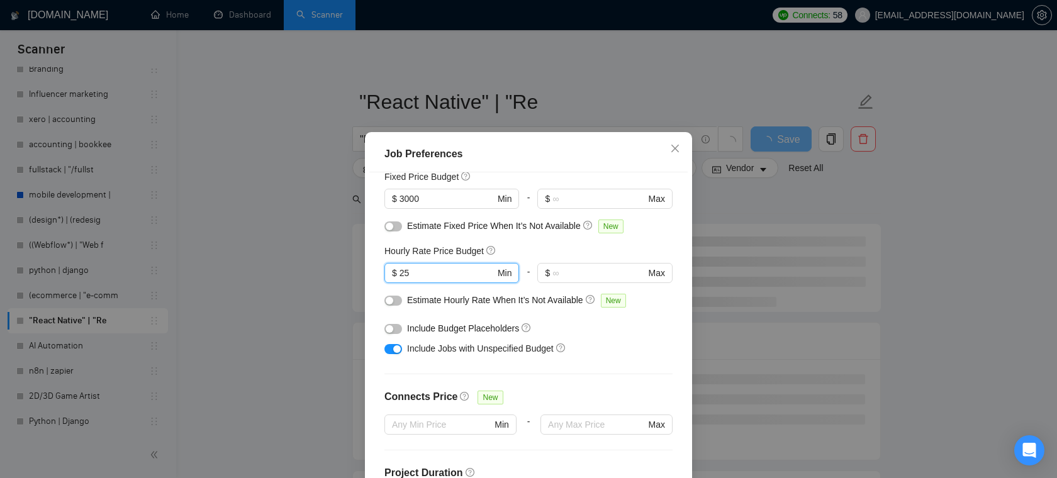
scroll to position [374, 0]
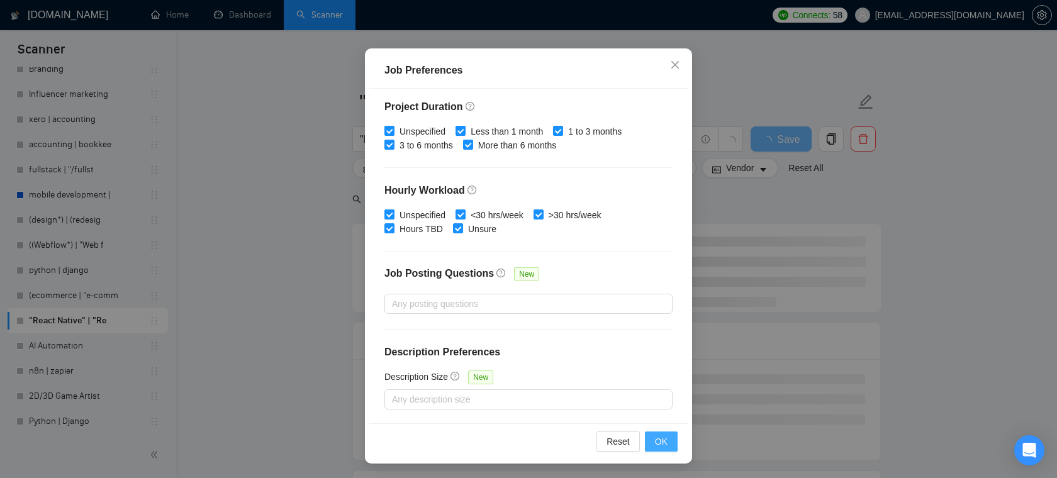
type input "25"
click at [664, 439] on span "OK" at bounding box center [661, 442] width 13 height 14
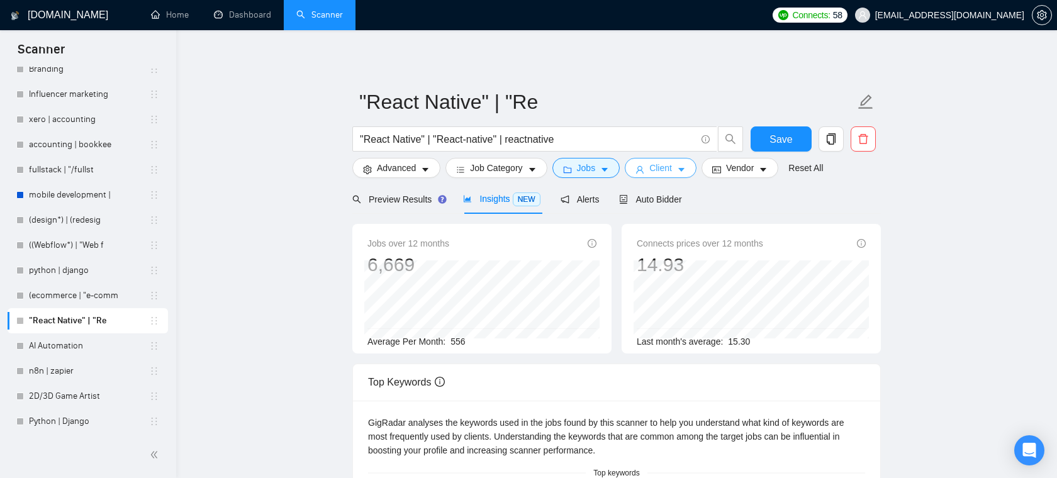
click at [672, 169] on span "Client" at bounding box center [660, 168] width 23 height 14
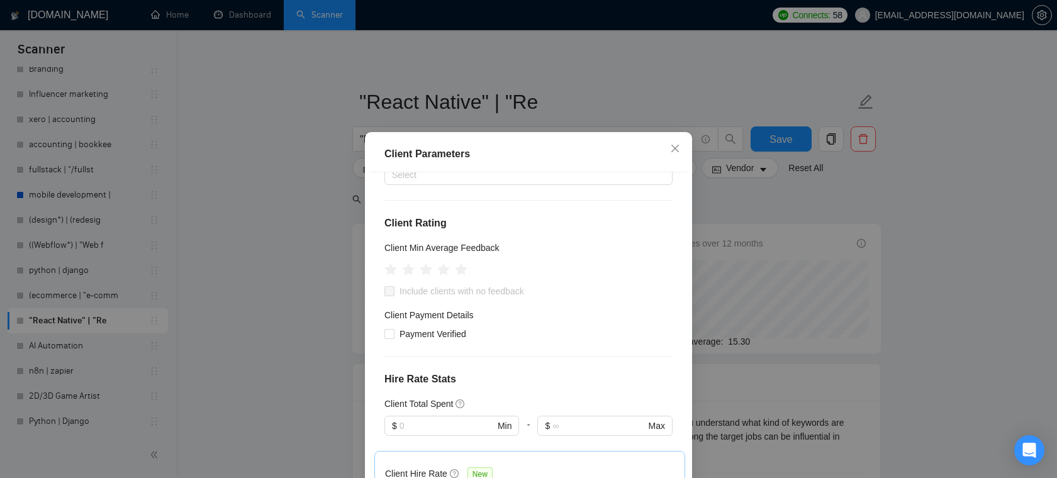
scroll to position [150, 0]
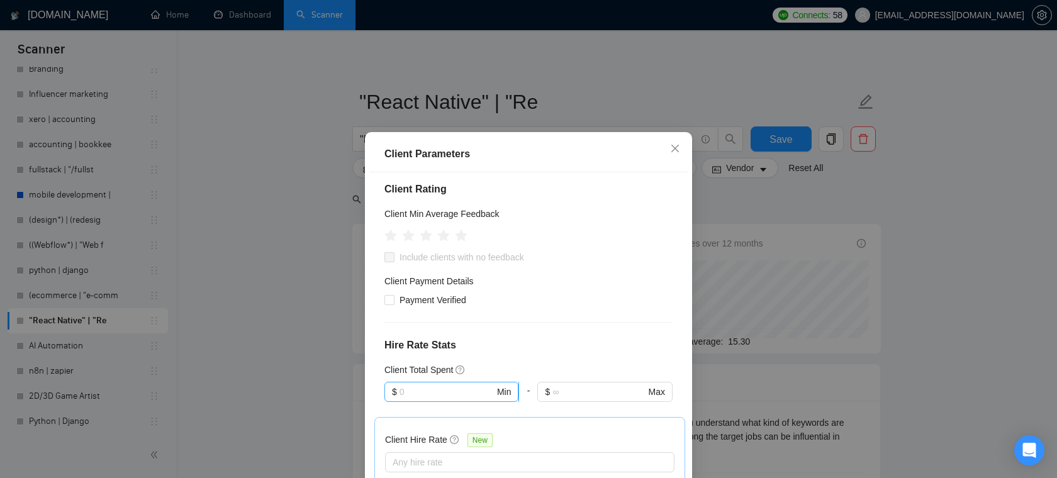
click at [430, 391] on input "text" at bounding box center [446, 392] width 95 height 14
click at [429, 343] on div "$10,000" at bounding box center [451, 346] width 119 height 14
type input "10000"
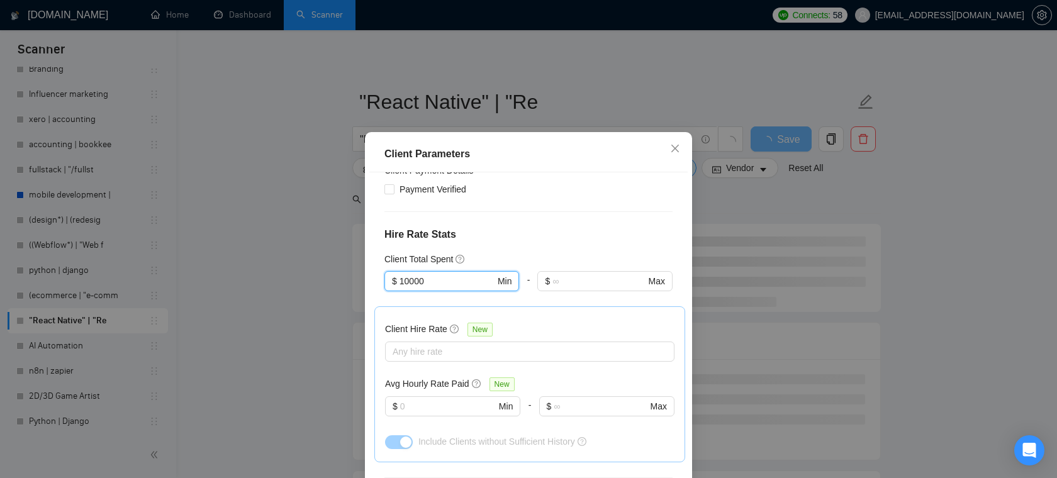
scroll to position [264, 0]
click at [482, 353] on div at bounding box center [523, 348] width 270 height 15
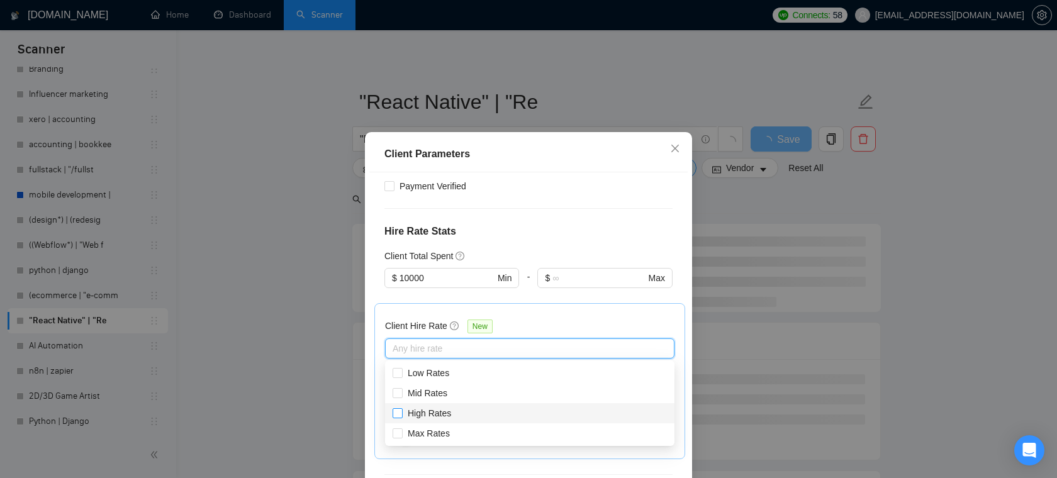
click at [433, 409] on span "High Rates" at bounding box center [429, 413] width 43 height 10
click at [401, 409] on input "High Rates" at bounding box center [396, 412] width 9 height 9
checkbox input "true"
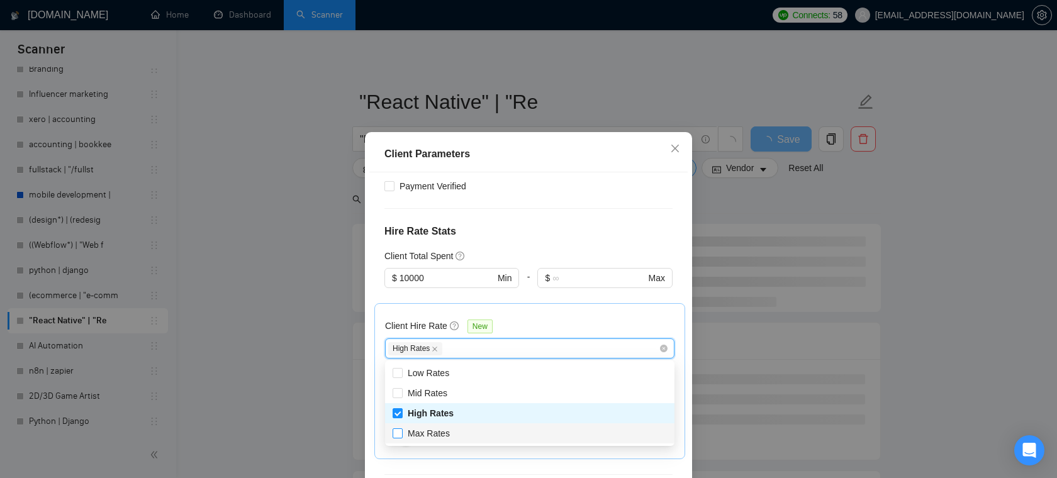
click at [419, 433] on span "Max Rates" at bounding box center [429, 433] width 42 height 10
click at [401, 433] on input "Max Rates" at bounding box center [396, 432] width 9 height 9
checkbox input "true"
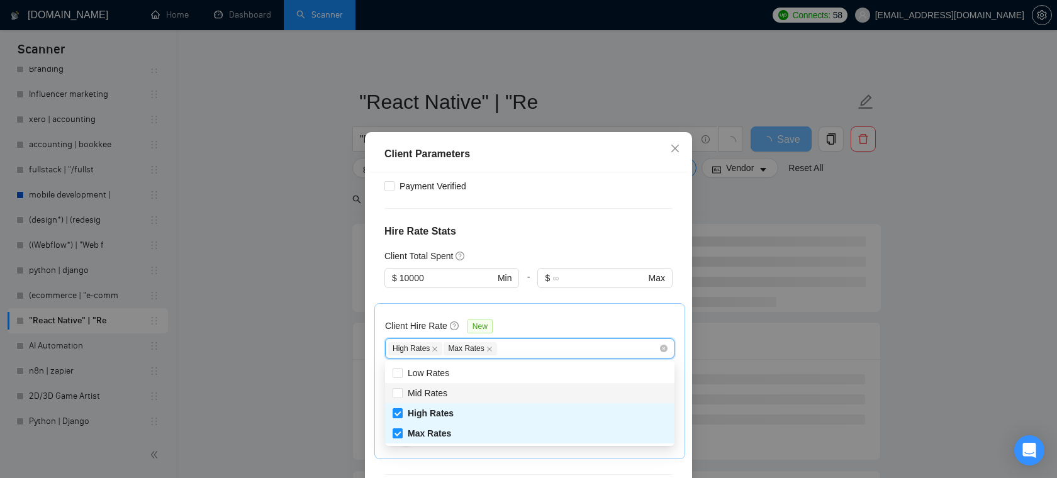
click at [580, 317] on div "Client Hire Rate New High Rates Max Rates Avg Hourly Rate Paid New $ Min - $ Ma…" at bounding box center [529, 381] width 289 height 135
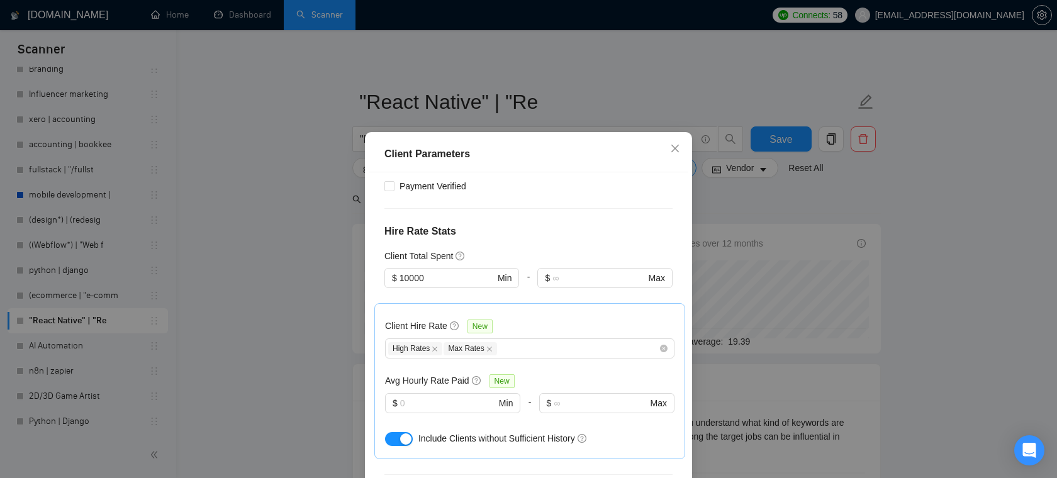
scroll to position [449, 0]
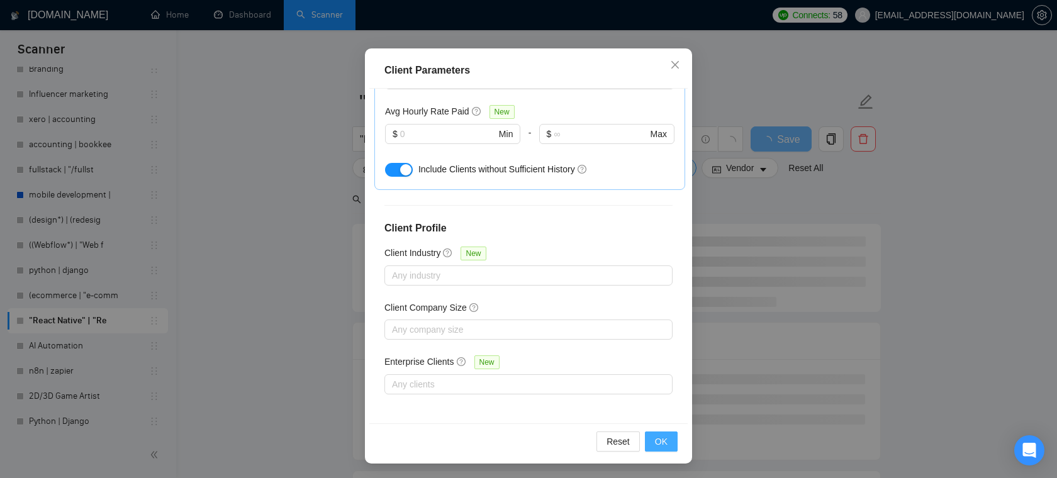
click at [654, 447] on button "OK" at bounding box center [661, 441] width 33 height 20
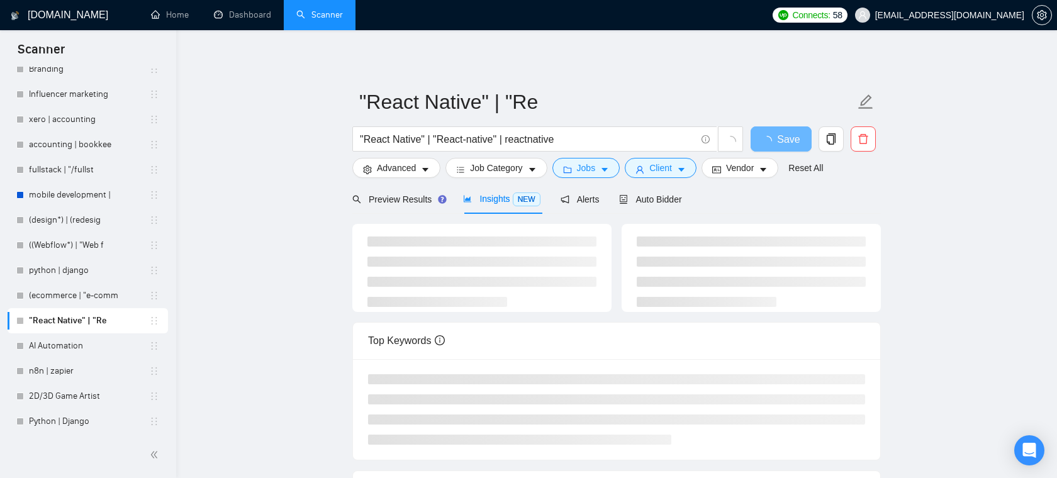
scroll to position [28, 0]
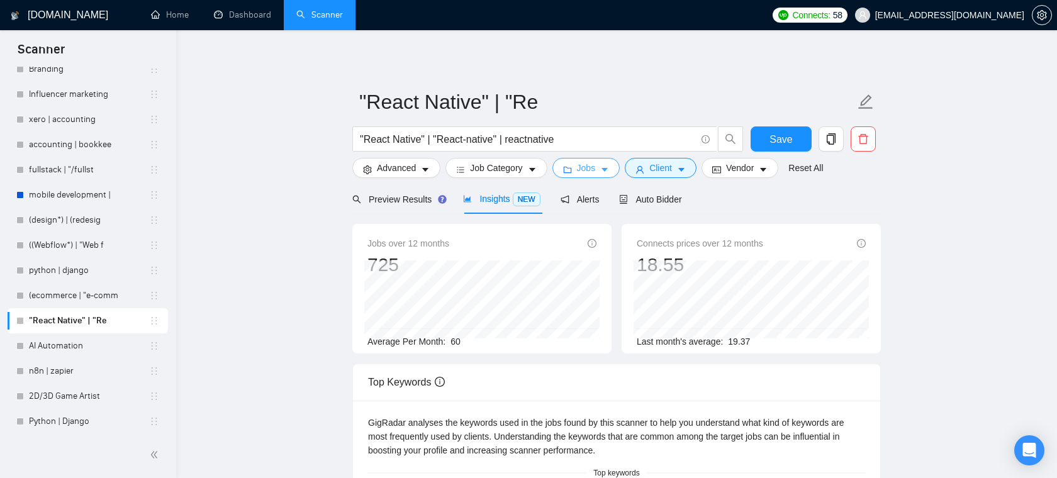
click at [596, 169] on span "Jobs" at bounding box center [586, 168] width 19 height 14
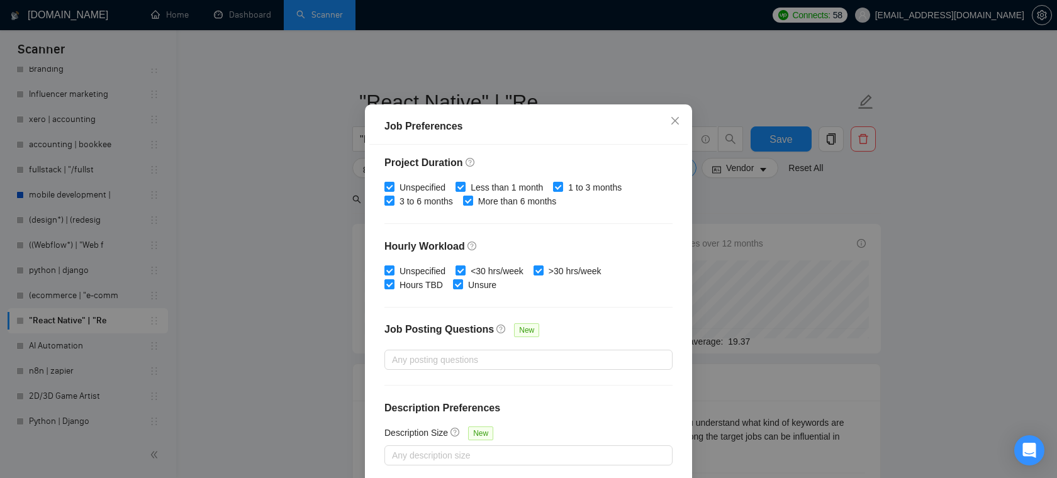
click at [636, 83] on div "Job Preferences Budget Project Type All Fixed Price Hourly Rate Fixed Price Bud…" at bounding box center [528, 239] width 1057 height 478
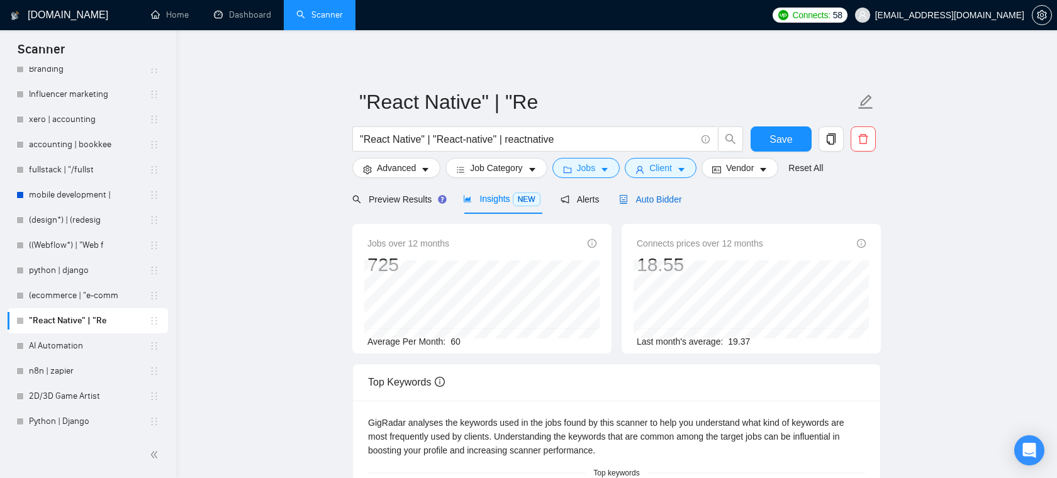
click at [645, 197] on span "Auto Bidder" at bounding box center [650, 199] width 62 height 10
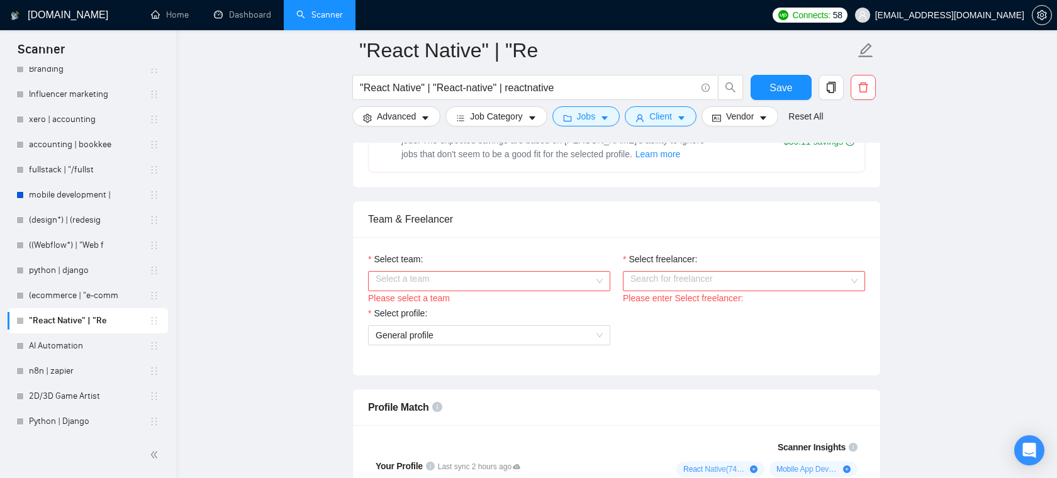
scroll to position [600, 0]
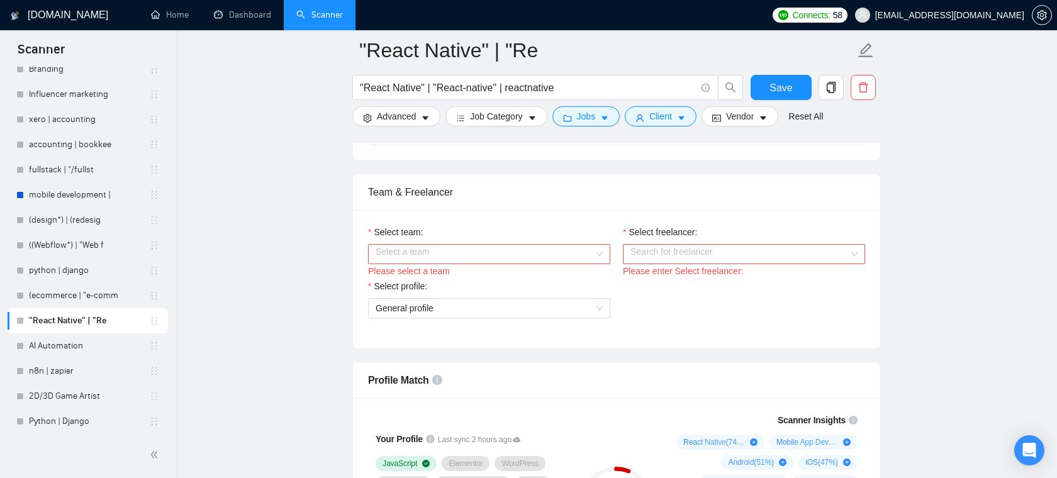
click at [556, 252] on input "Select team:" at bounding box center [484, 254] width 218 height 19
click at [529, 270] on div "Areia Consulting" at bounding box center [489, 279] width 242 height 20
click at [649, 253] on input "Select freelancer:" at bounding box center [739, 254] width 218 height 19
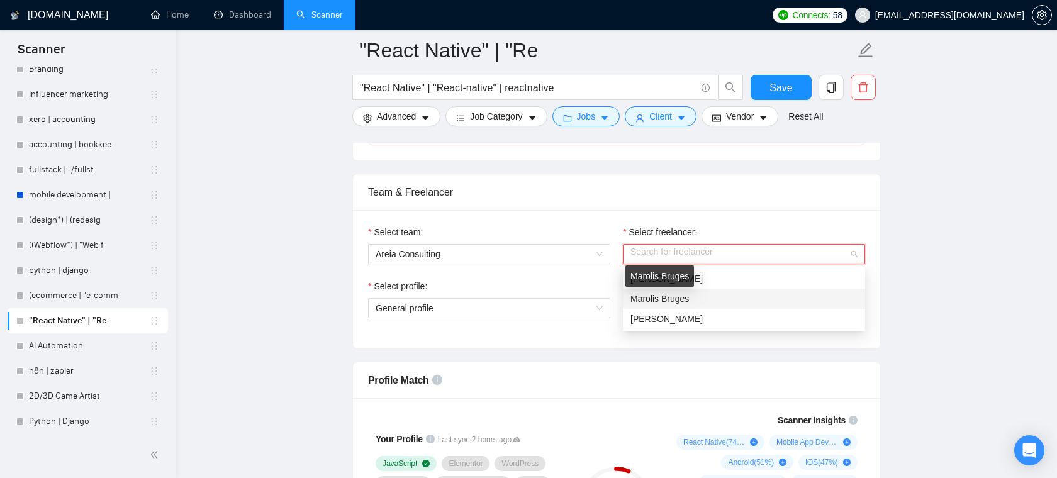
click at [645, 301] on span "Marolis Bruges" at bounding box center [659, 299] width 58 height 10
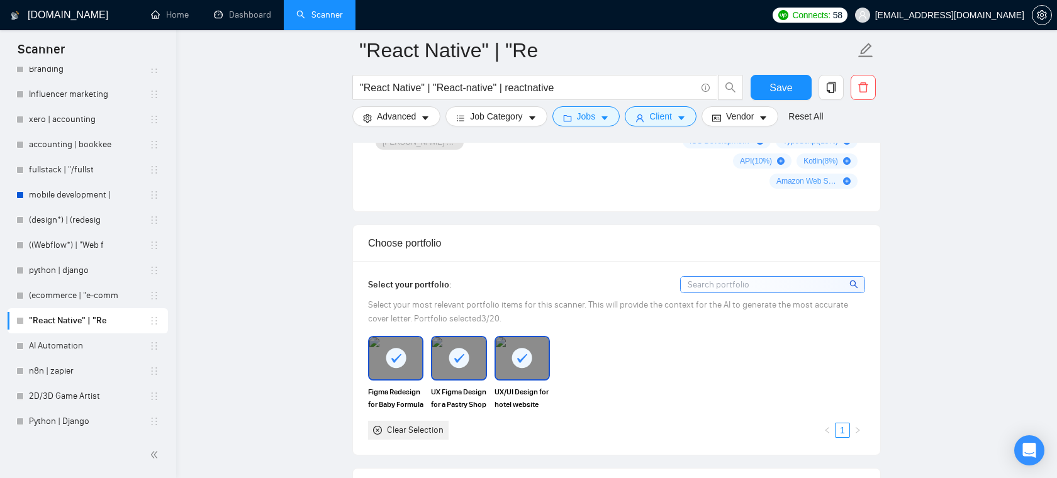
scroll to position [835, 0]
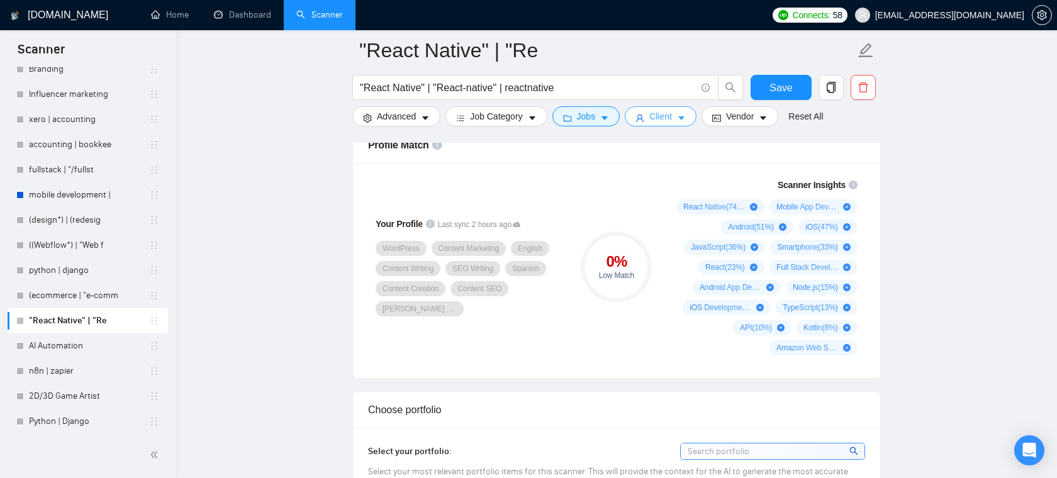
click at [667, 117] on span "Client" at bounding box center [660, 116] width 23 height 14
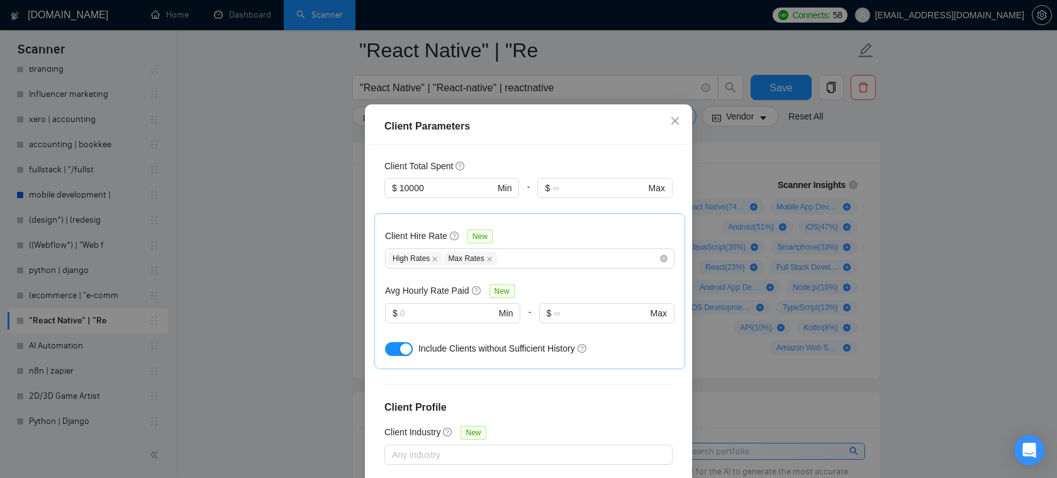
scroll to position [295, 0]
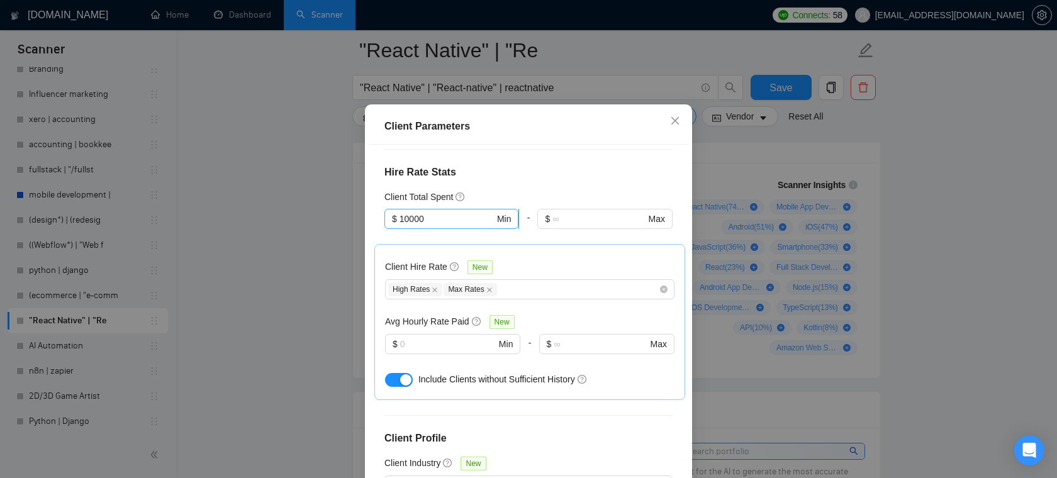
click at [439, 226] on input "10000" at bounding box center [446, 219] width 95 height 14
click at [443, 274] on div "$10,000" at bounding box center [451, 271] width 119 height 14
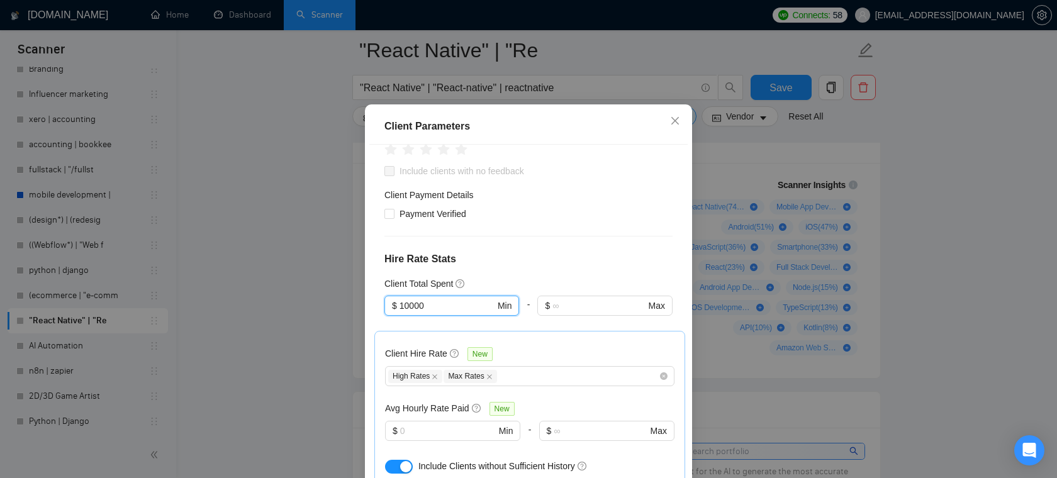
scroll to position [197, 0]
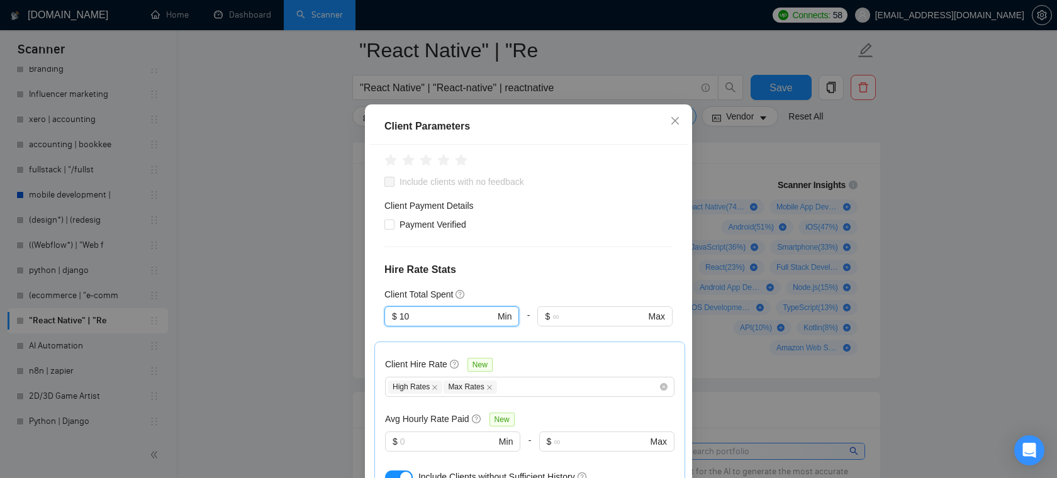
type input "1"
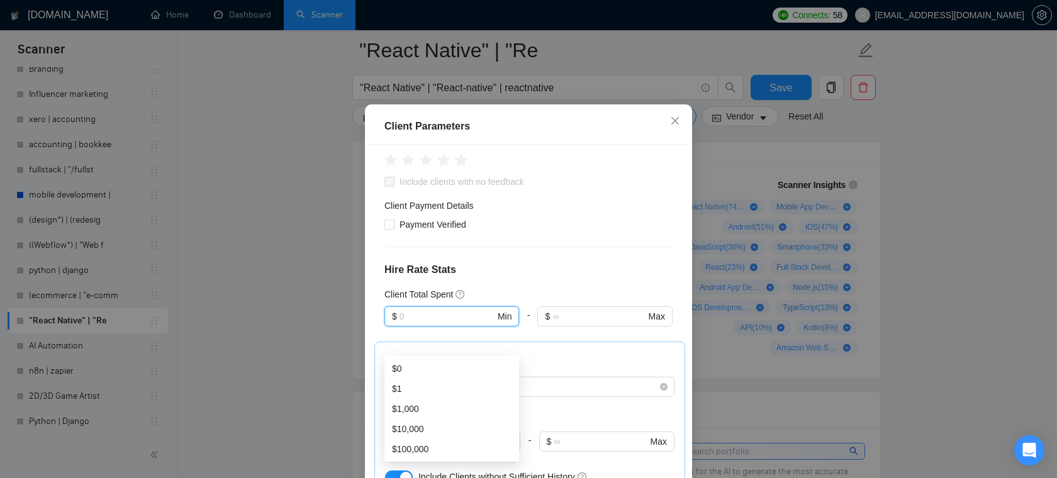
type input "-"
click at [423, 364] on div "$0" at bounding box center [451, 369] width 119 height 14
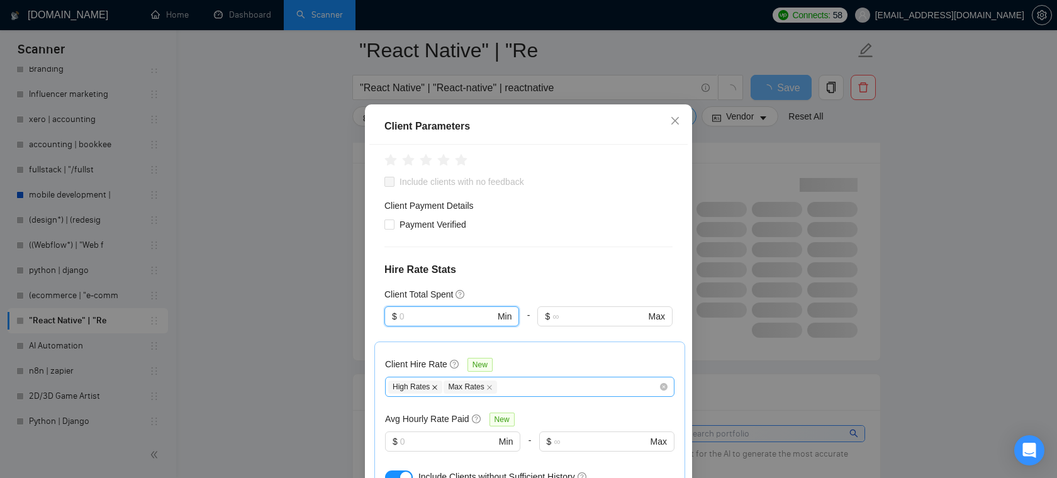
click at [437, 391] on icon "close" at bounding box center [434, 387] width 6 height 6
click at [436, 391] on icon "close" at bounding box center [433, 387] width 6 height 6
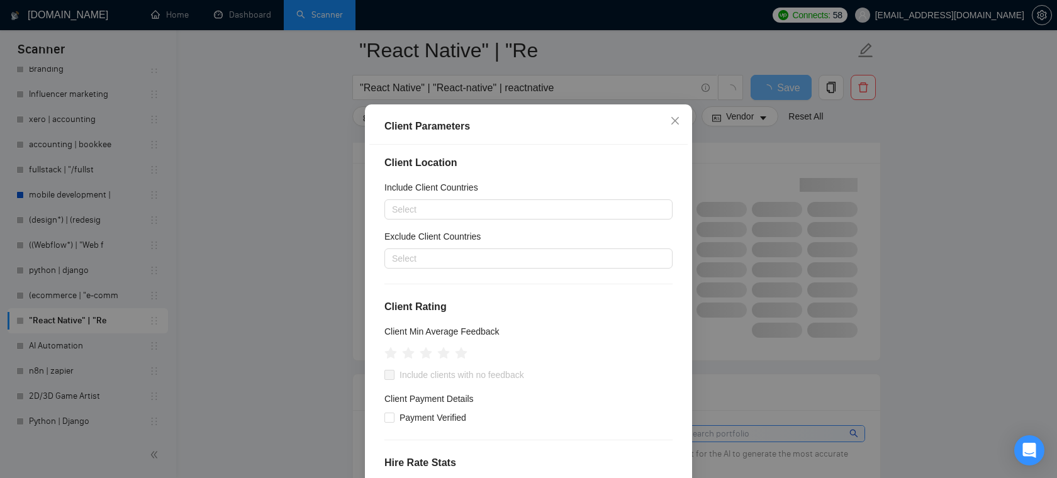
scroll to position [0, 0]
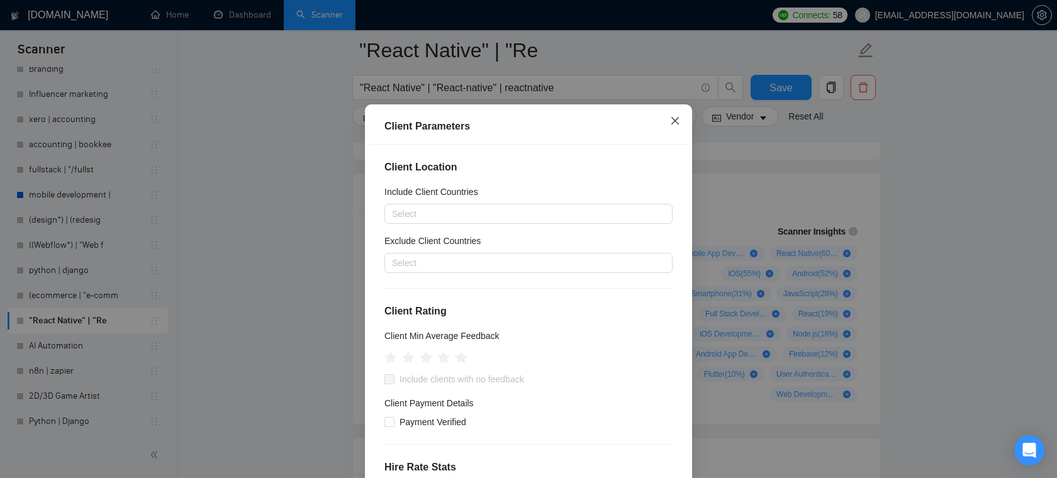
click at [678, 126] on icon "close" at bounding box center [675, 121] width 10 height 10
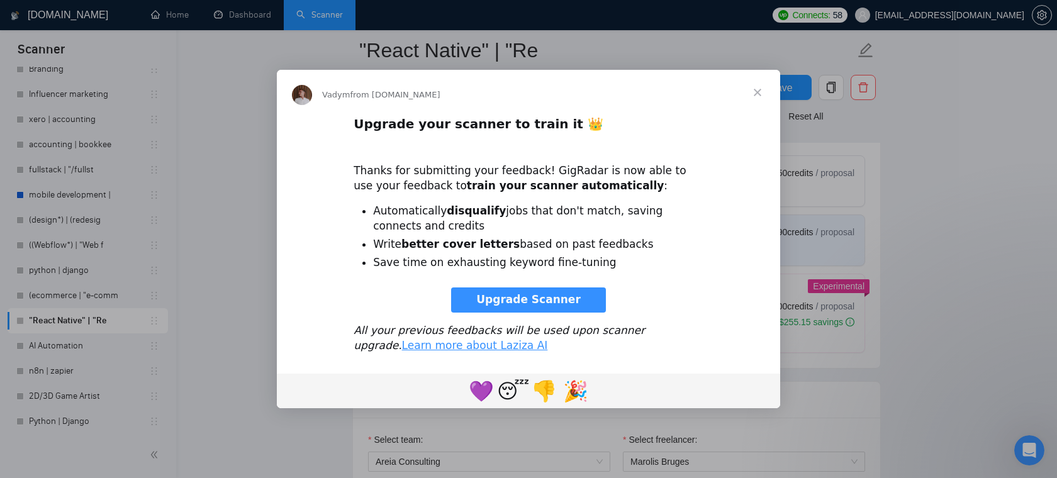
click at [753, 87] on span "Close" at bounding box center [757, 92] width 45 height 45
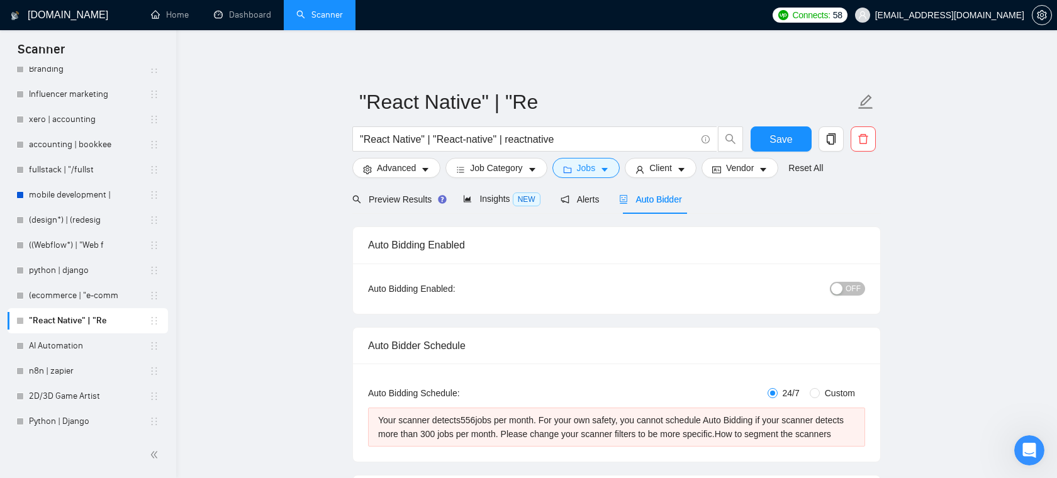
scroll to position [624, 0]
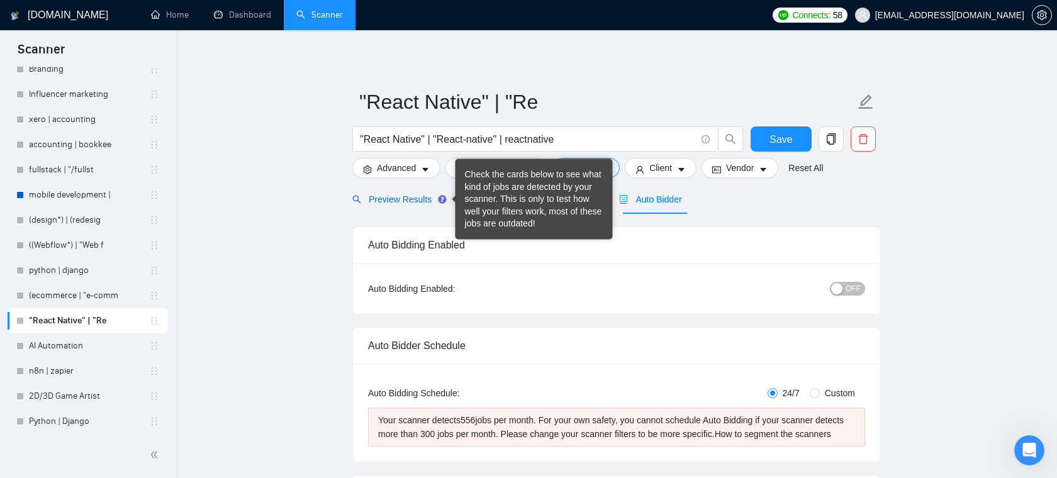
click at [413, 203] on span "Preview Results" at bounding box center [397, 199] width 91 height 10
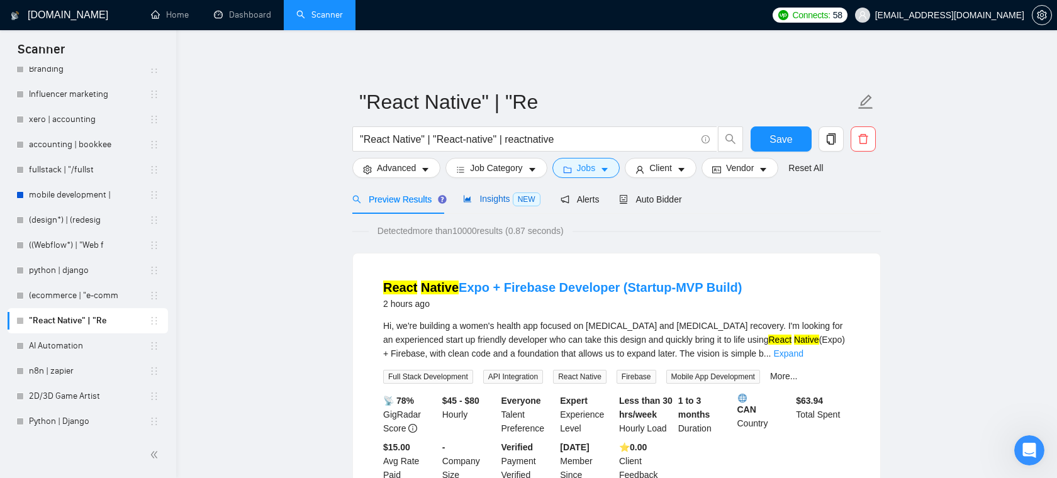
click at [504, 197] on span "Insights NEW" at bounding box center [501, 199] width 77 height 10
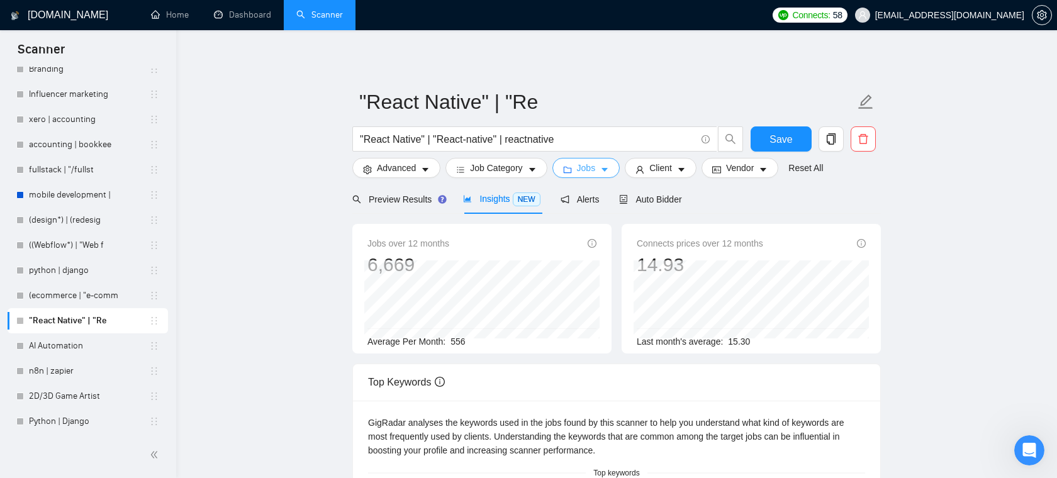
click at [592, 169] on span "Jobs" at bounding box center [586, 168] width 19 height 14
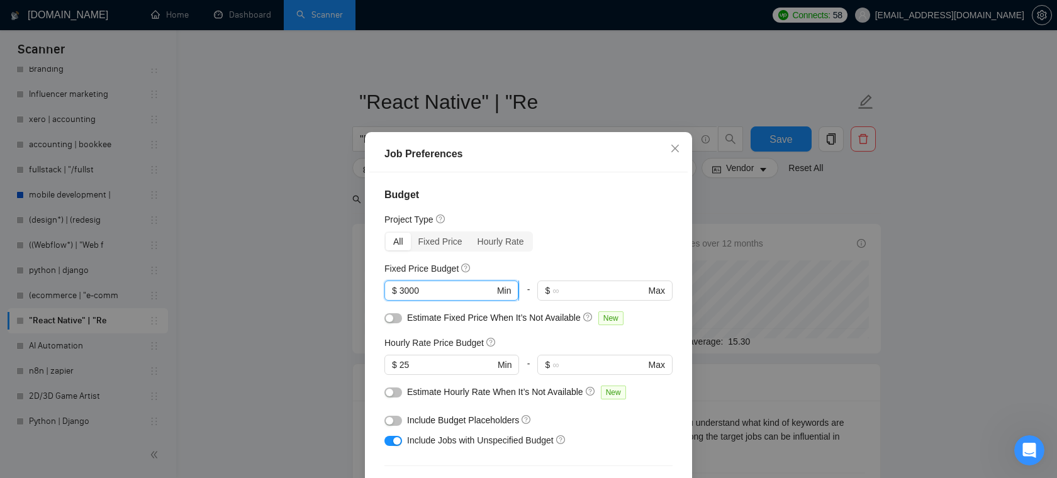
click at [451, 289] on input "3000" at bounding box center [446, 291] width 95 height 14
click at [441, 357] on span "$ 25 Min" at bounding box center [451, 365] width 134 height 20
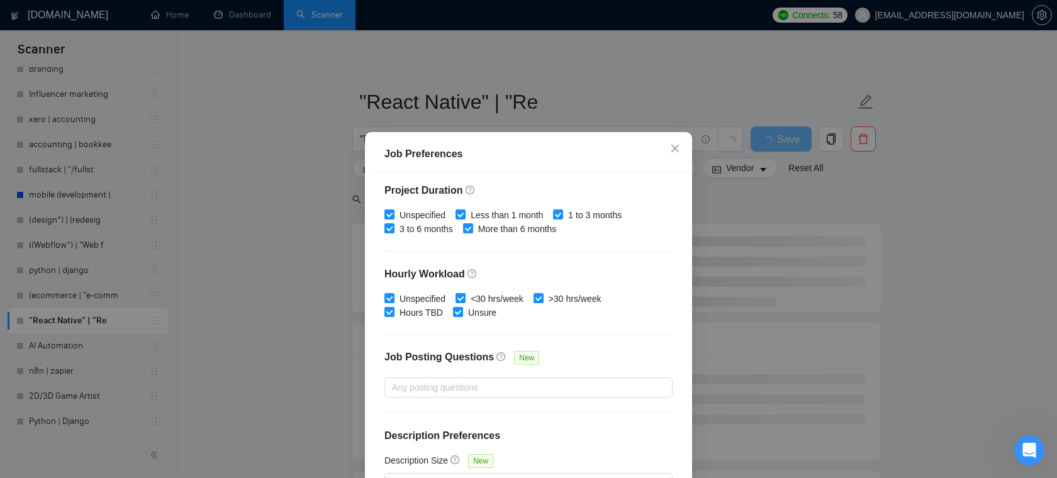
scroll to position [84, 0]
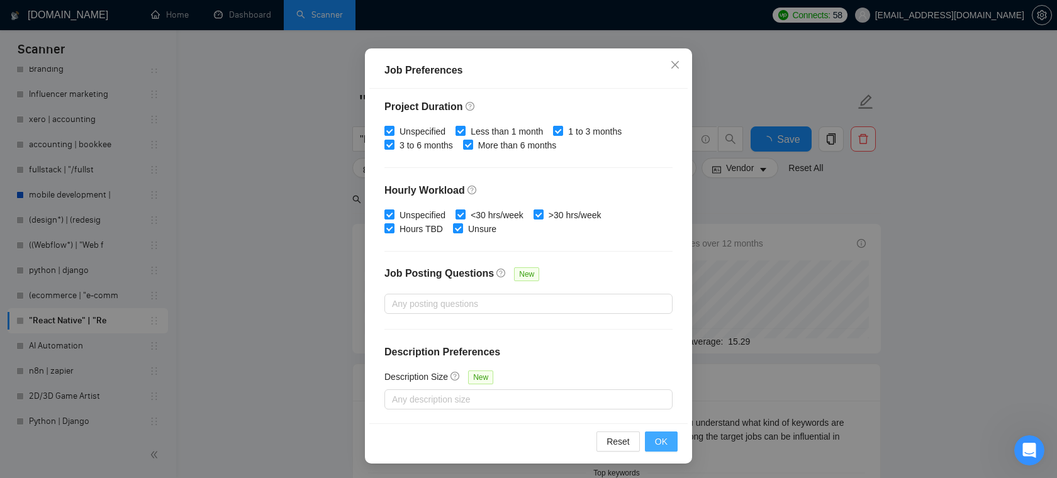
click at [664, 445] on span "OK" at bounding box center [661, 442] width 13 height 14
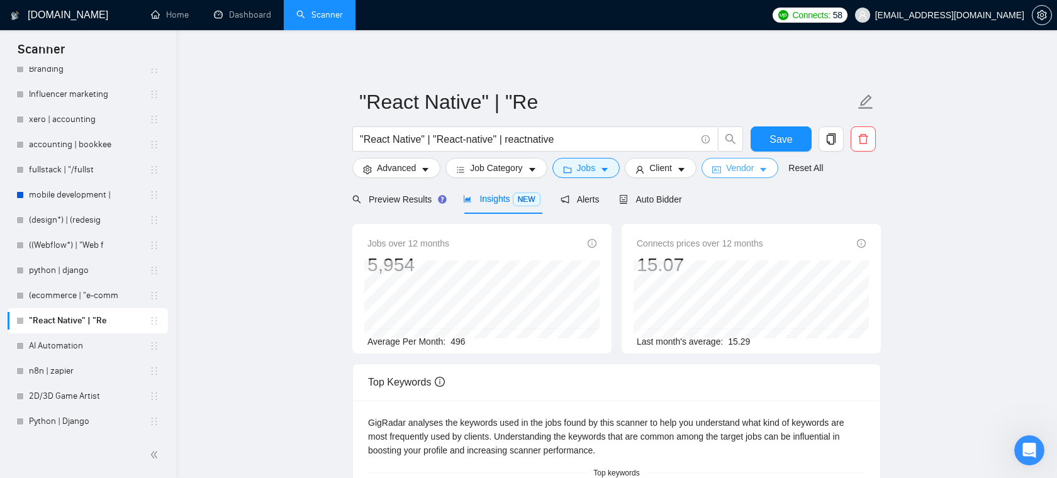
click at [750, 170] on span "Vendor" at bounding box center [740, 168] width 28 height 14
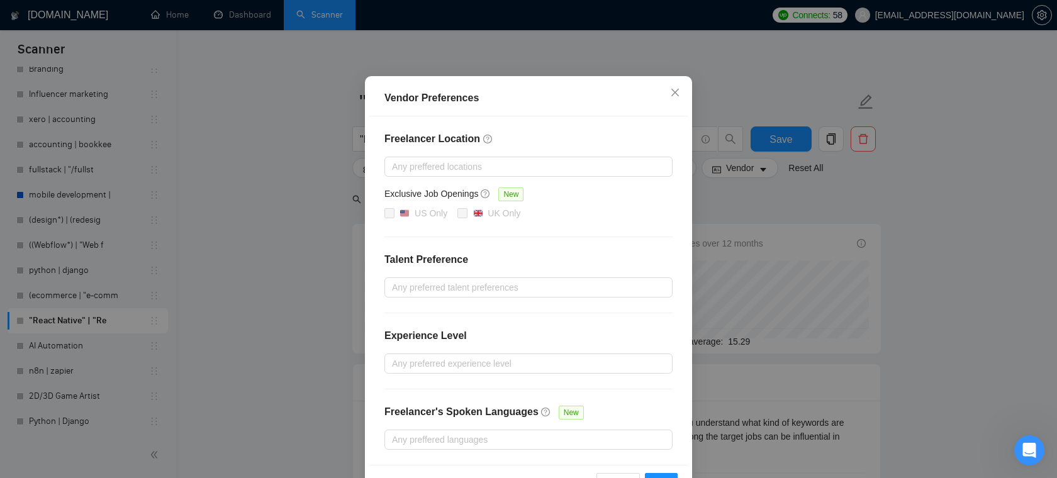
scroll to position [104, 0]
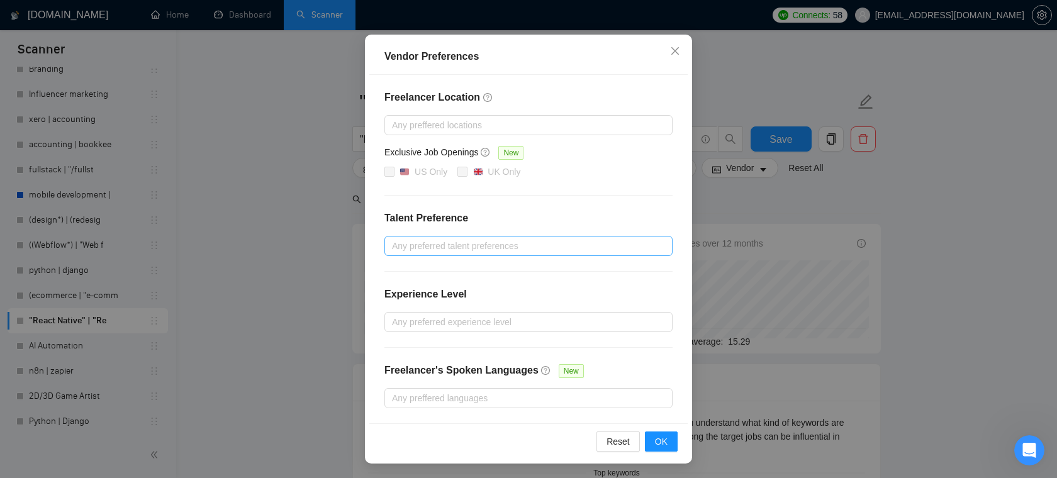
click at [460, 242] on div at bounding box center [521, 245] width 269 height 15
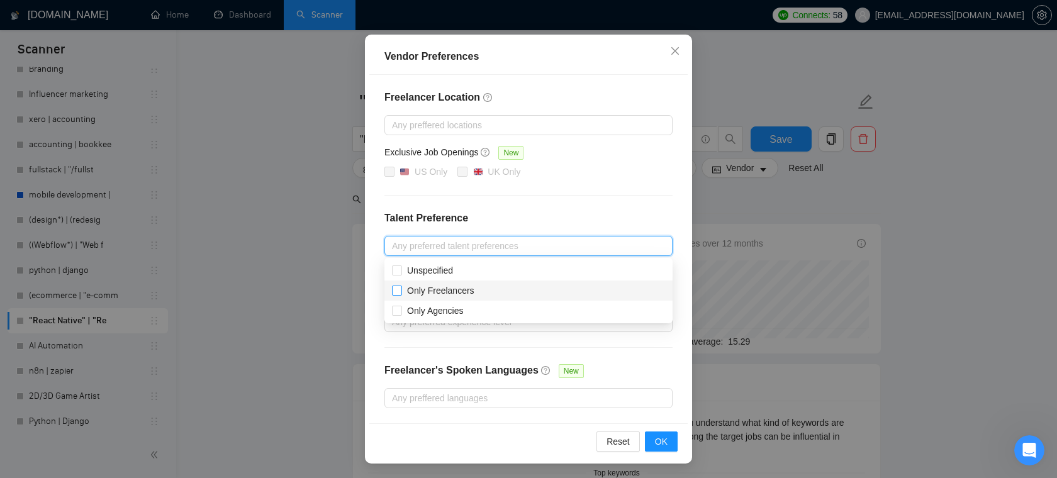
click at [413, 294] on span "Only Freelancers" at bounding box center [440, 291] width 67 height 10
click at [401, 294] on input "Only Freelancers" at bounding box center [396, 290] width 9 height 9
checkbox input "true"
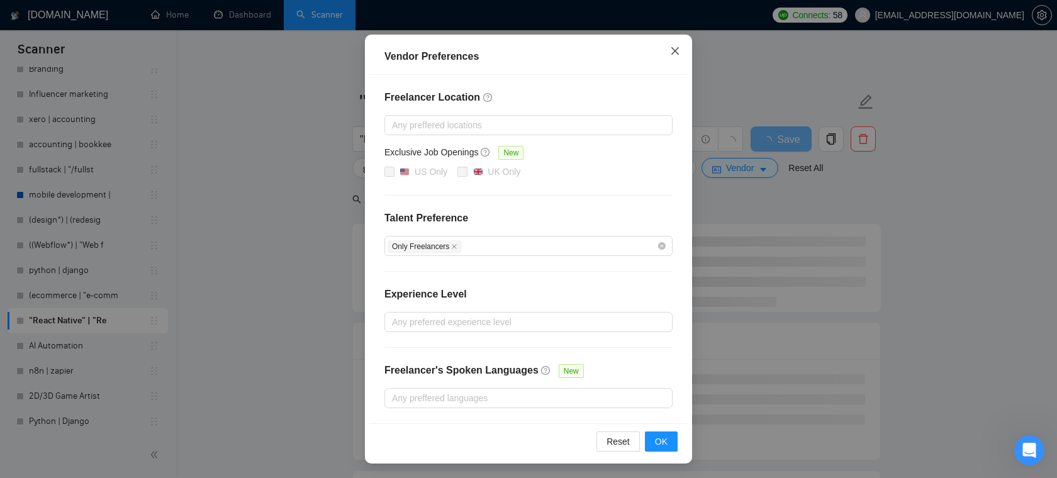
click at [675, 52] on icon "close" at bounding box center [675, 51] width 8 height 8
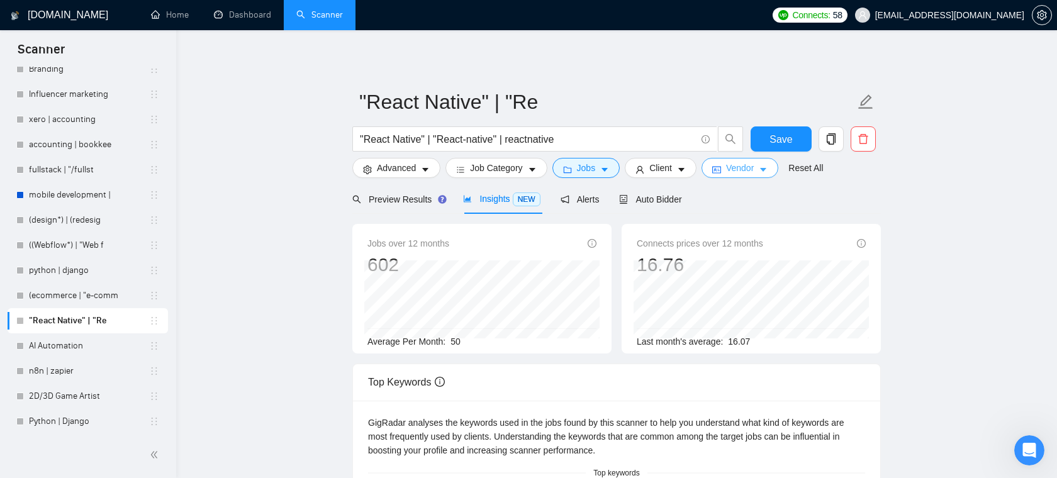
click at [741, 160] on button "Vendor" at bounding box center [739, 168] width 77 height 20
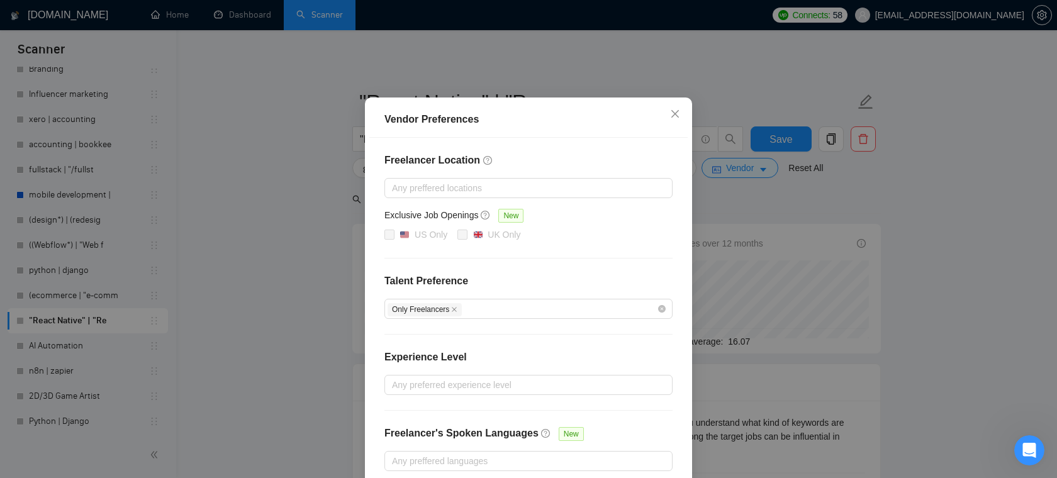
scroll to position [104, 0]
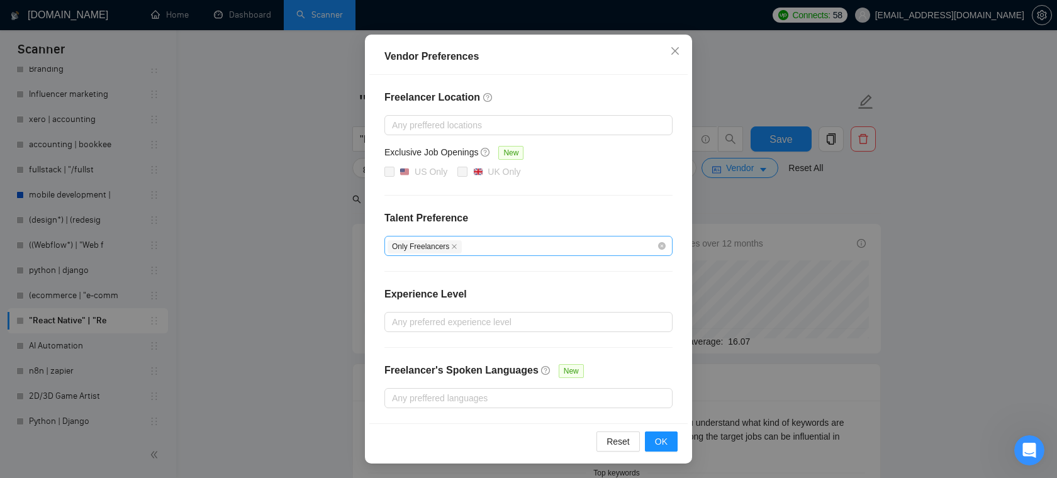
click at [457, 243] on icon "close" at bounding box center [454, 246] width 6 height 6
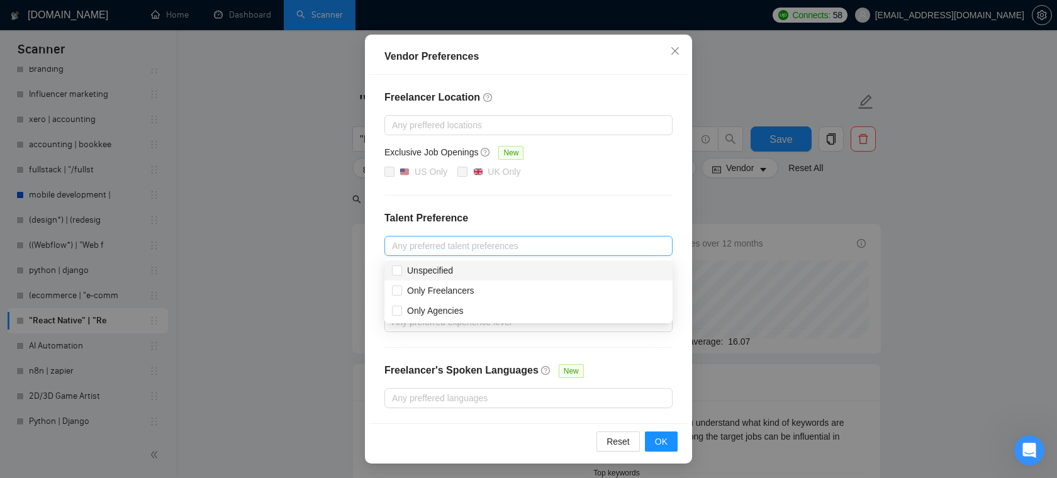
click at [480, 245] on div at bounding box center [521, 245] width 269 height 15
click at [397, 270] on input "Unspecified" at bounding box center [396, 269] width 9 height 9
checkbox input "true"
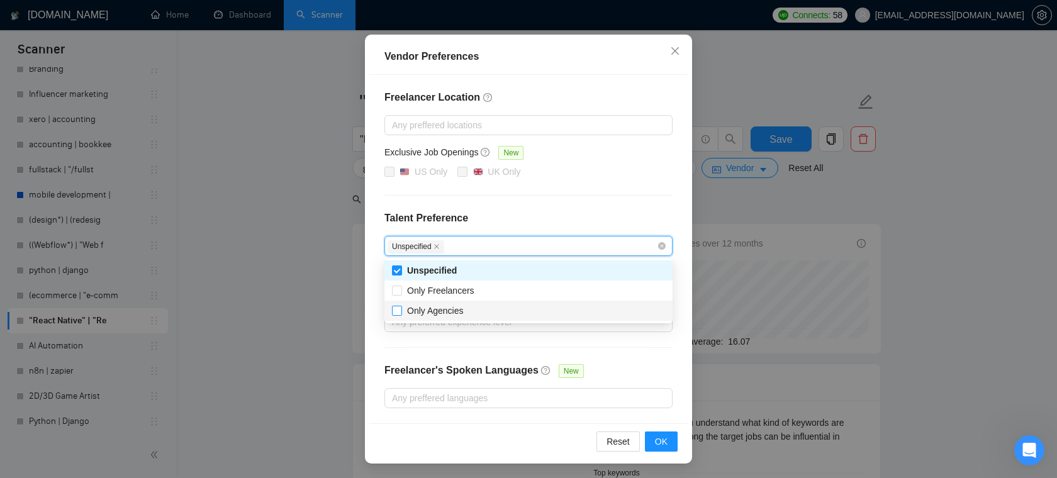
click at [397, 312] on input "Only Agencies" at bounding box center [396, 310] width 9 height 9
checkbox input "true"
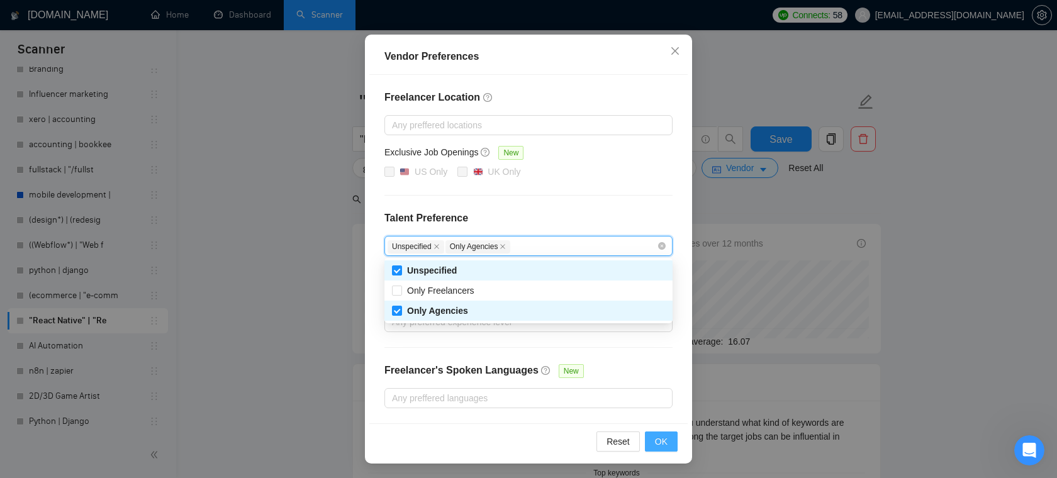
click at [664, 436] on span "OK" at bounding box center [661, 442] width 13 height 14
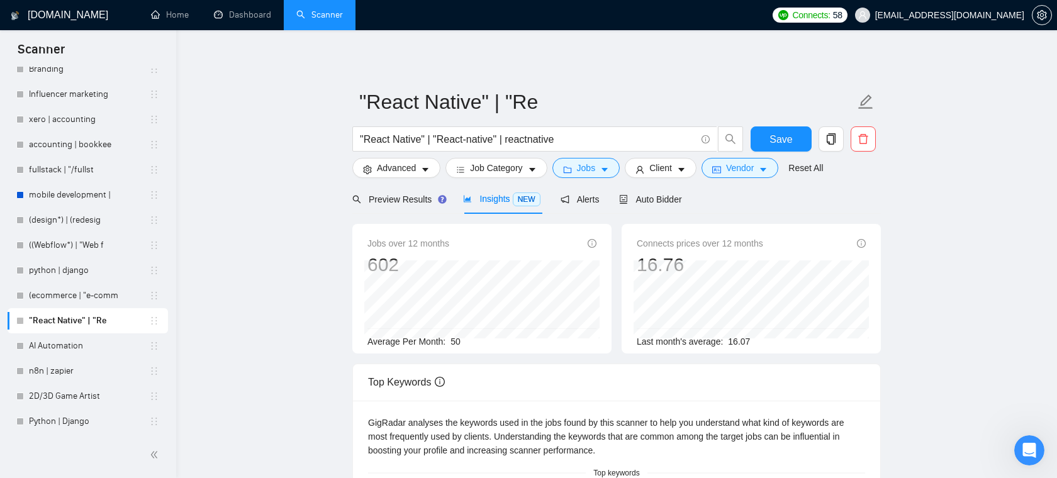
scroll to position [41, 0]
click at [582, 165] on span "Jobs" at bounding box center [586, 168] width 19 height 14
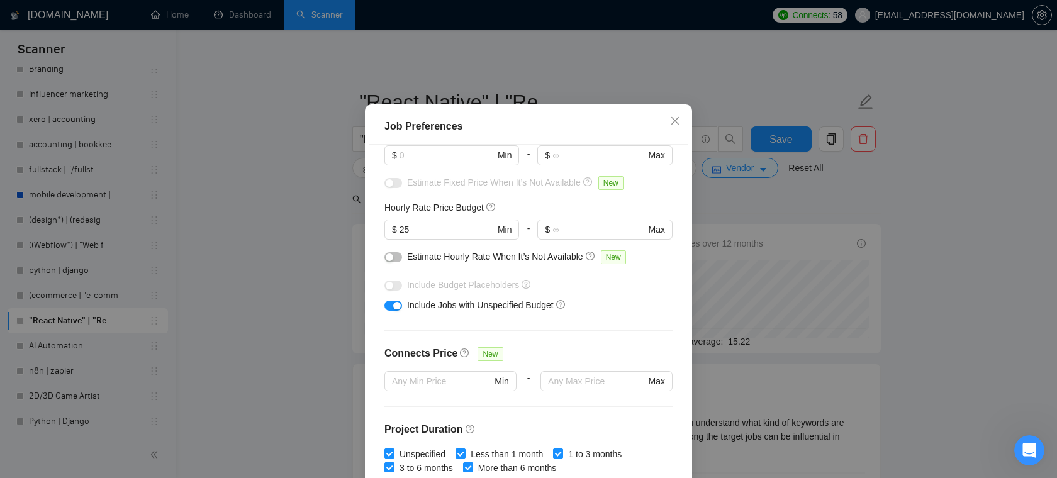
scroll to position [48, 0]
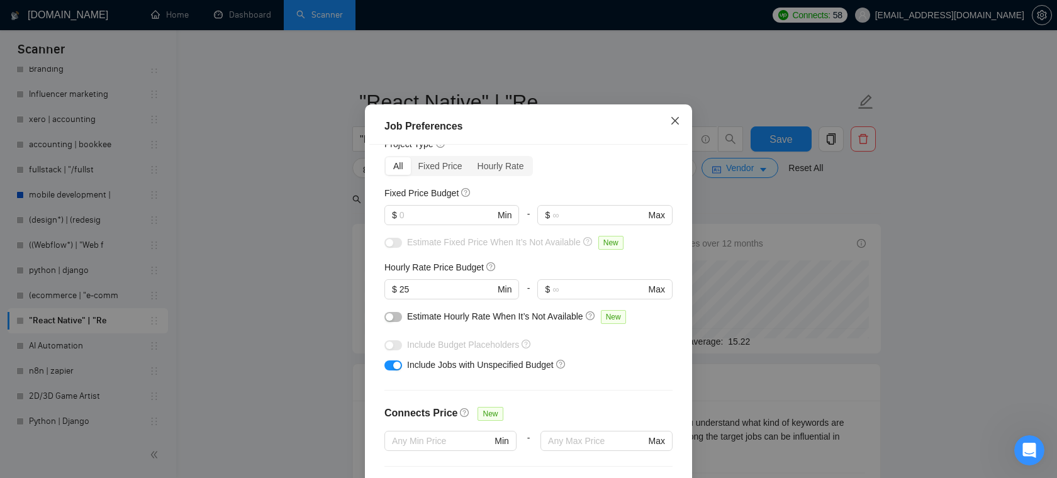
click at [679, 126] on icon "close" at bounding box center [675, 121] width 10 height 10
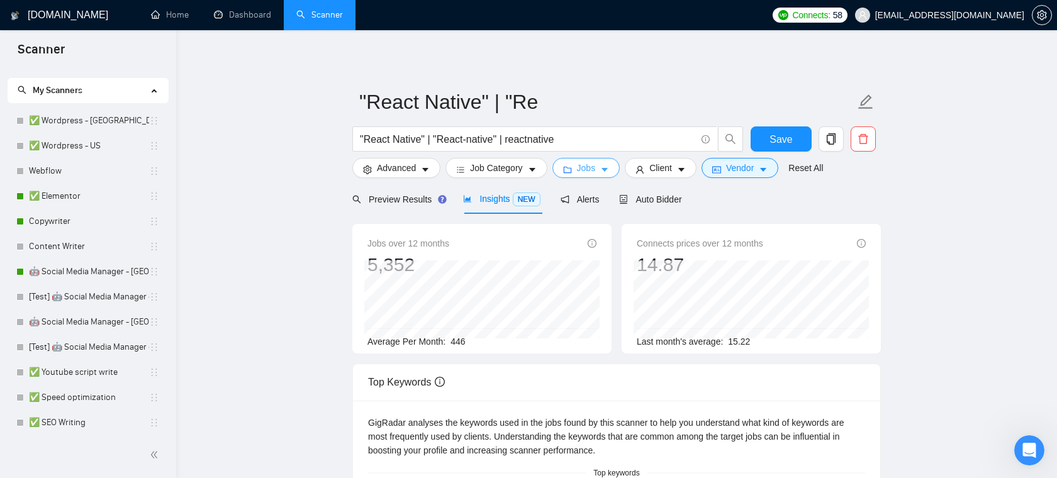
scroll to position [0, 0]
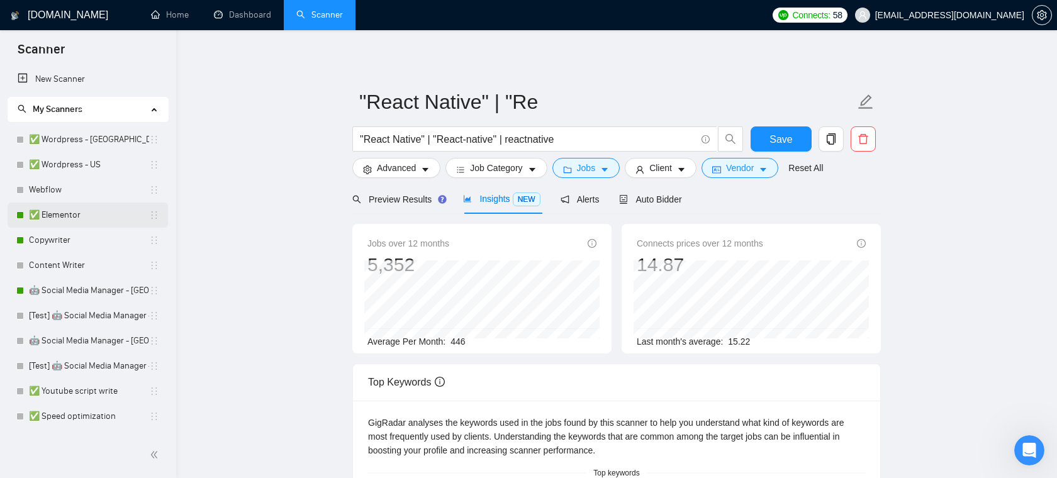
click at [73, 212] on link "✅ Elementor" at bounding box center [89, 215] width 120 height 25
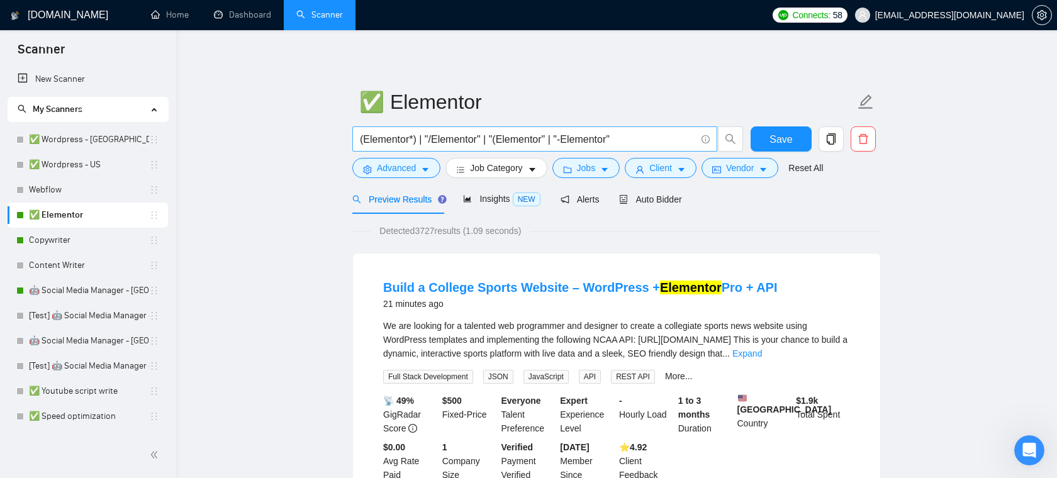
click at [484, 148] on span "(Elementor*) | "/Elementor" | "(Elementor" | "-Elementor"" at bounding box center [534, 138] width 365 height 25
click at [503, 142] on input "(Elementor*) | "/Elementor" | "(Elementor" | "-Elementor"" at bounding box center [528, 139] width 336 height 16
click at [428, 165] on icon "caret-down" at bounding box center [425, 169] width 9 height 9
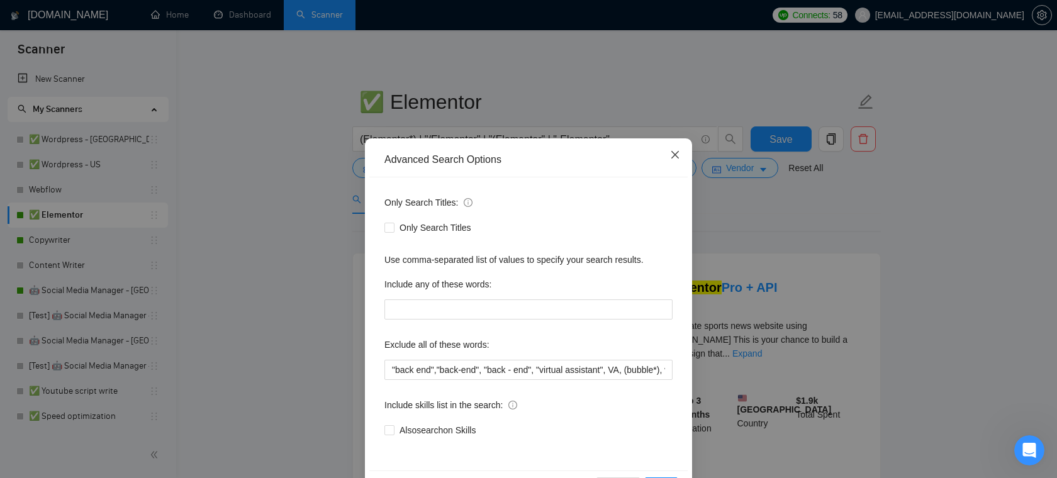
click at [675, 148] on span "Close" at bounding box center [675, 155] width 34 height 34
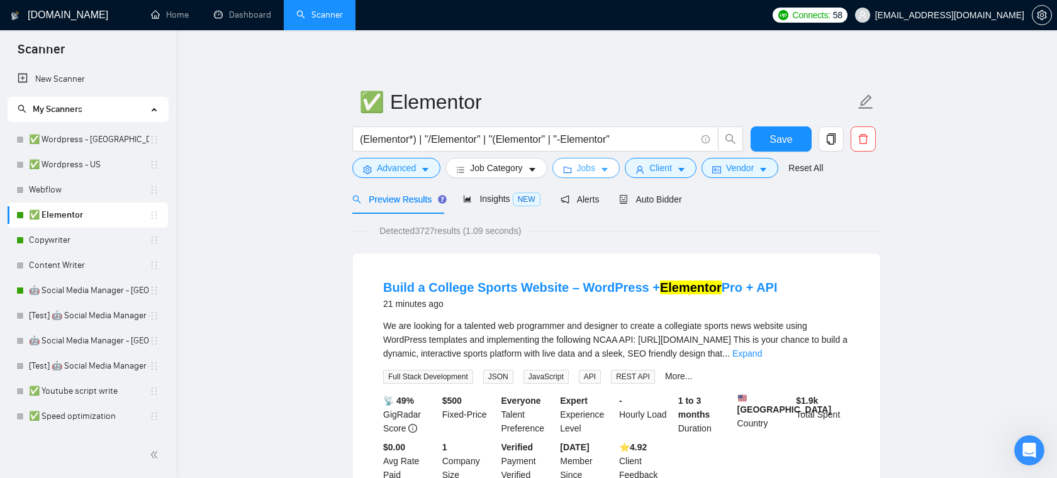
click at [579, 169] on span "Jobs" at bounding box center [586, 168] width 19 height 14
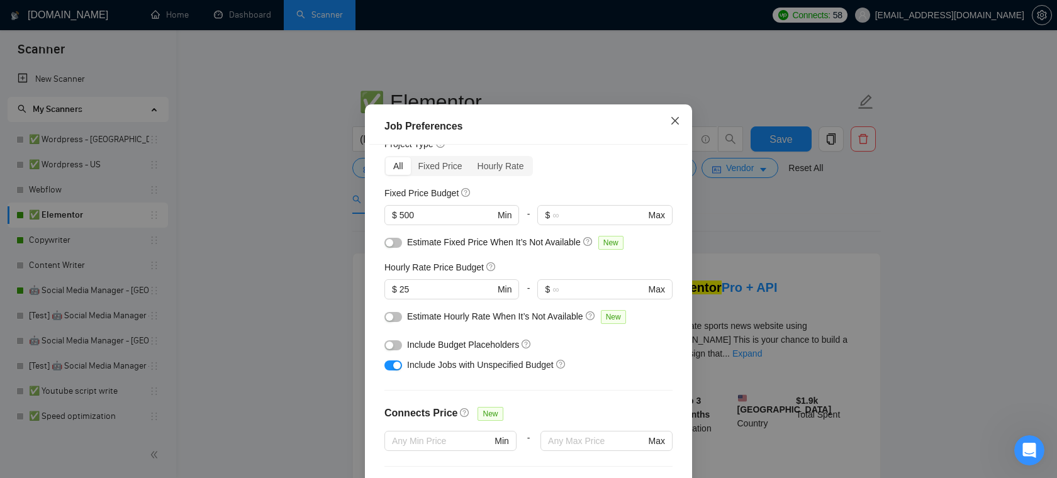
click at [675, 126] on icon "close" at bounding box center [675, 121] width 10 height 10
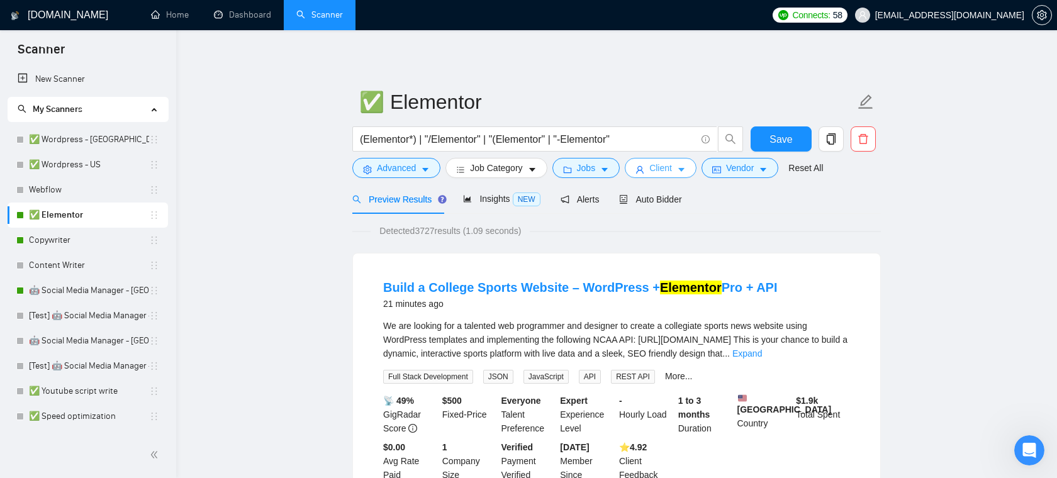
click at [659, 171] on span "Client" at bounding box center [660, 168] width 23 height 14
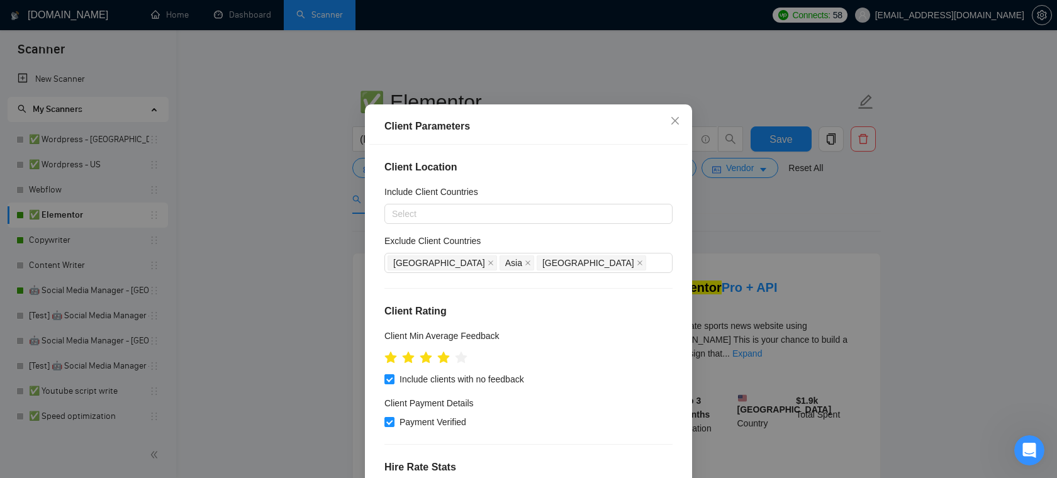
scroll to position [66, 0]
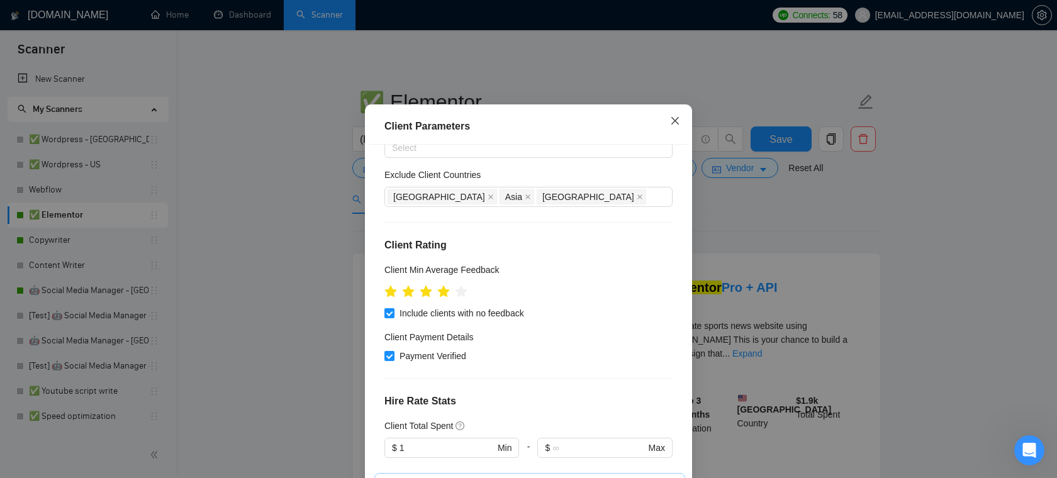
click at [675, 126] on icon "close" at bounding box center [675, 121] width 10 height 10
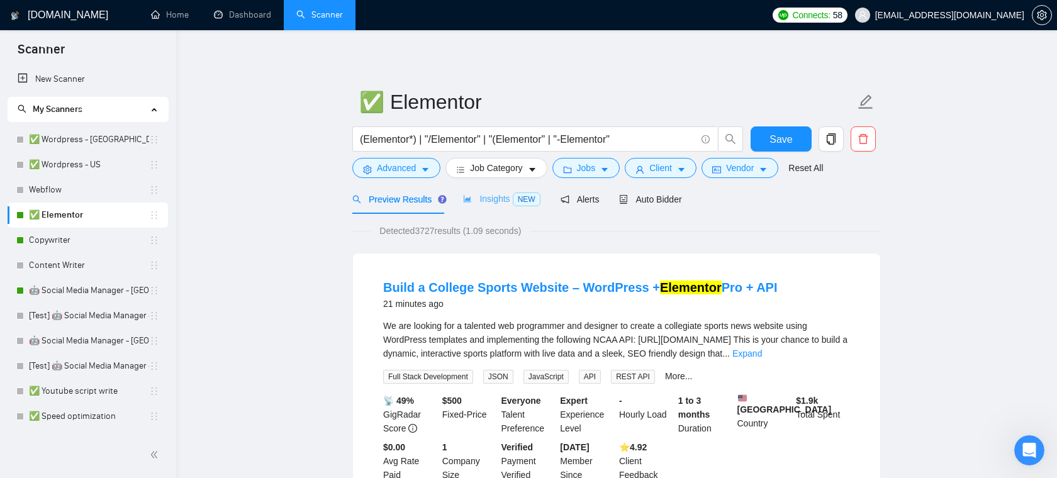
click at [489, 210] on div "Insights NEW" at bounding box center [501, 199] width 77 height 30
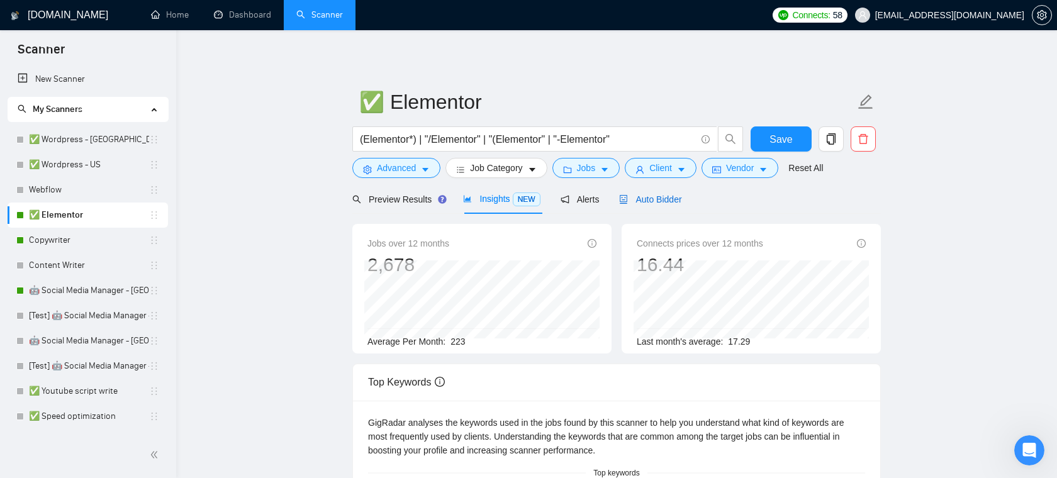
click at [636, 198] on span "Auto Bidder" at bounding box center [650, 199] width 62 height 10
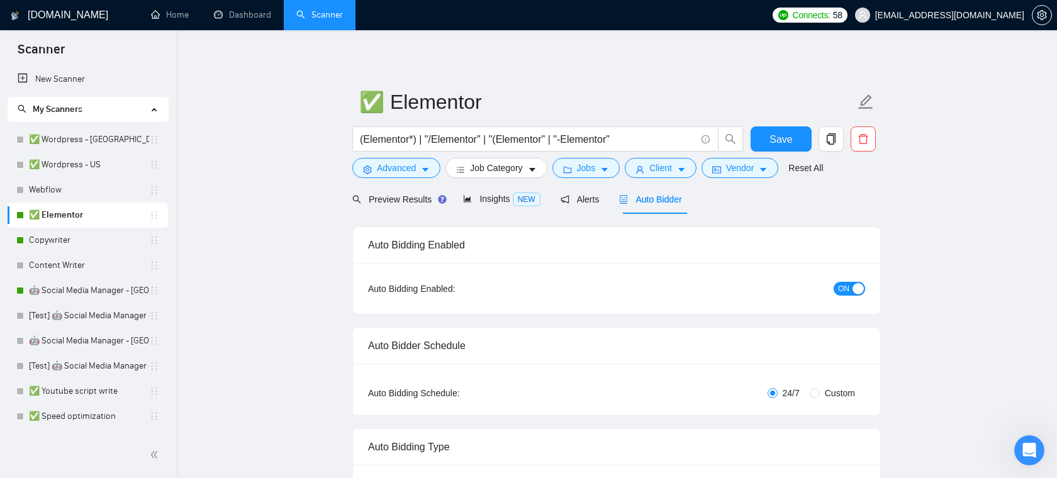
click at [808, 392] on div "24/7 Custom" at bounding box center [698, 393] width 331 height 14
click at [814, 392] on input "Custom" at bounding box center [814, 393] width 10 height 10
radio input "true"
radio input "false"
checkbox input "true"
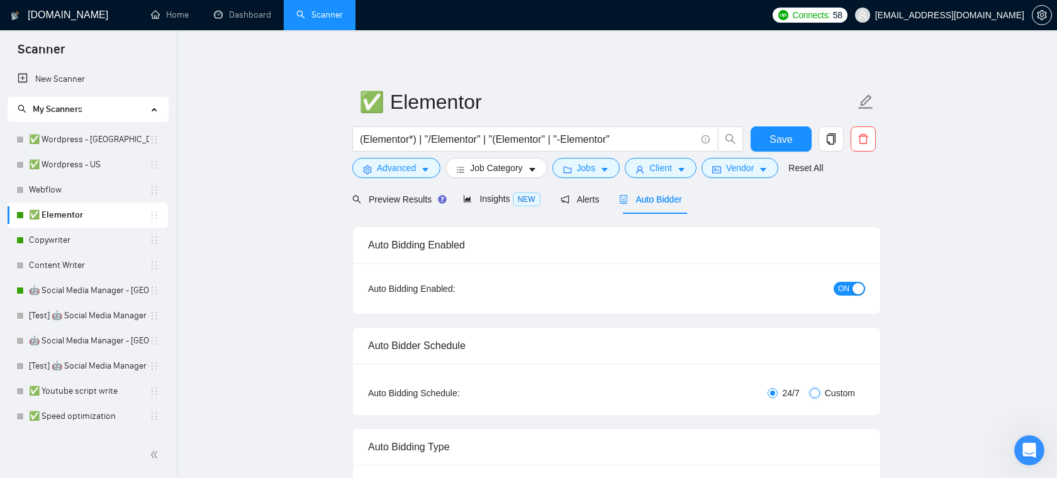
checkbox input "true"
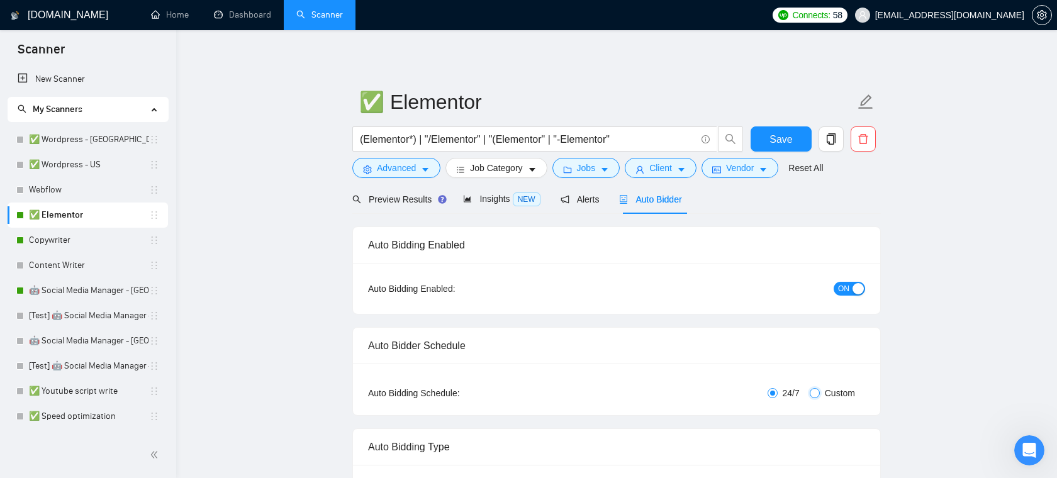
checkbox input "true"
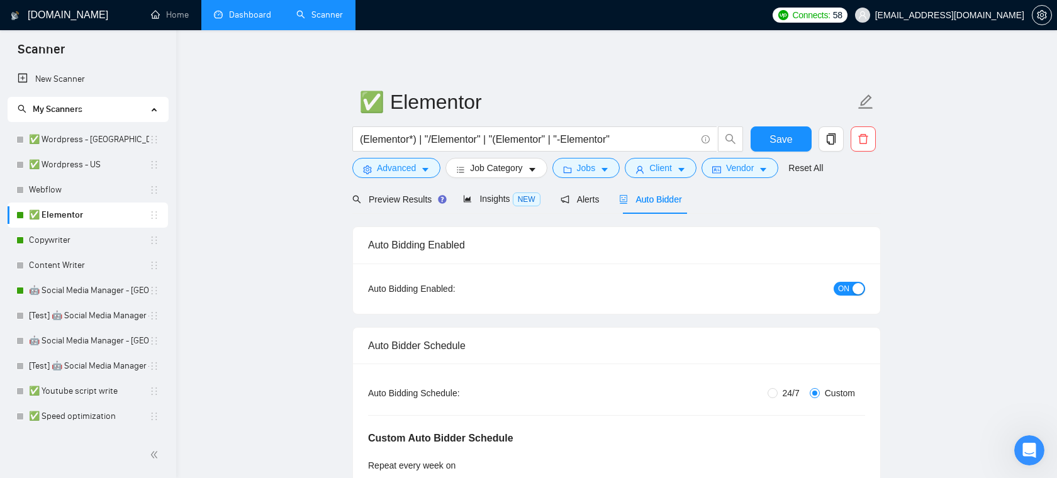
click at [240, 14] on link "Dashboard" at bounding box center [242, 14] width 57 height 11
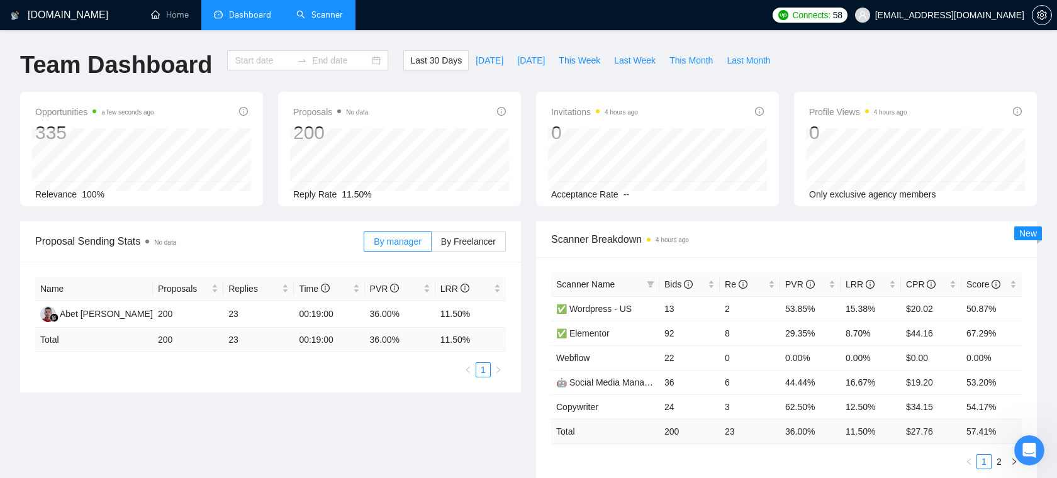
type input "[DATE]"
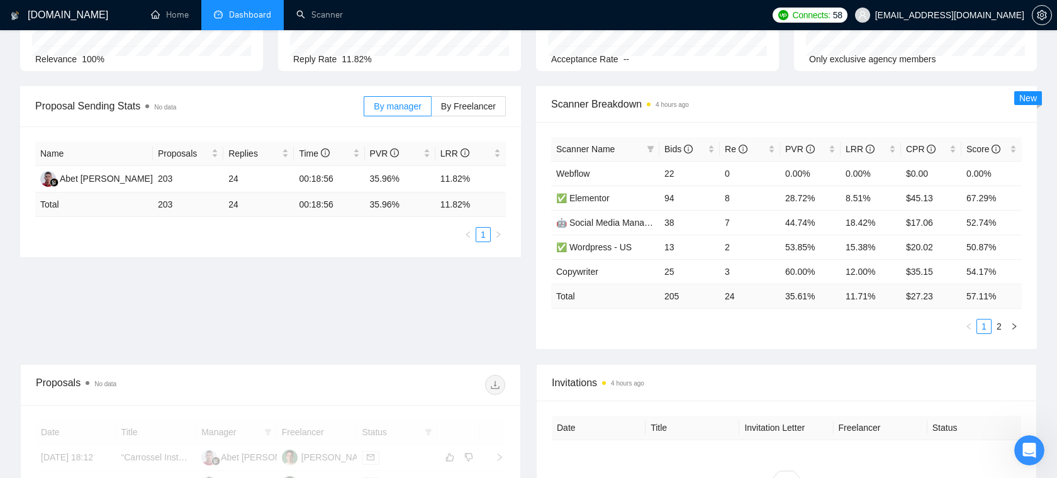
scroll to position [144, 0]
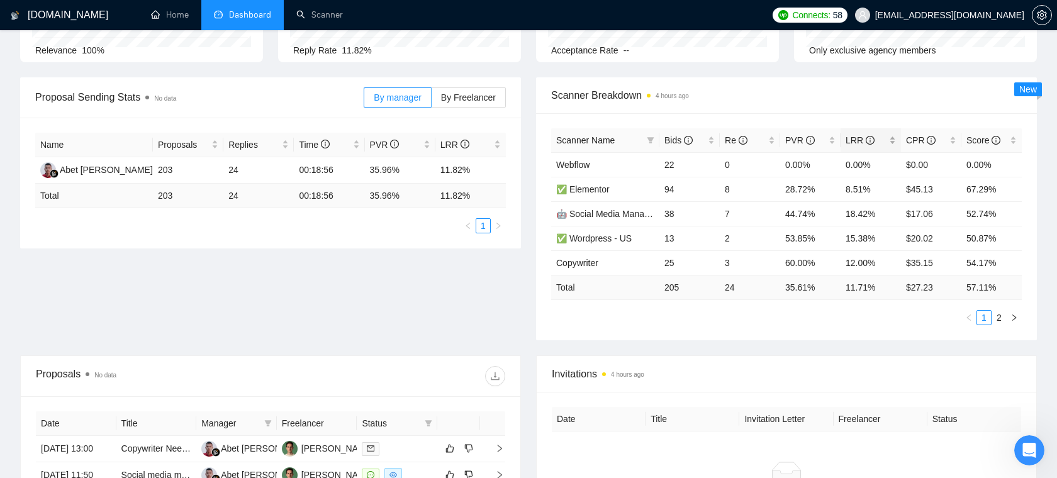
click at [893, 136] on div "LRR" at bounding box center [870, 140] width 50 height 14
click at [893, 138] on div "LRR" at bounding box center [870, 140] width 50 height 14
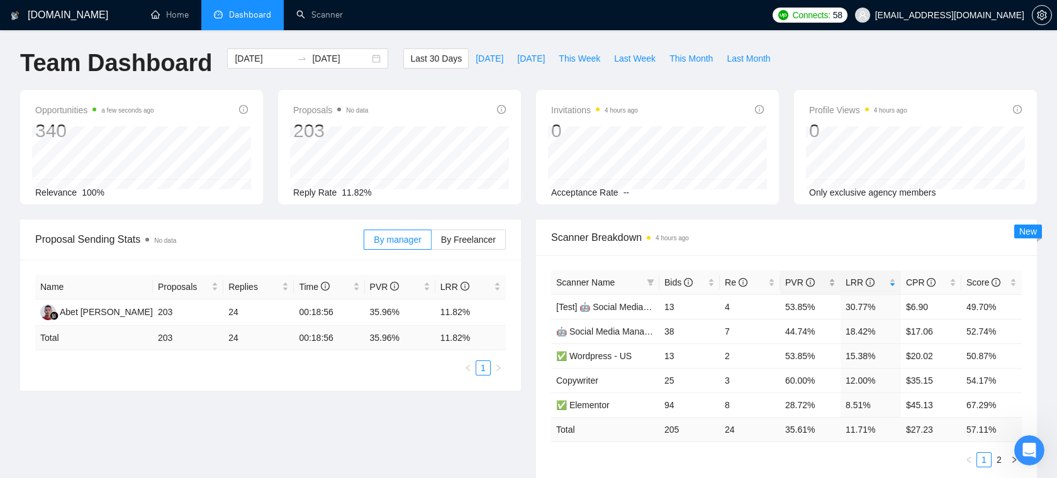
scroll to position [0, 0]
